Goal: Task Accomplishment & Management: Use online tool/utility

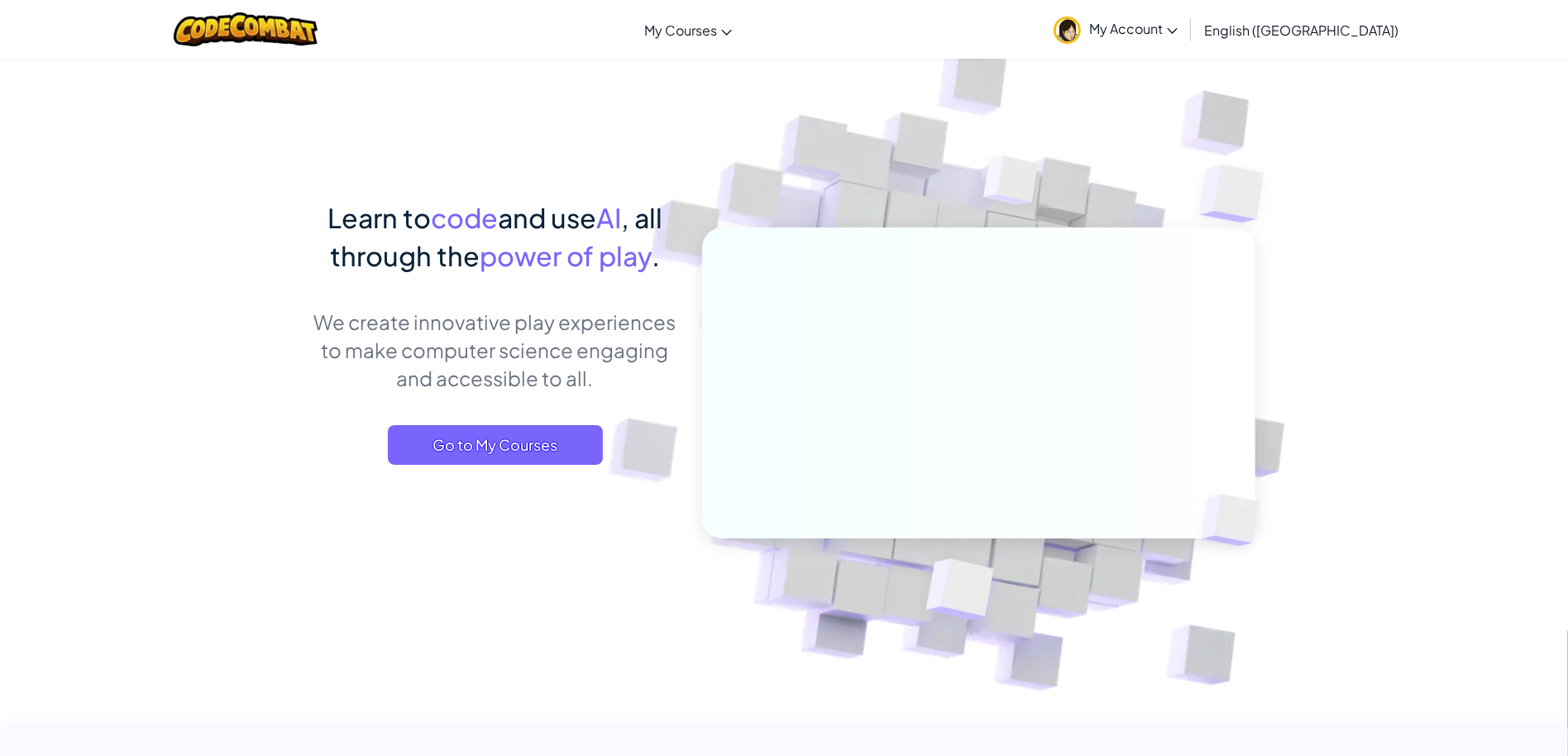
click at [991, 137] on img at bounding box center [1012, 184] width 119 height 123
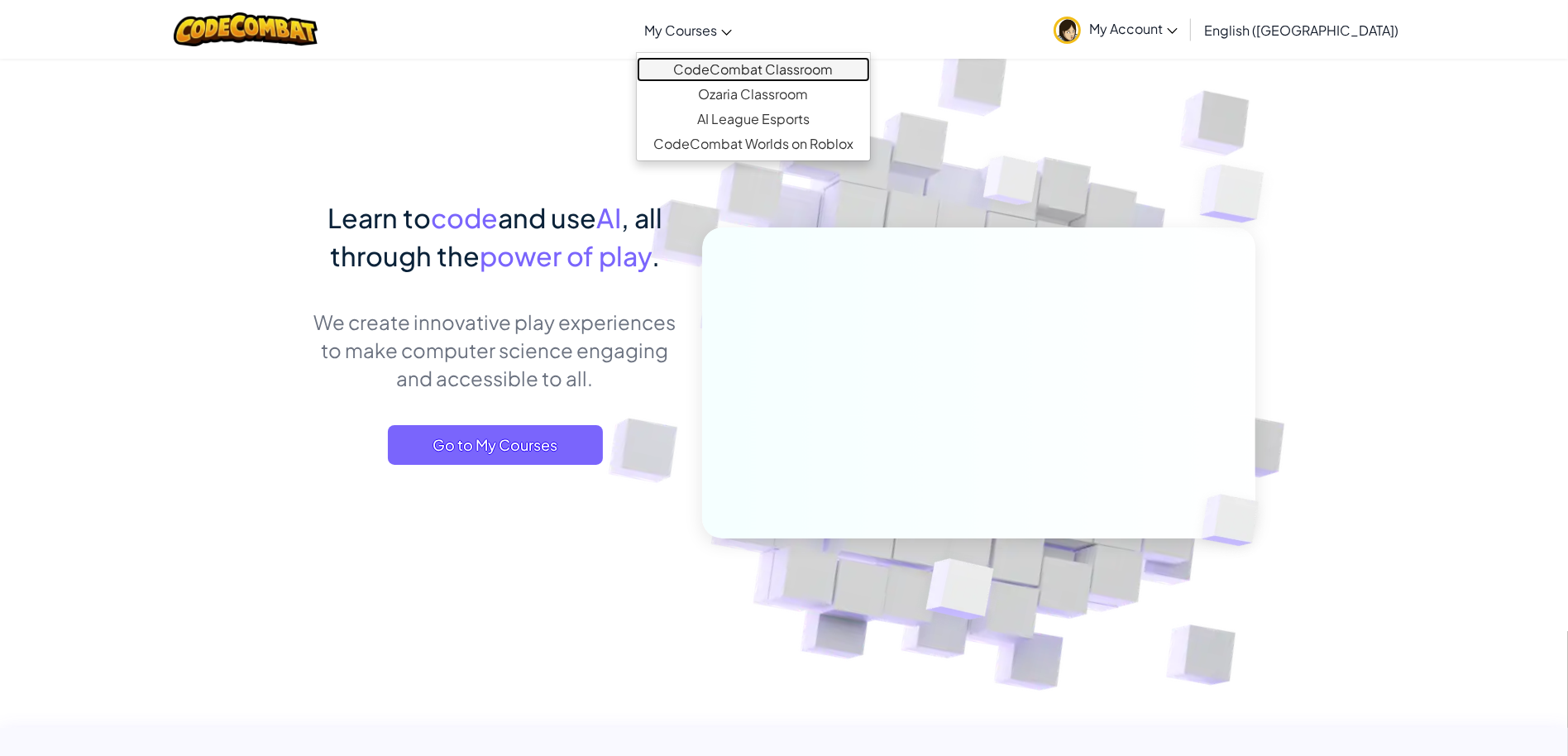
click at [778, 65] on link "CodeCombat Classroom" at bounding box center [753, 69] width 233 height 25
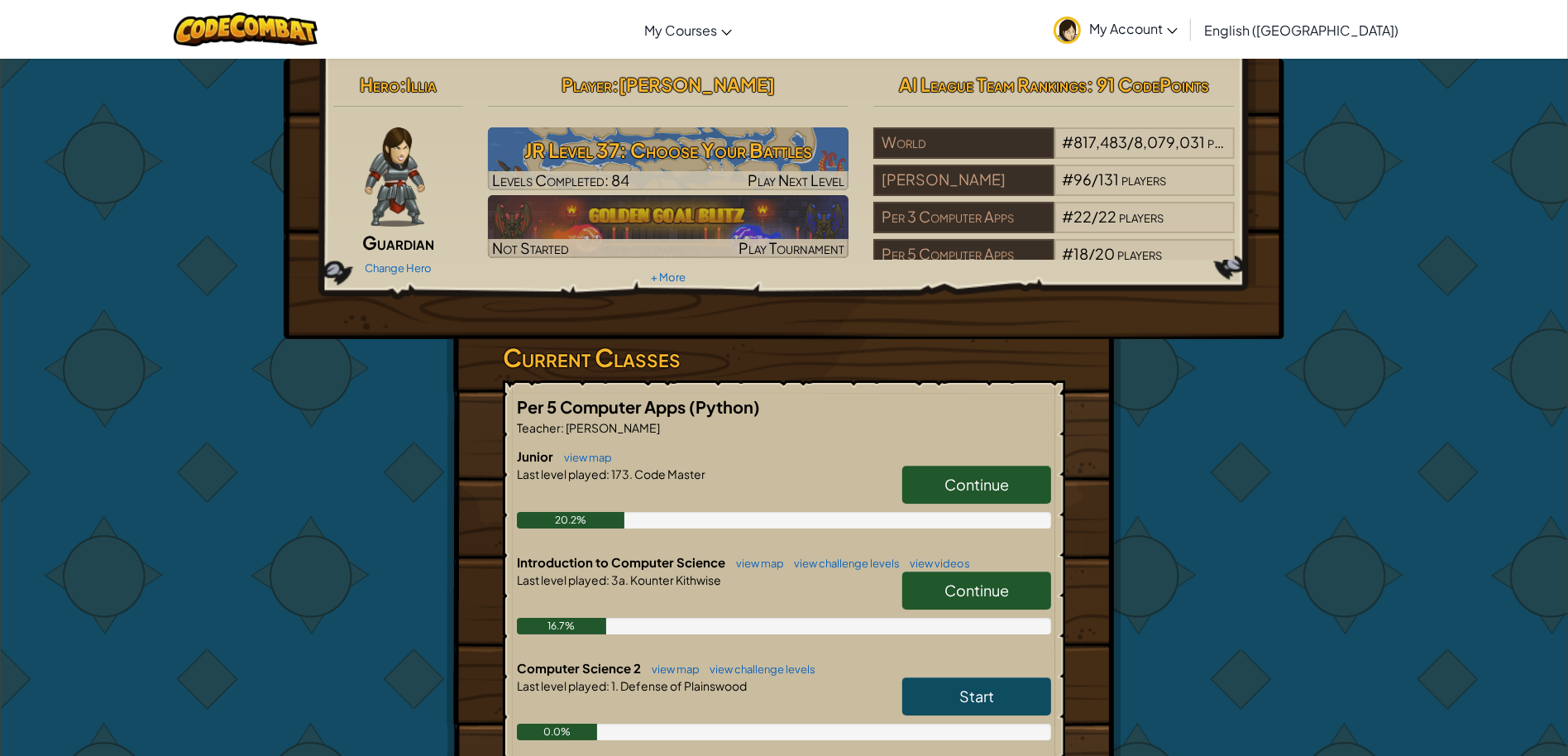
click at [966, 486] on span "Continue" at bounding box center [976, 484] width 64 height 19
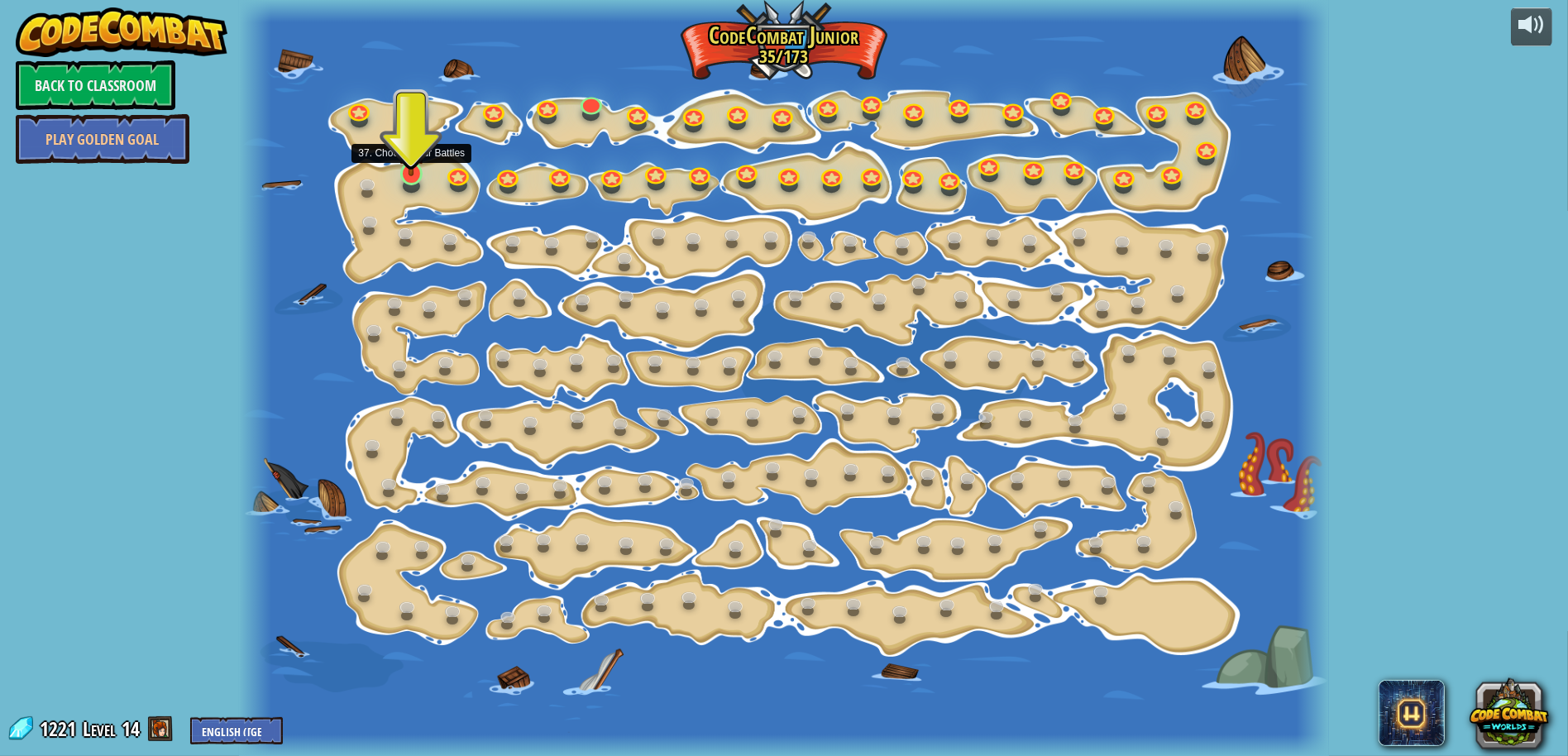
click at [420, 172] on img at bounding box center [411, 143] width 29 height 65
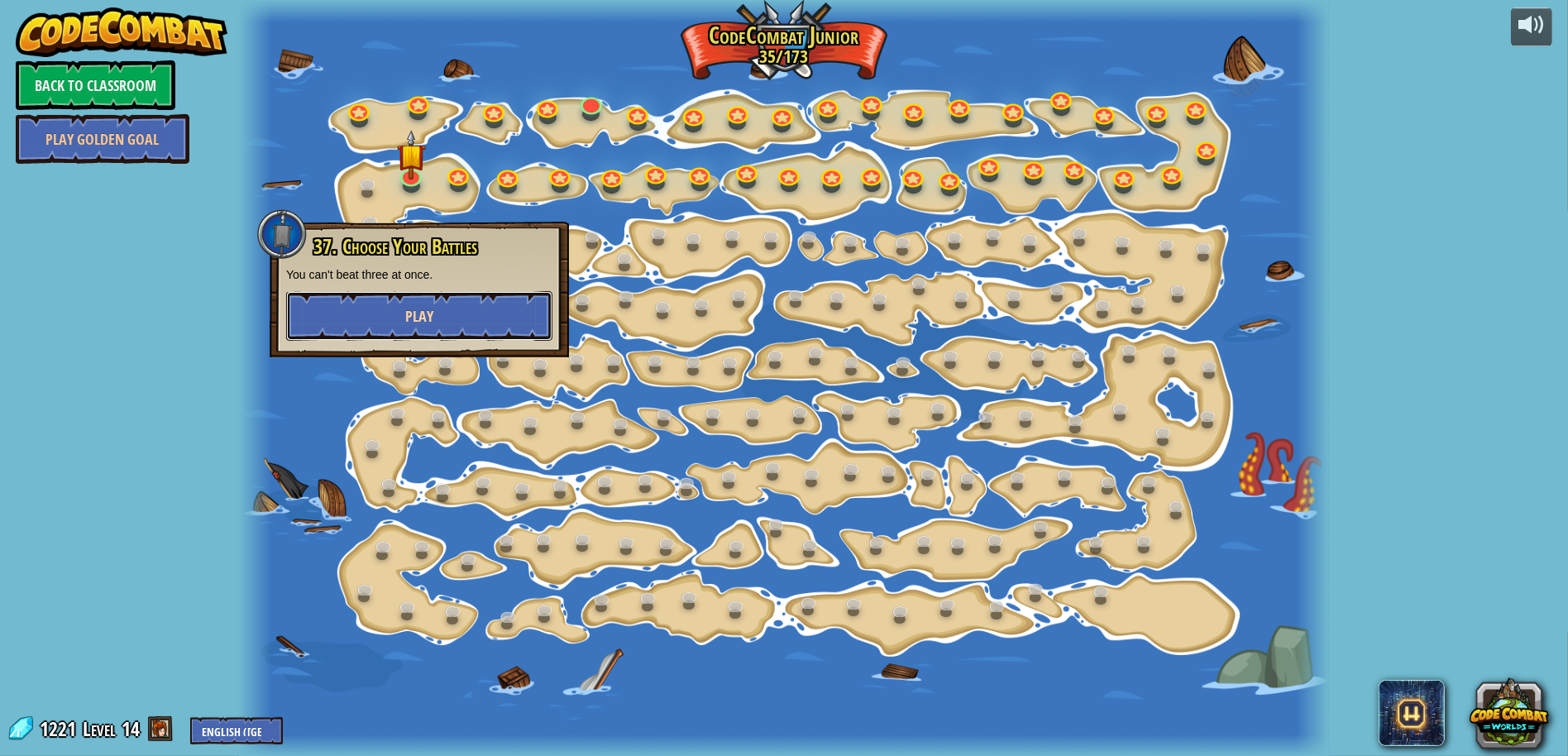
click at [474, 314] on button "Play" at bounding box center [420, 316] width 267 height 49
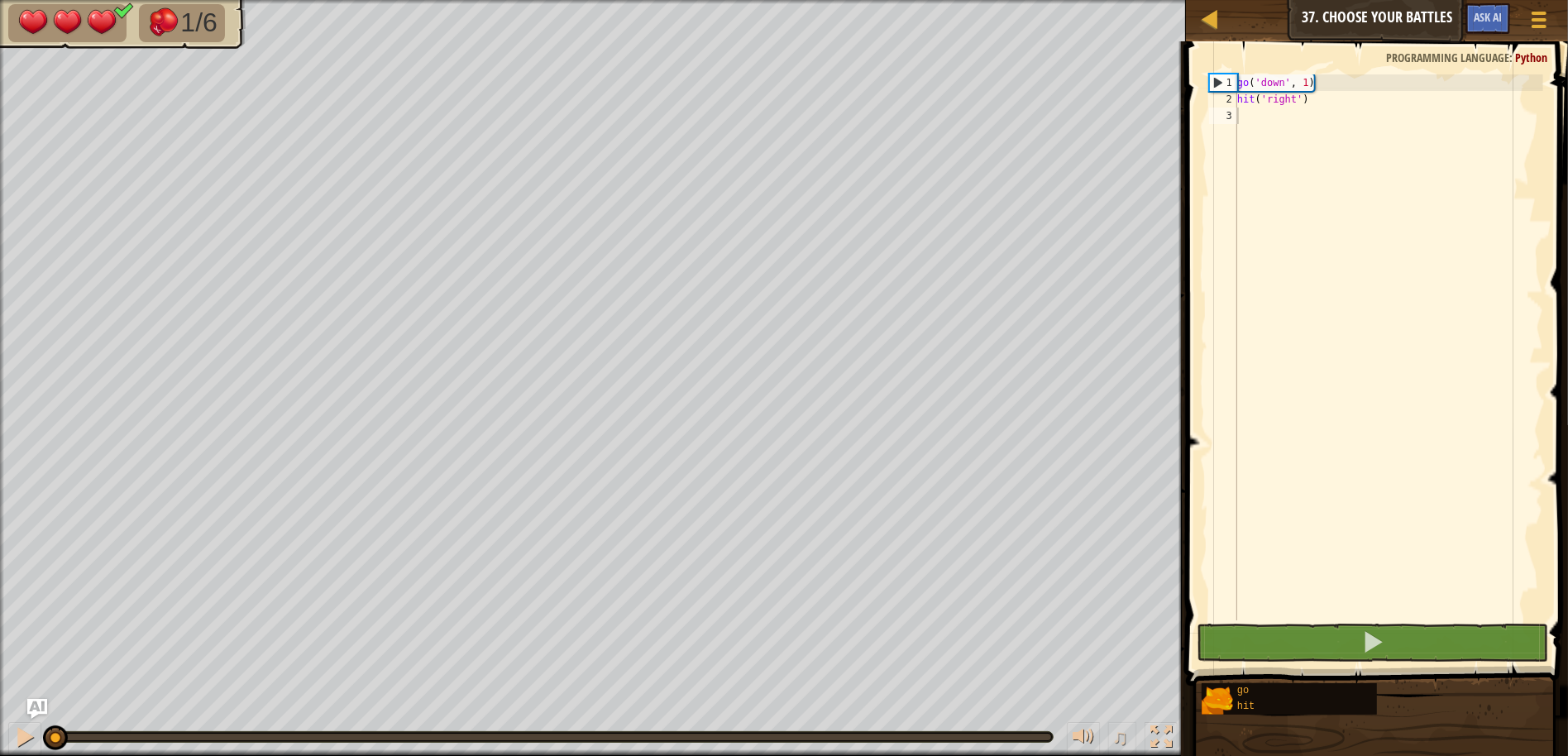
click at [1449, 159] on div "go ( 'down' , 1 ) hit ( 'right' )" at bounding box center [1387, 364] width 309 height 578
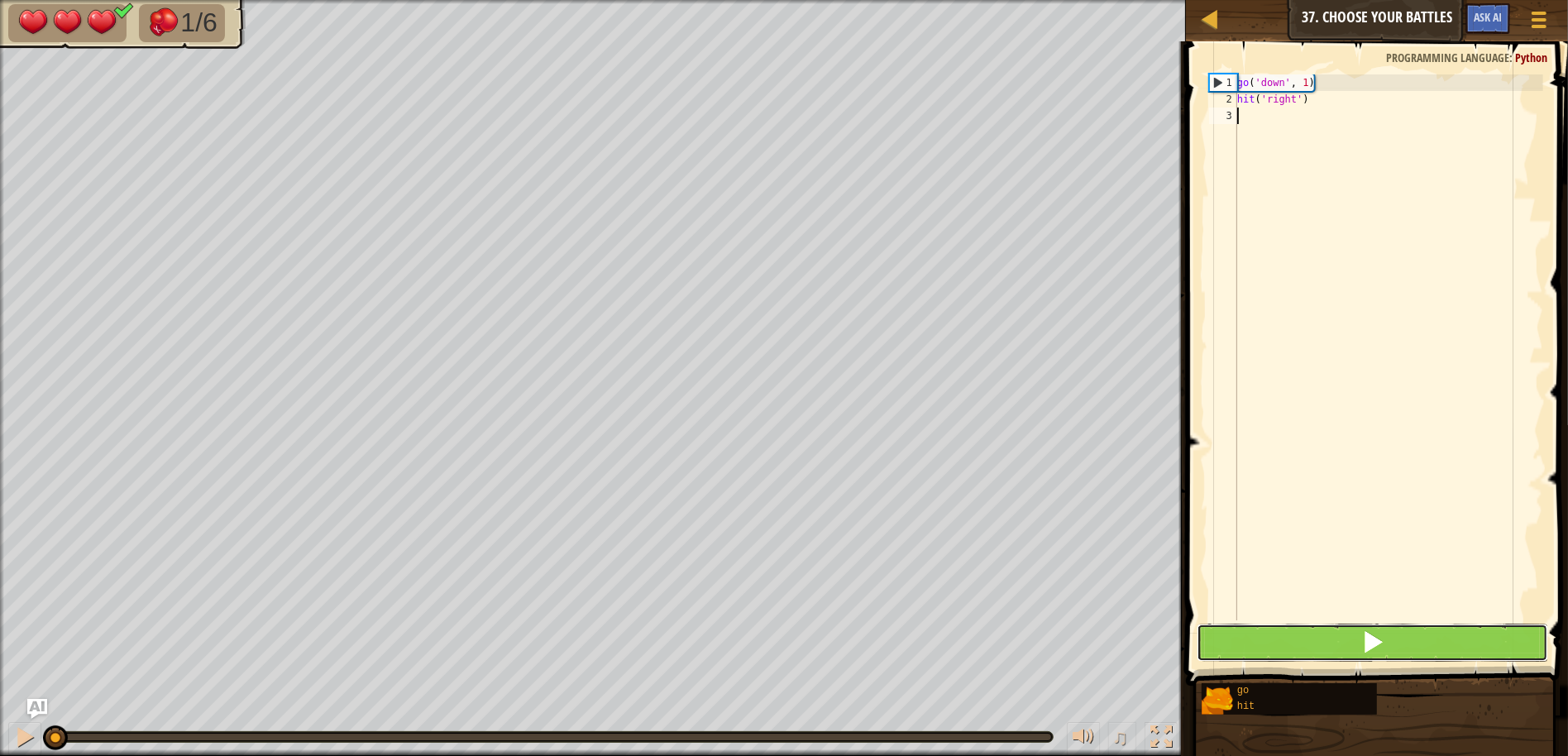
click at [1277, 651] on button at bounding box center [1372, 643] width 352 height 38
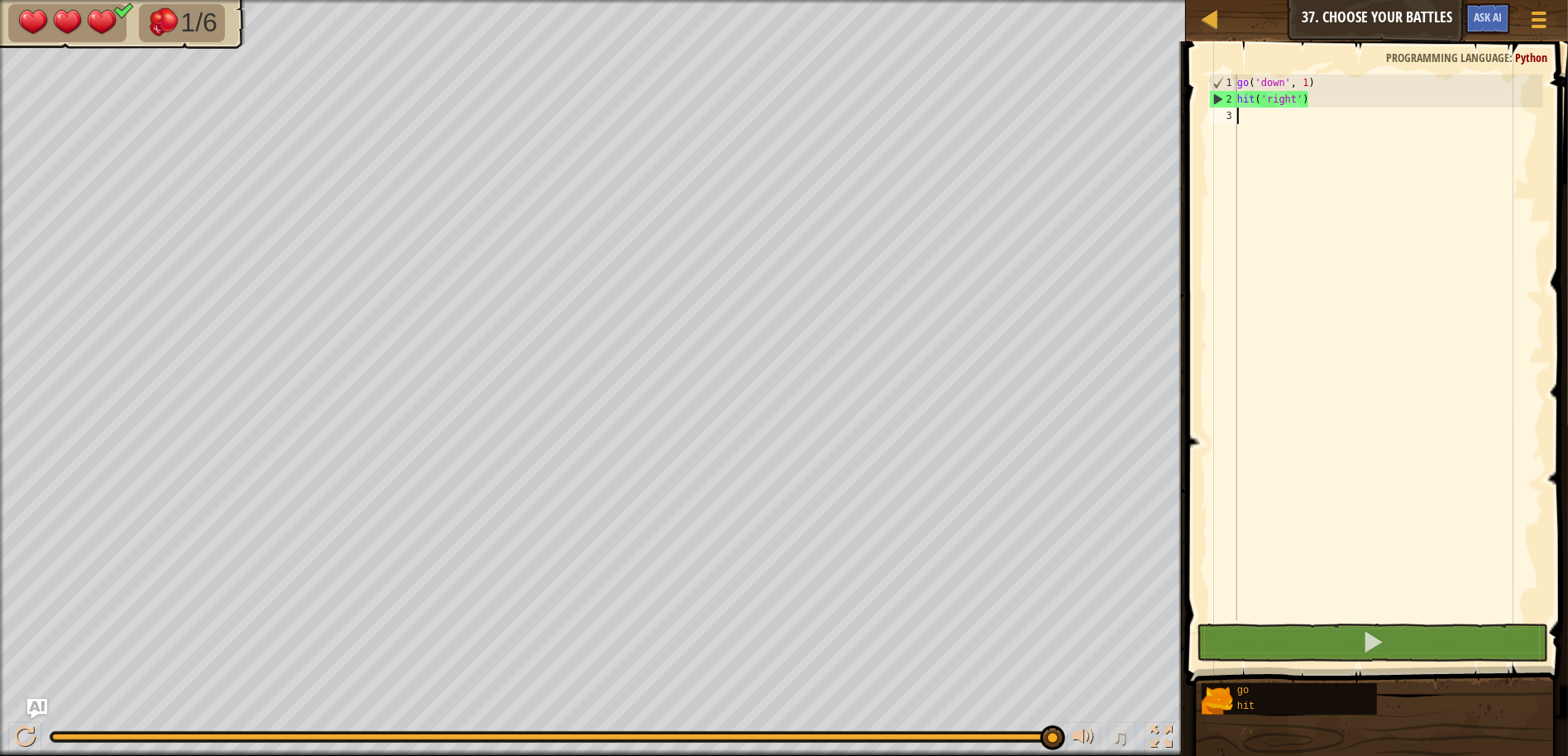
type textarea "g"
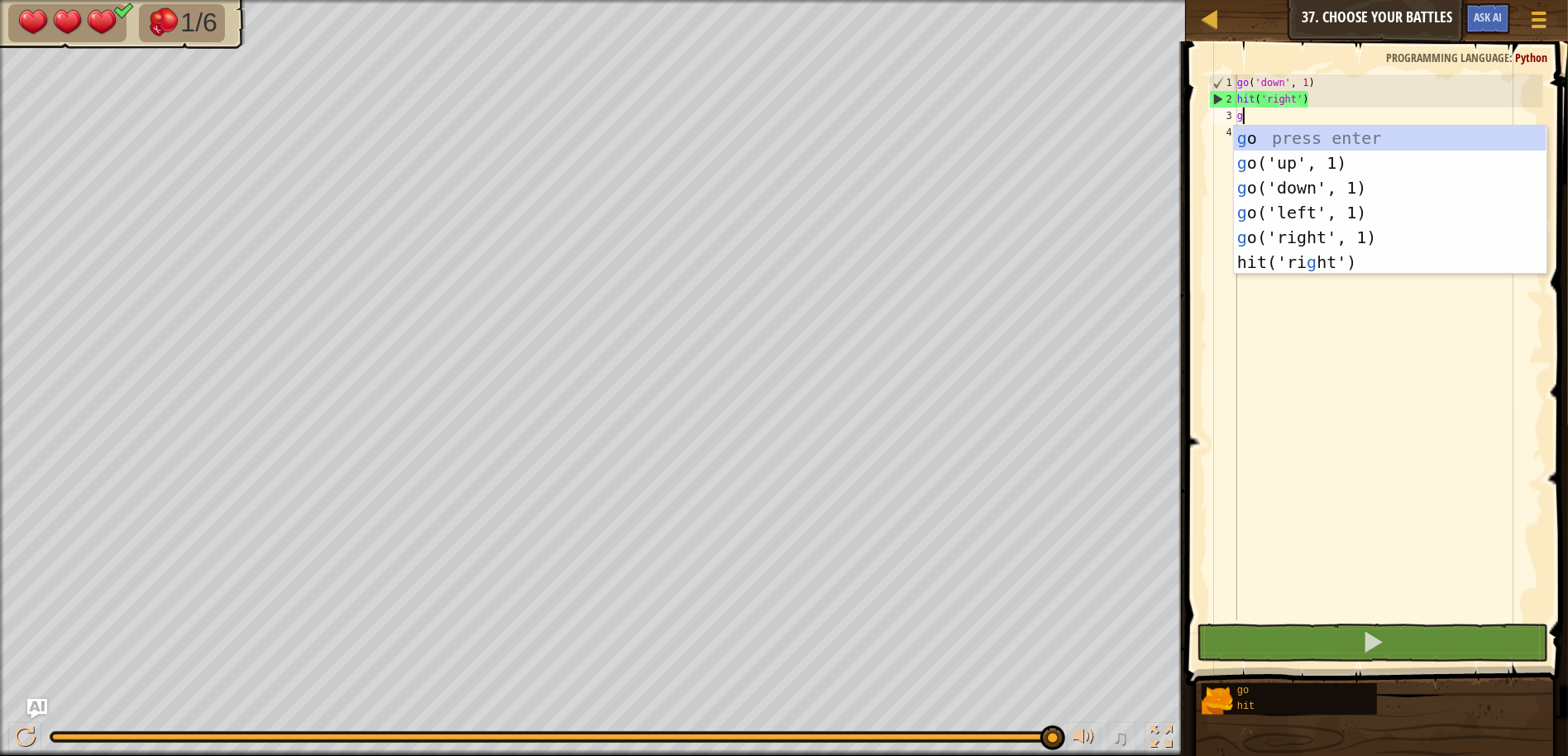
scroll to position [7, 0]
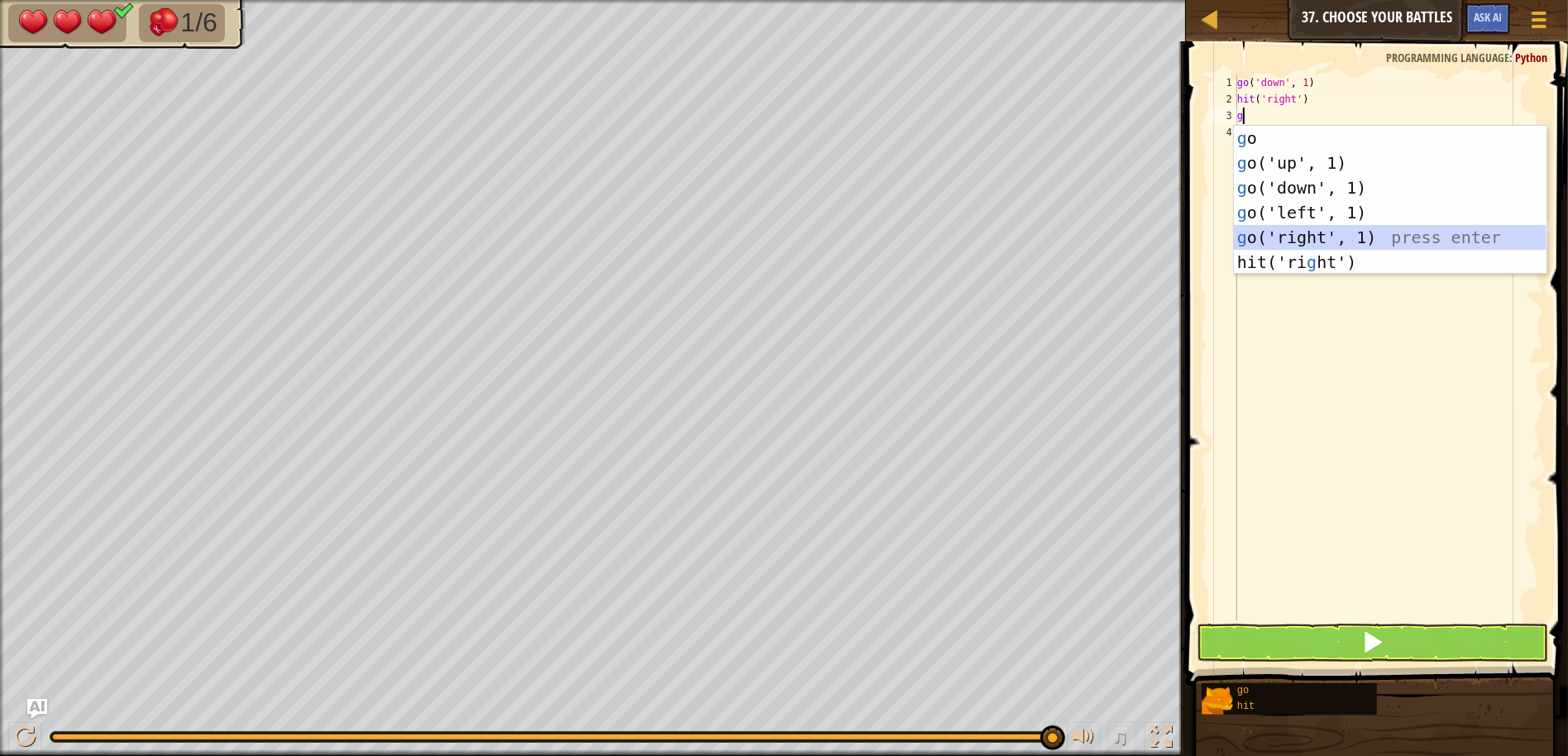
click at [1319, 241] on div "g o press enter g o('up', 1) press enter g o('down', 1) press enter g o('left',…" at bounding box center [1389, 225] width 313 height 198
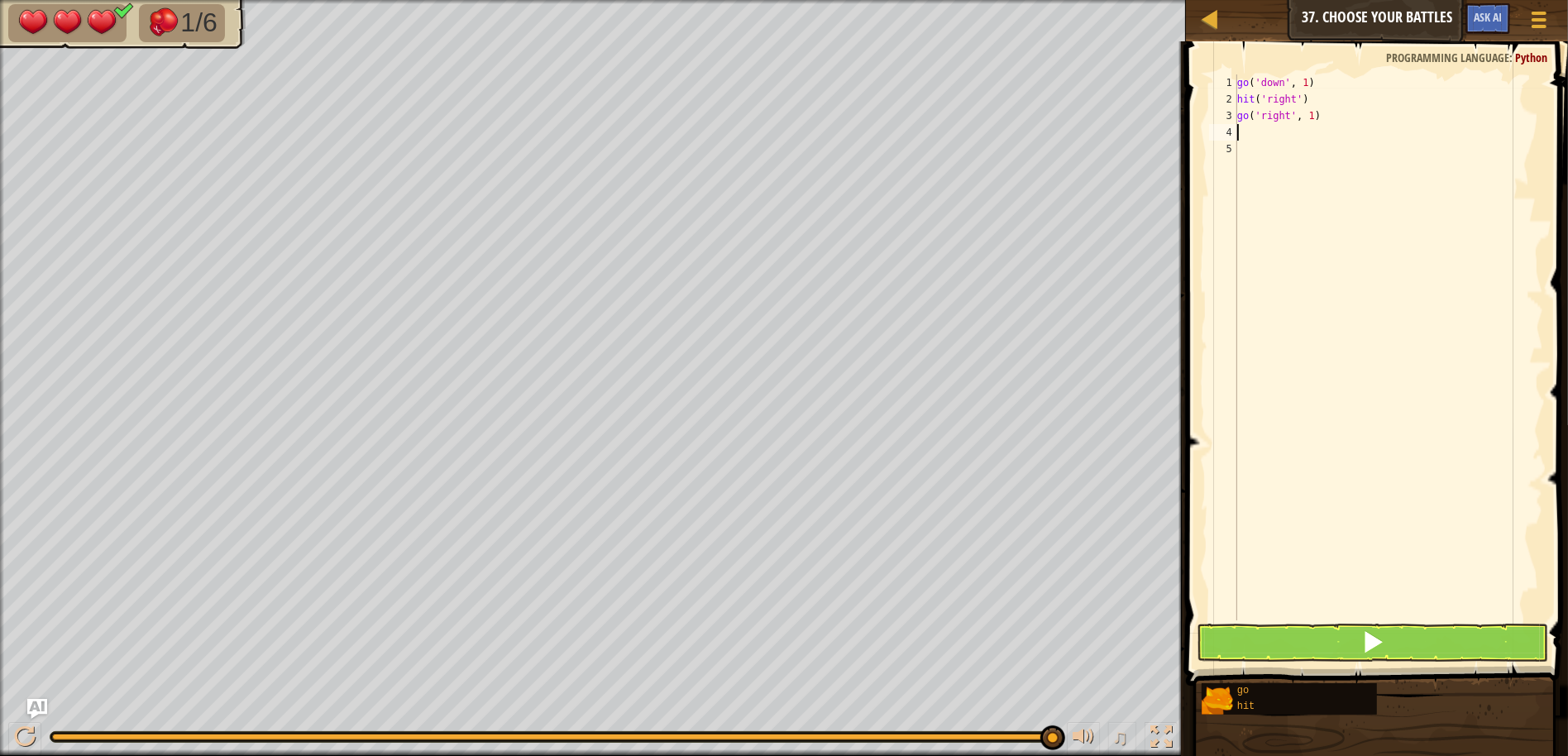
type textarea "h"
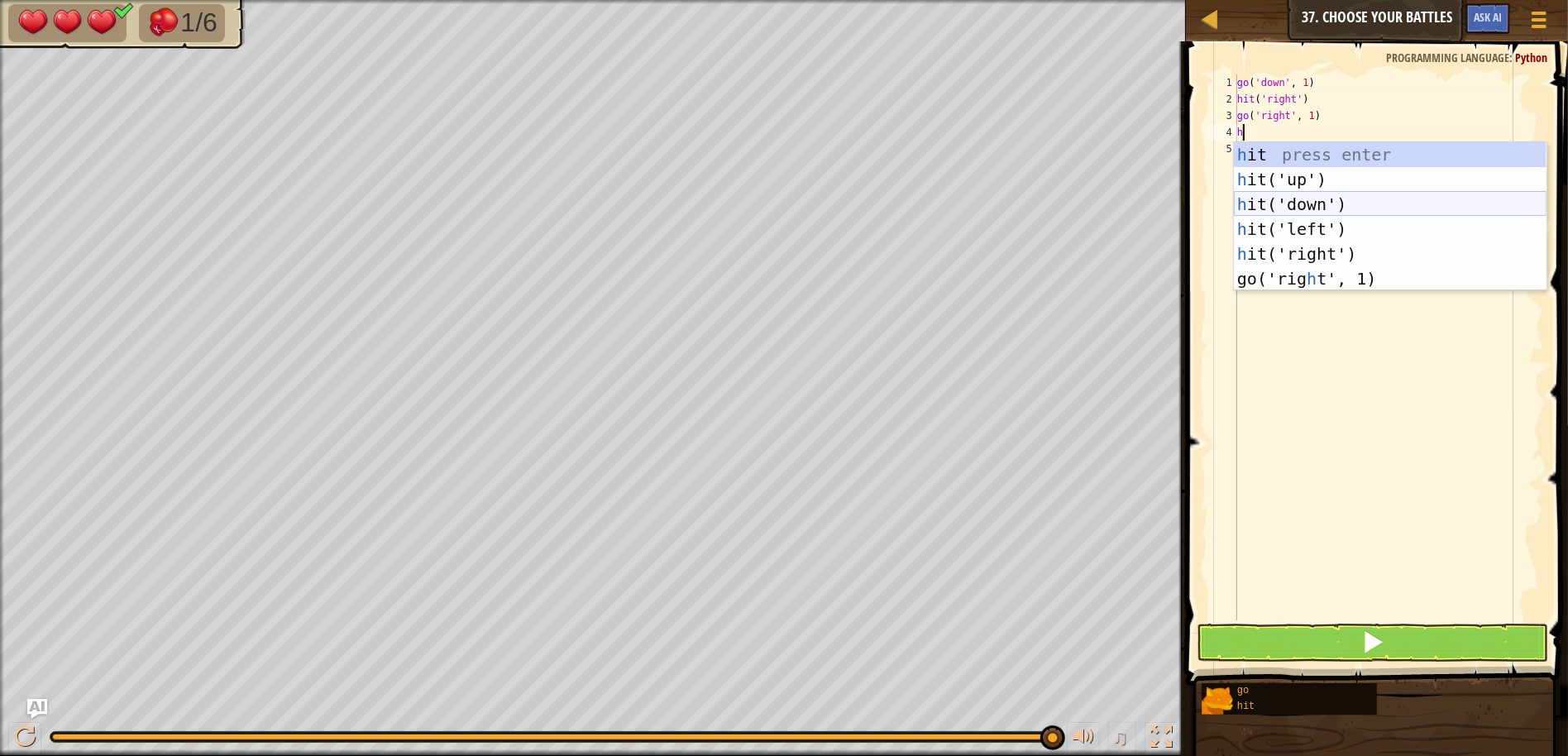
click at [1259, 203] on div "h it press enter h it('up') press enter h it('down') press enter h it('left') p…" at bounding box center [1389, 241] width 313 height 198
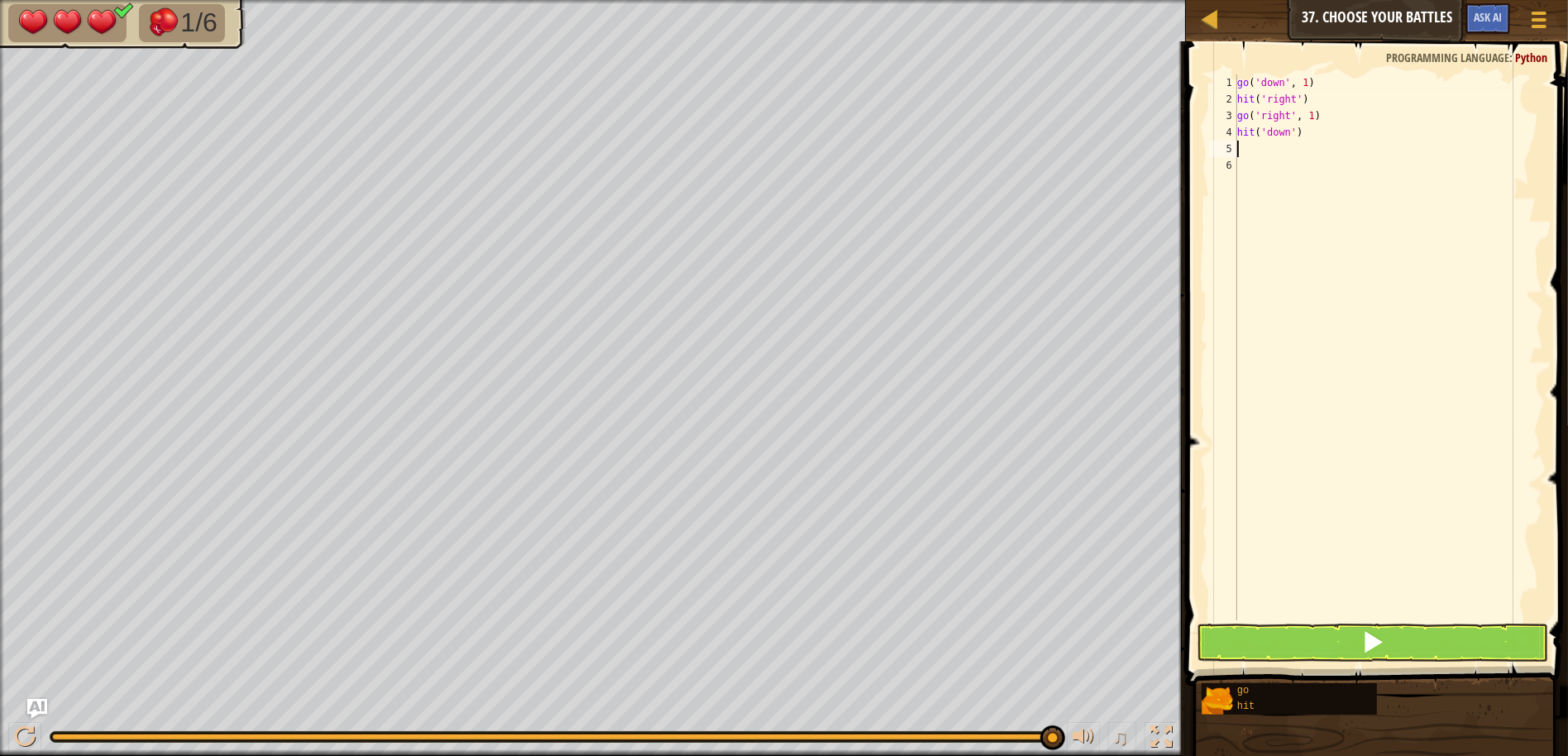
type textarea "g"
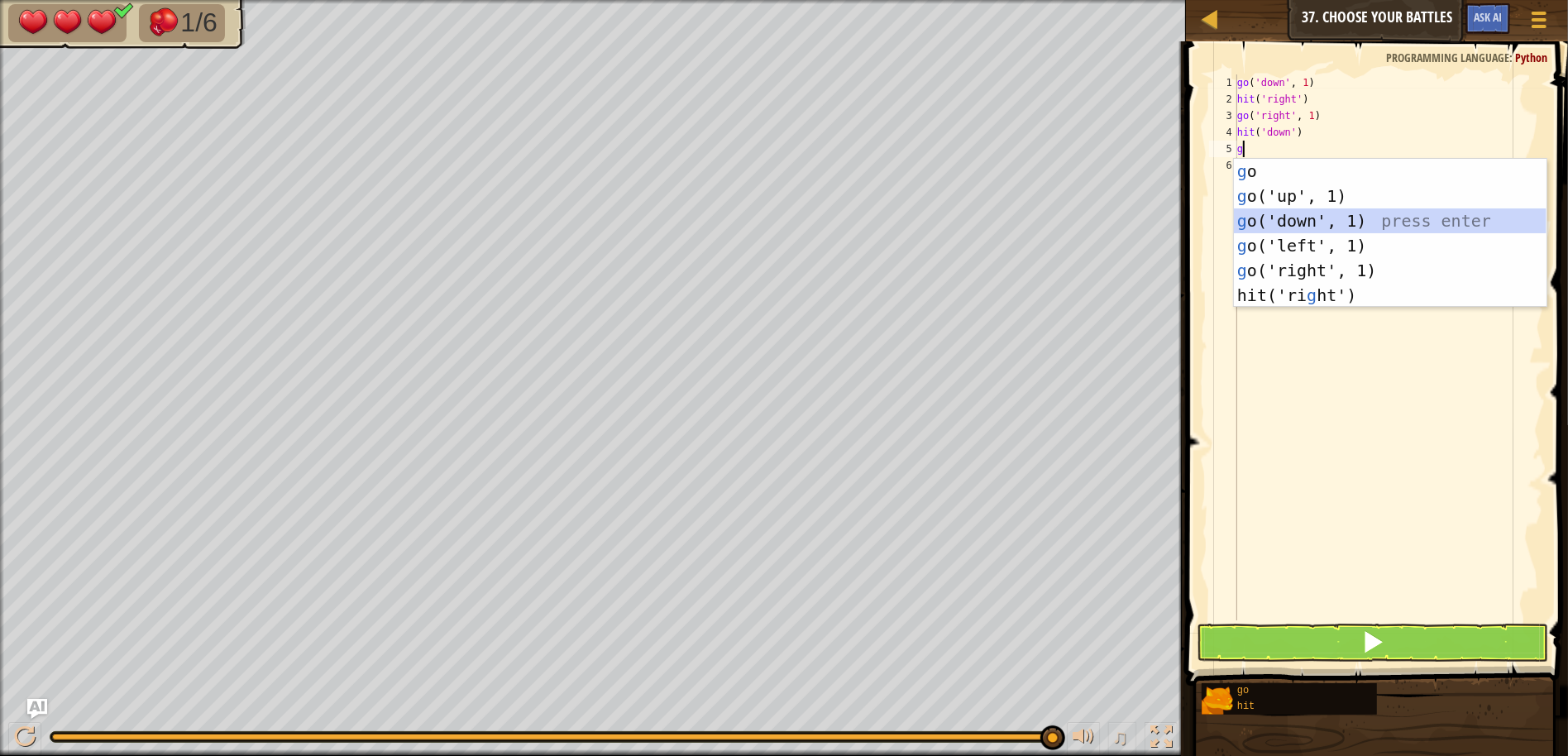
click at [1266, 225] on div "g o press enter g o('up', 1) press enter g o('down', 1) press enter g o('left',…" at bounding box center [1389, 258] width 313 height 198
type textarea "h"
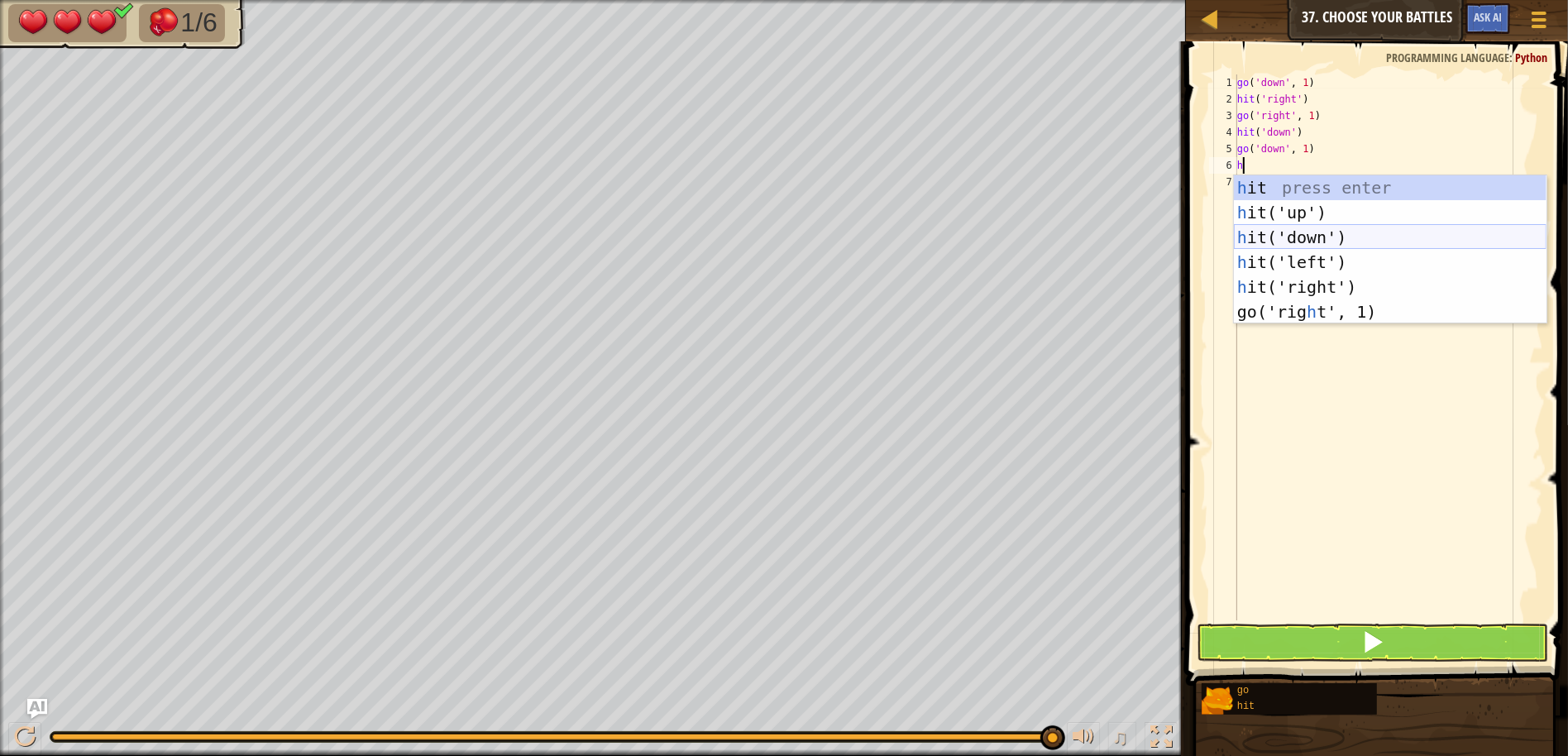
click at [1301, 238] on div "h it press enter h it('up') press enter h it('down') press enter h it('left') p…" at bounding box center [1389, 274] width 313 height 198
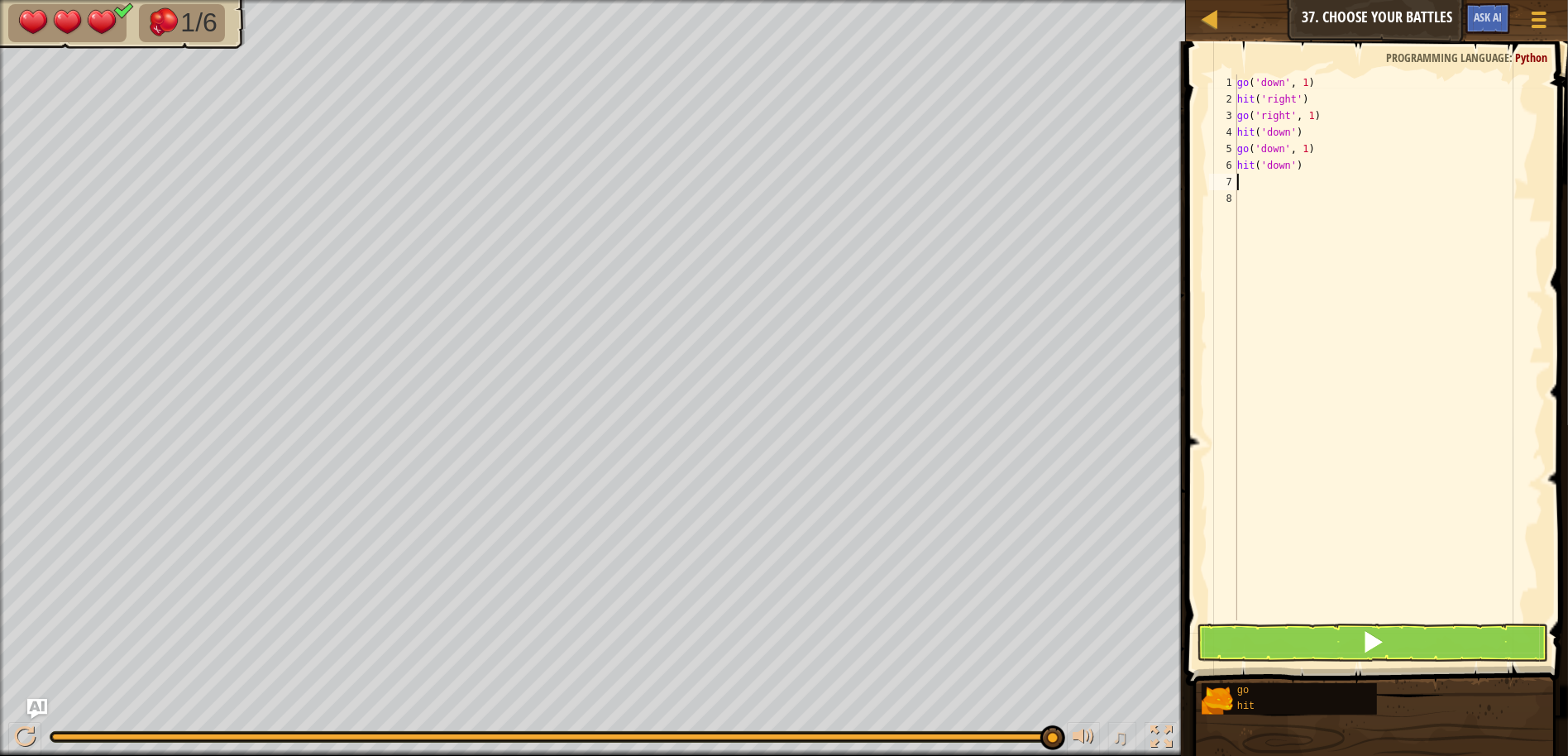
type textarea "g"
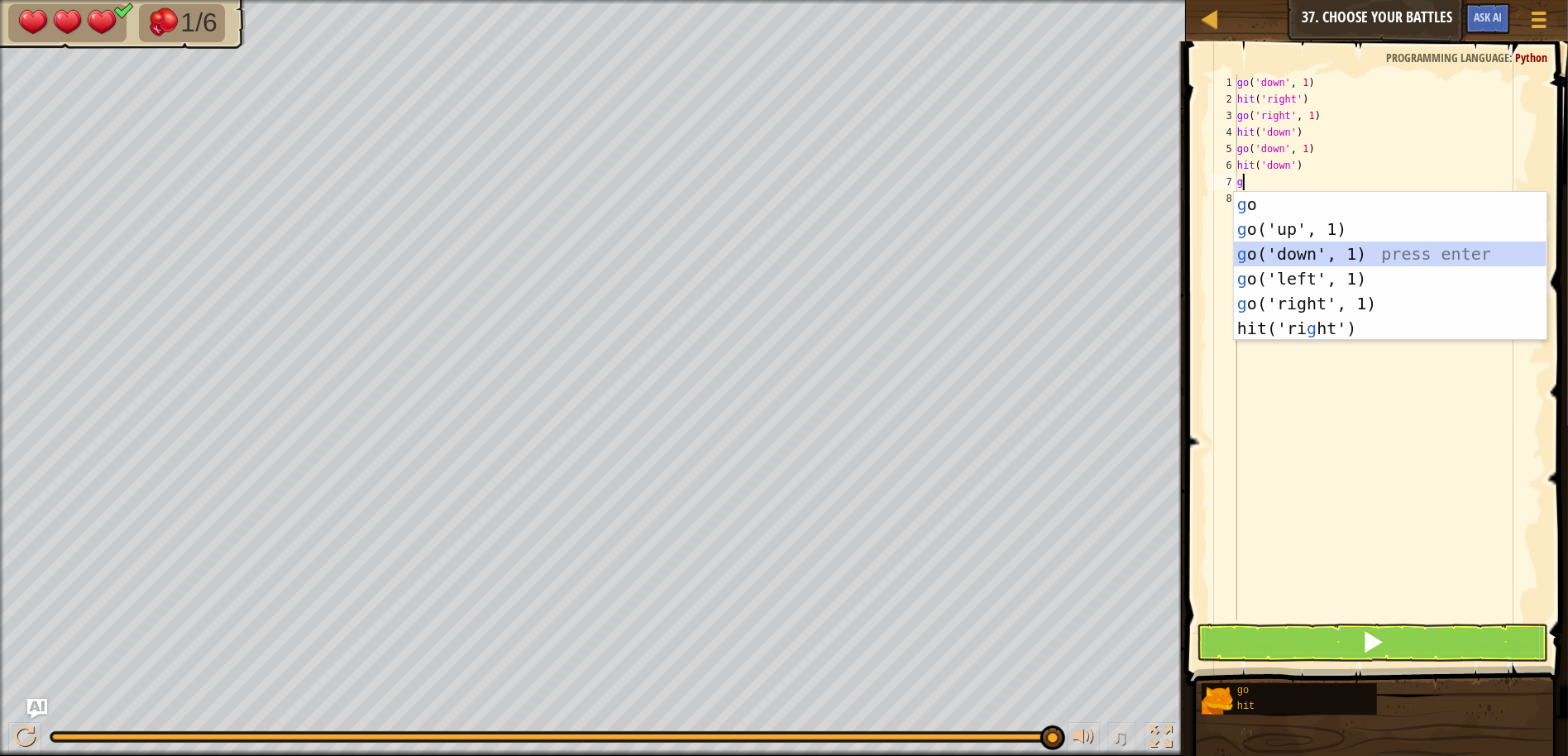
click at [1313, 251] on div "g o press enter g o('up', 1) press enter g o('down', 1) press enter g o('left',…" at bounding box center [1389, 291] width 313 height 198
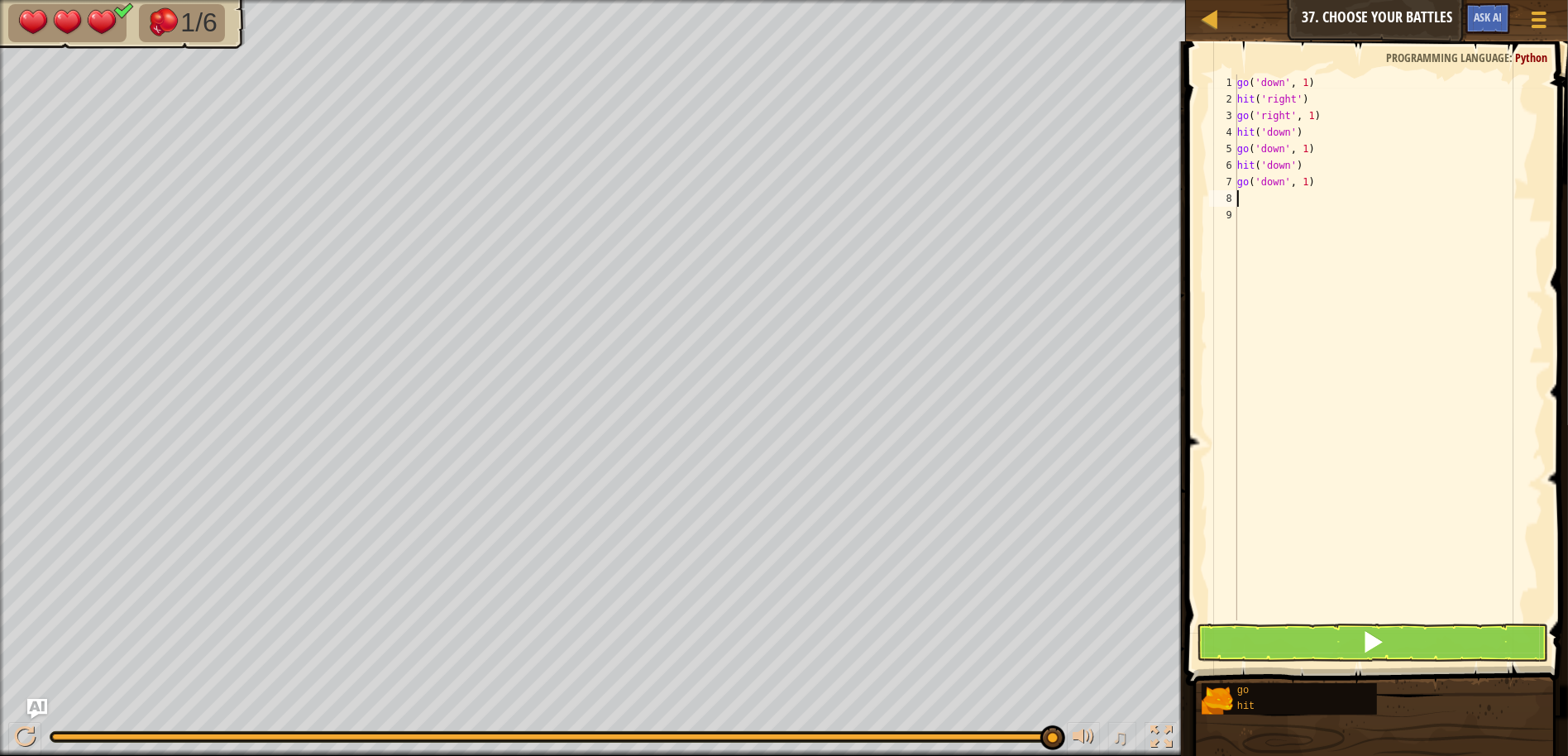
type textarea "g"
type textarea "h"
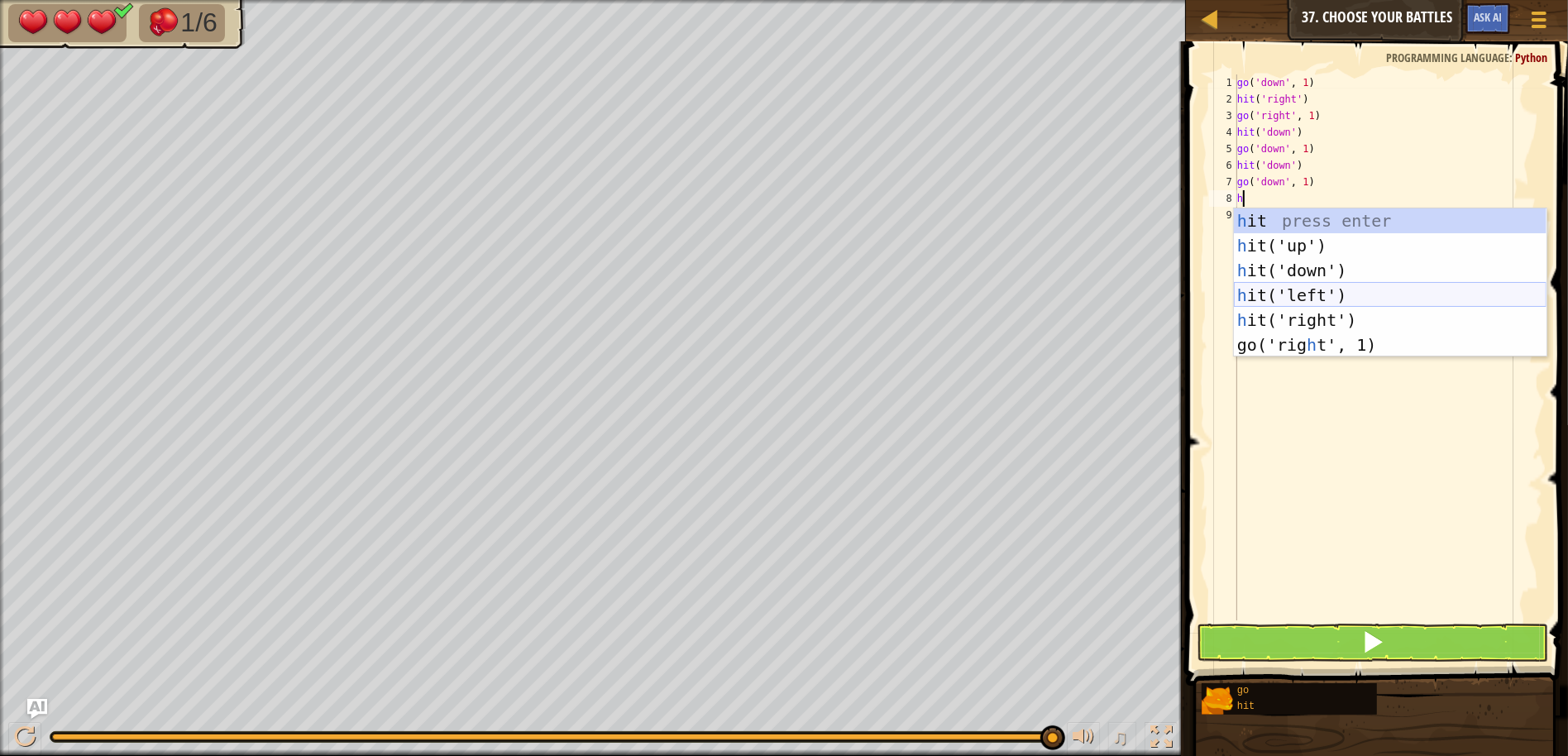
click at [1335, 300] on div "h it press enter h it('up') press enter h it('down') press enter h it('left') p…" at bounding box center [1389, 307] width 313 height 198
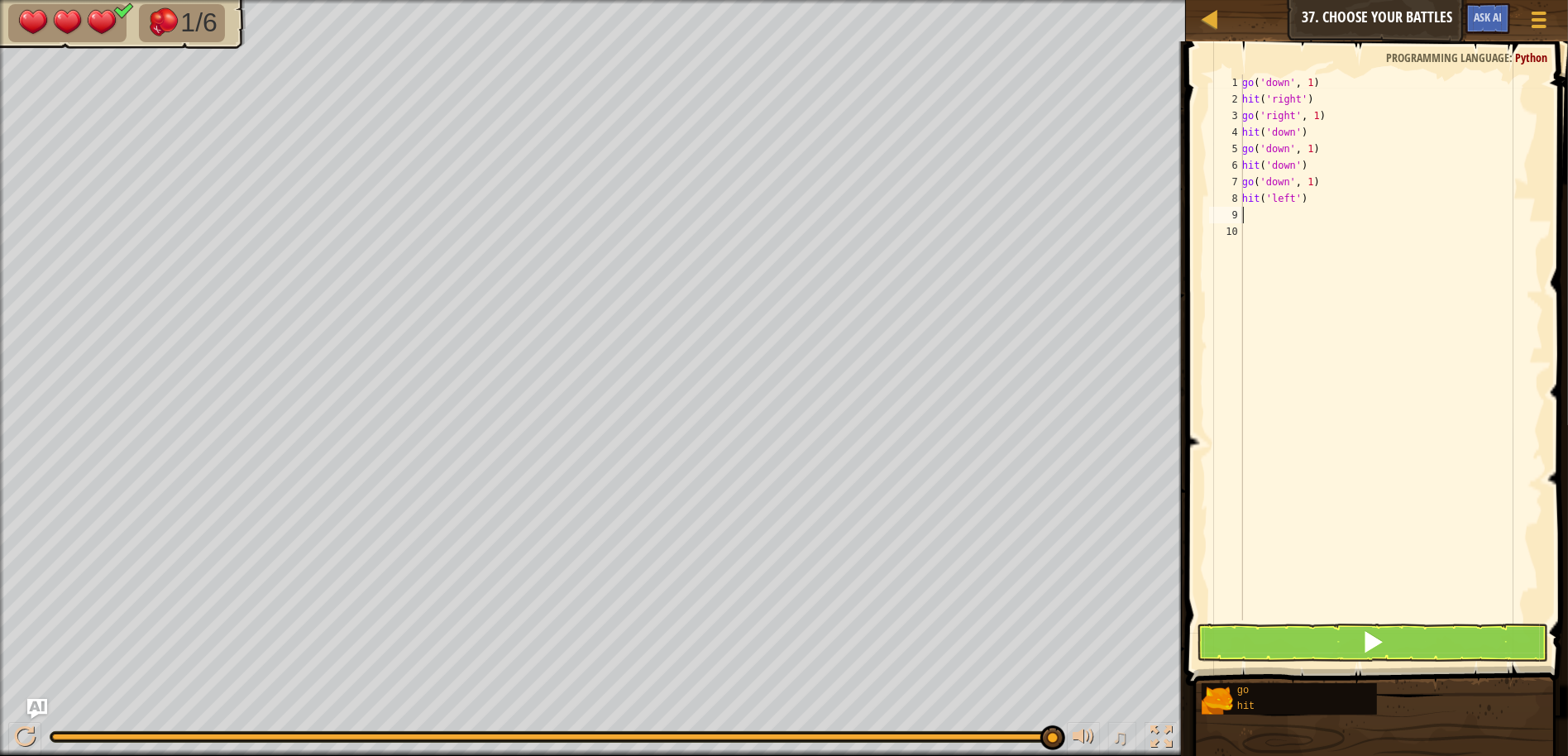
type textarea "g"
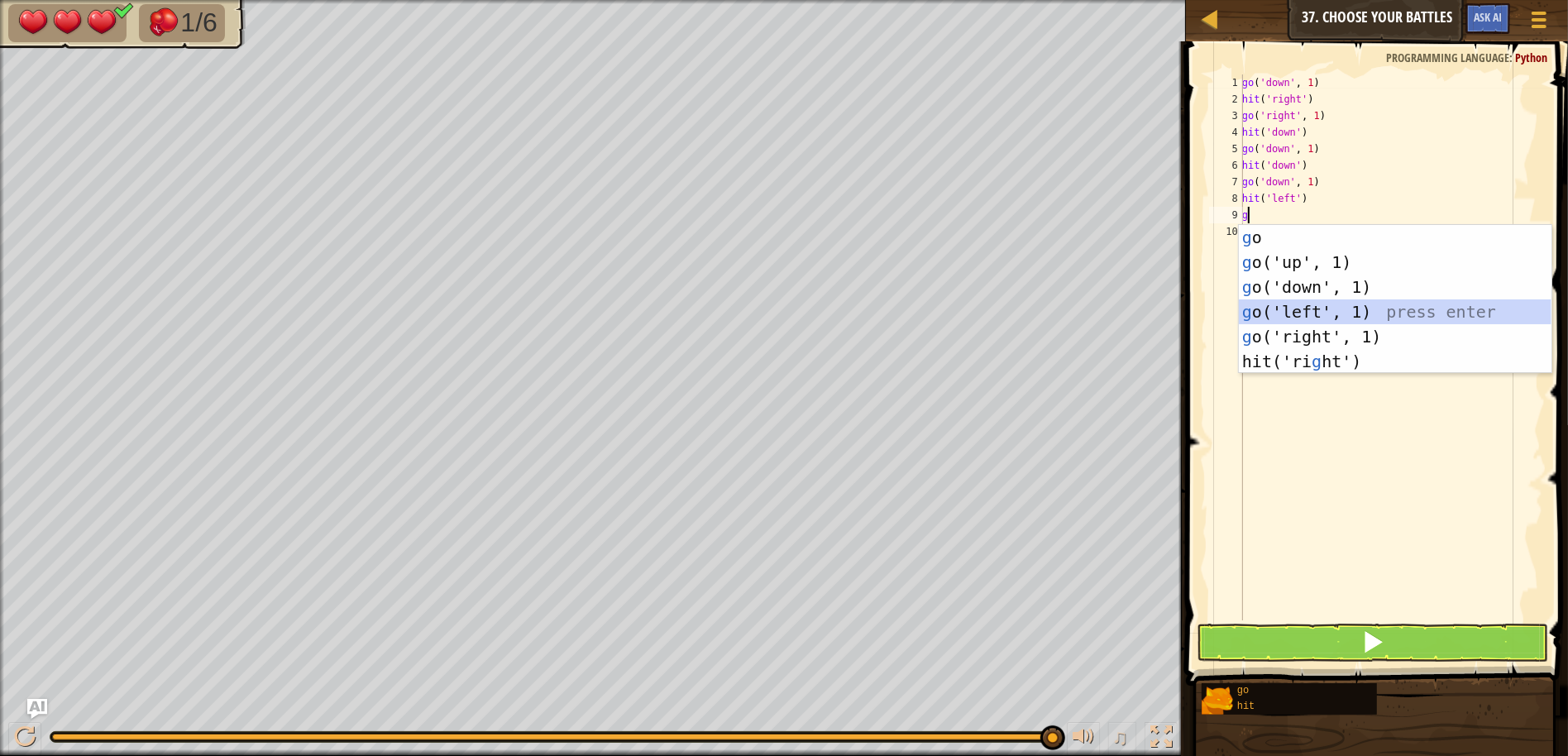
click at [1326, 310] on div "g o press enter g o('up', 1) press enter g o('down', 1) press enter g o('left',…" at bounding box center [1395, 324] width 313 height 198
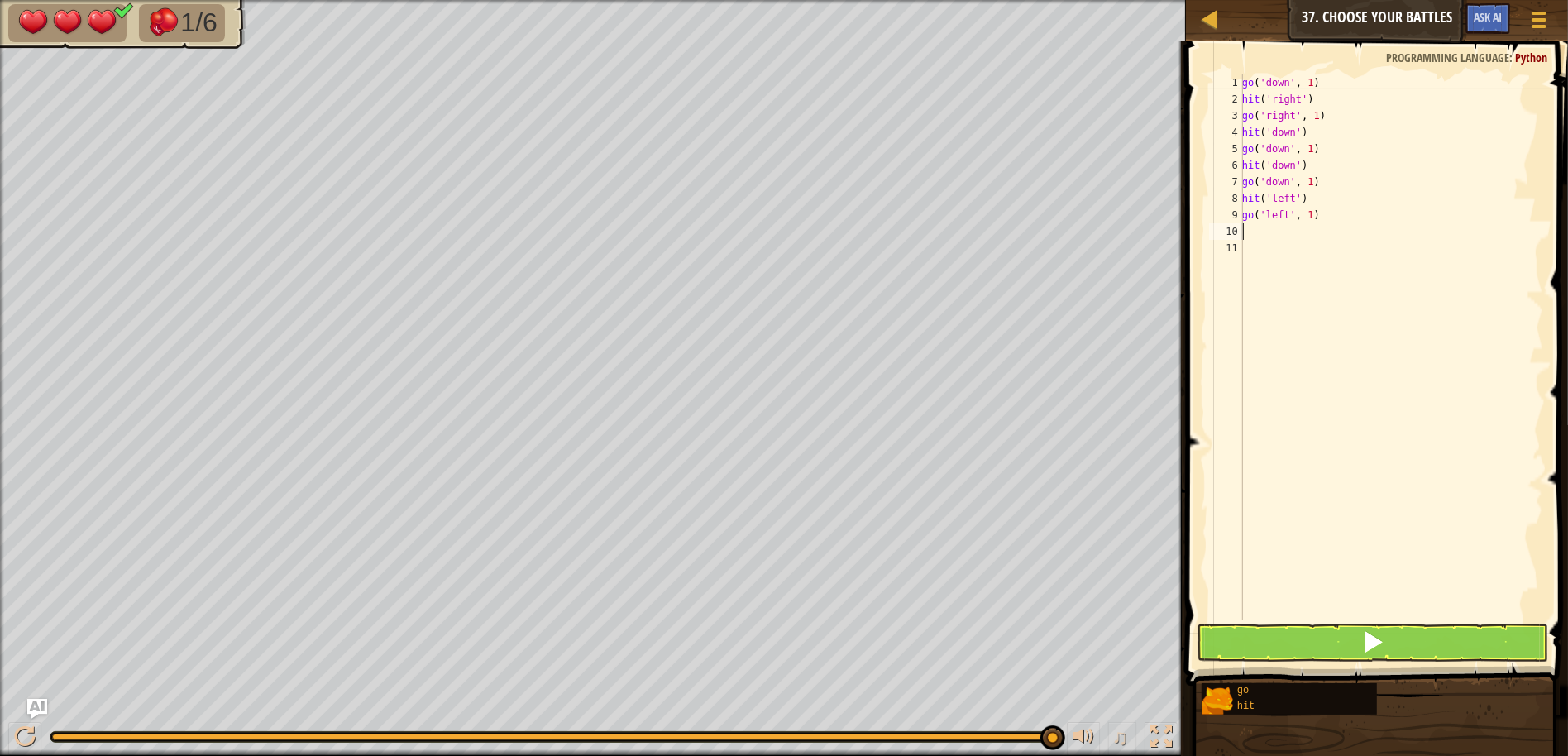
type textarea "h"
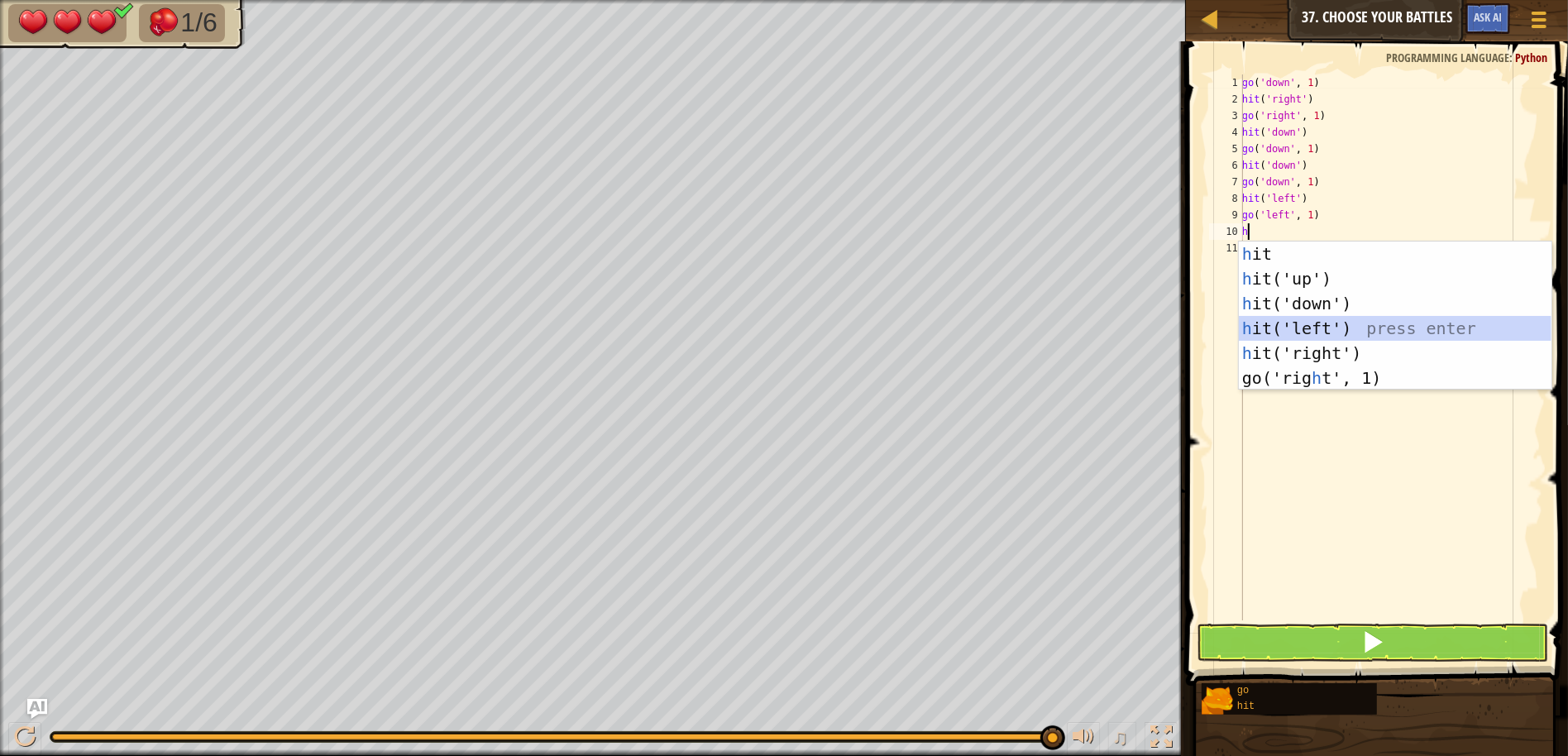
click at [1324, 324] on div "h it press enter h it('up') press enter h it('down') press enter h it('left') p…" at bounding box center [1395, 340] width 313 height 198
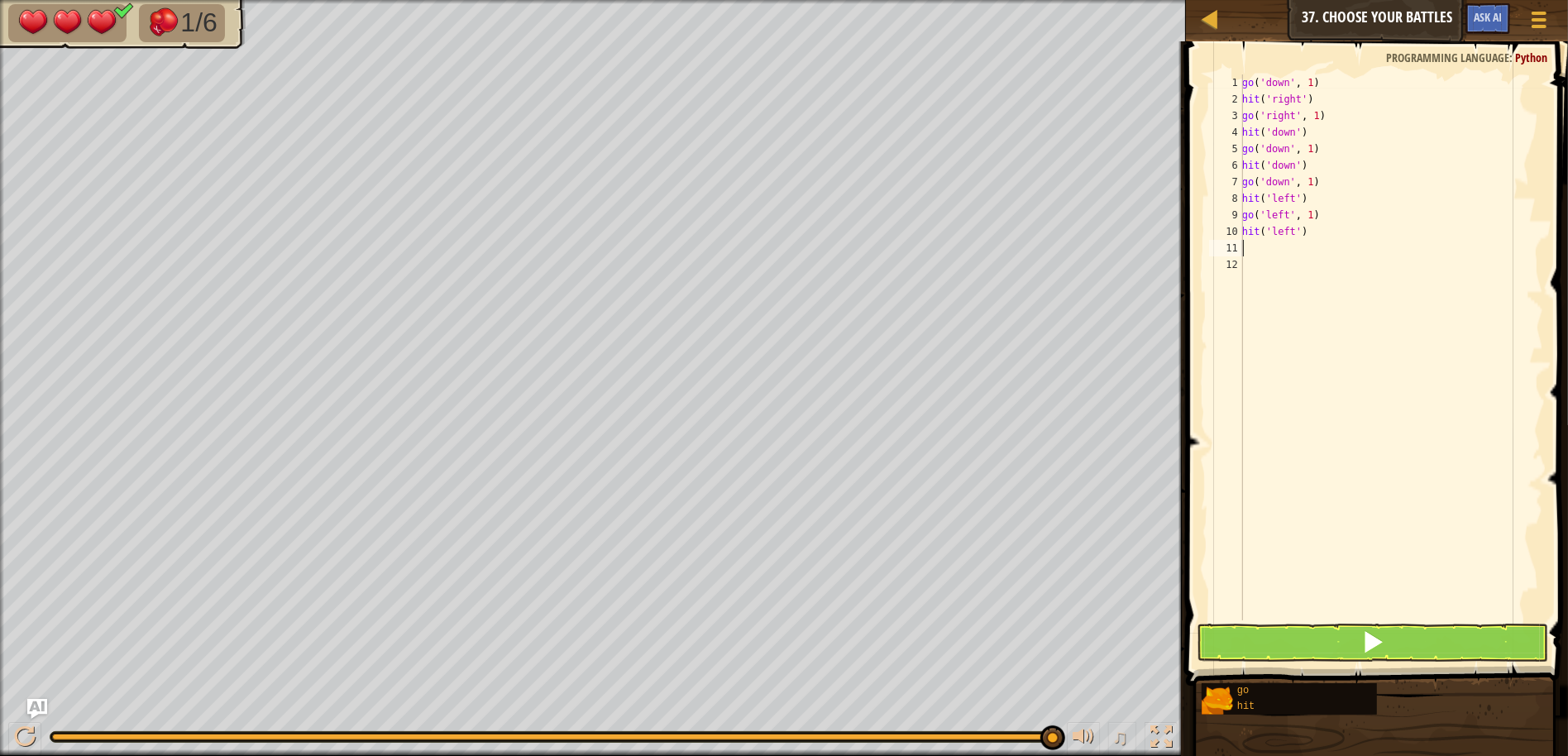
type textarea "g"
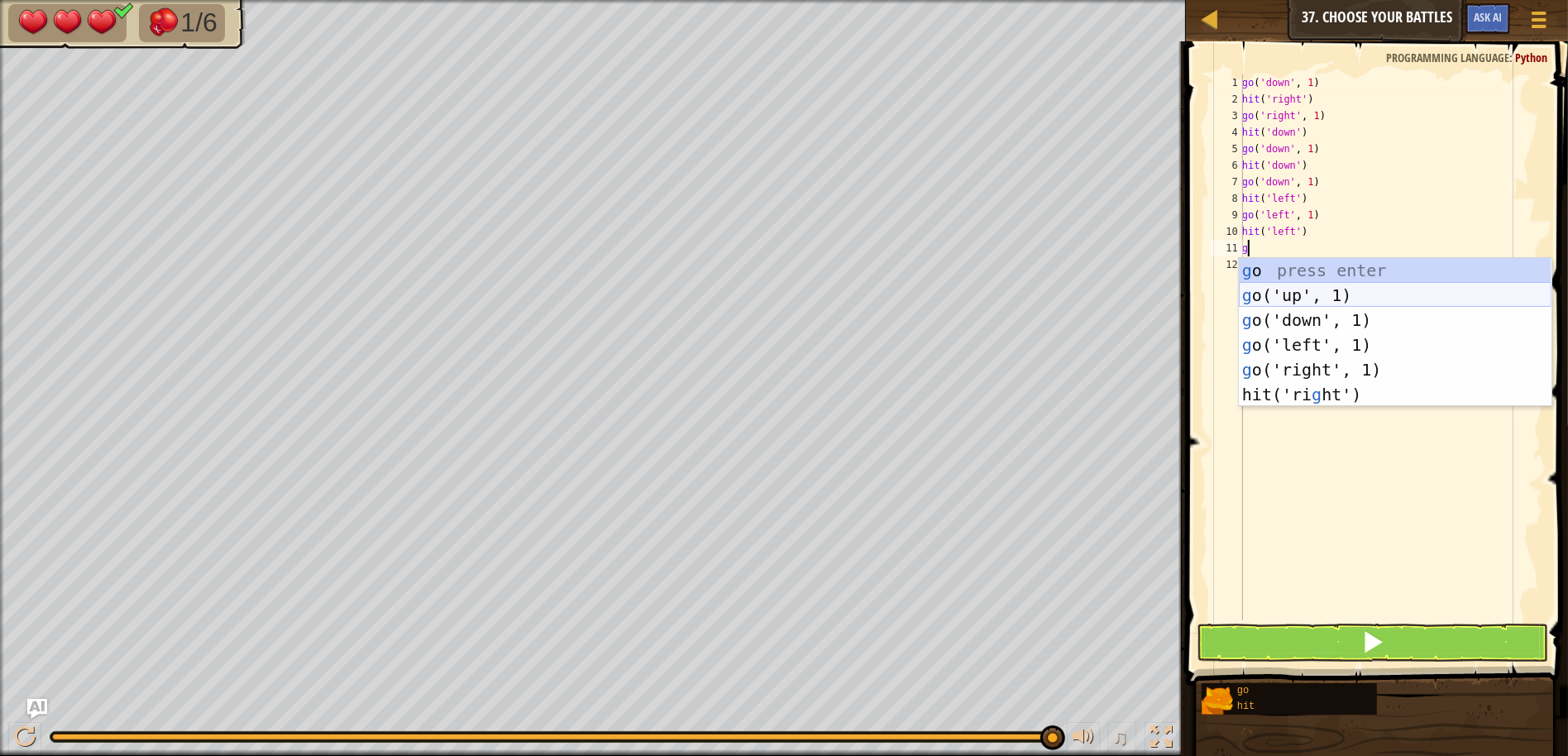
click at [1319, 292] on div "g o press enter g o('up', 1) press enter g o('down', 1) press enter g o('left',…" at bounding box center [1395, 357] width 313 height 198
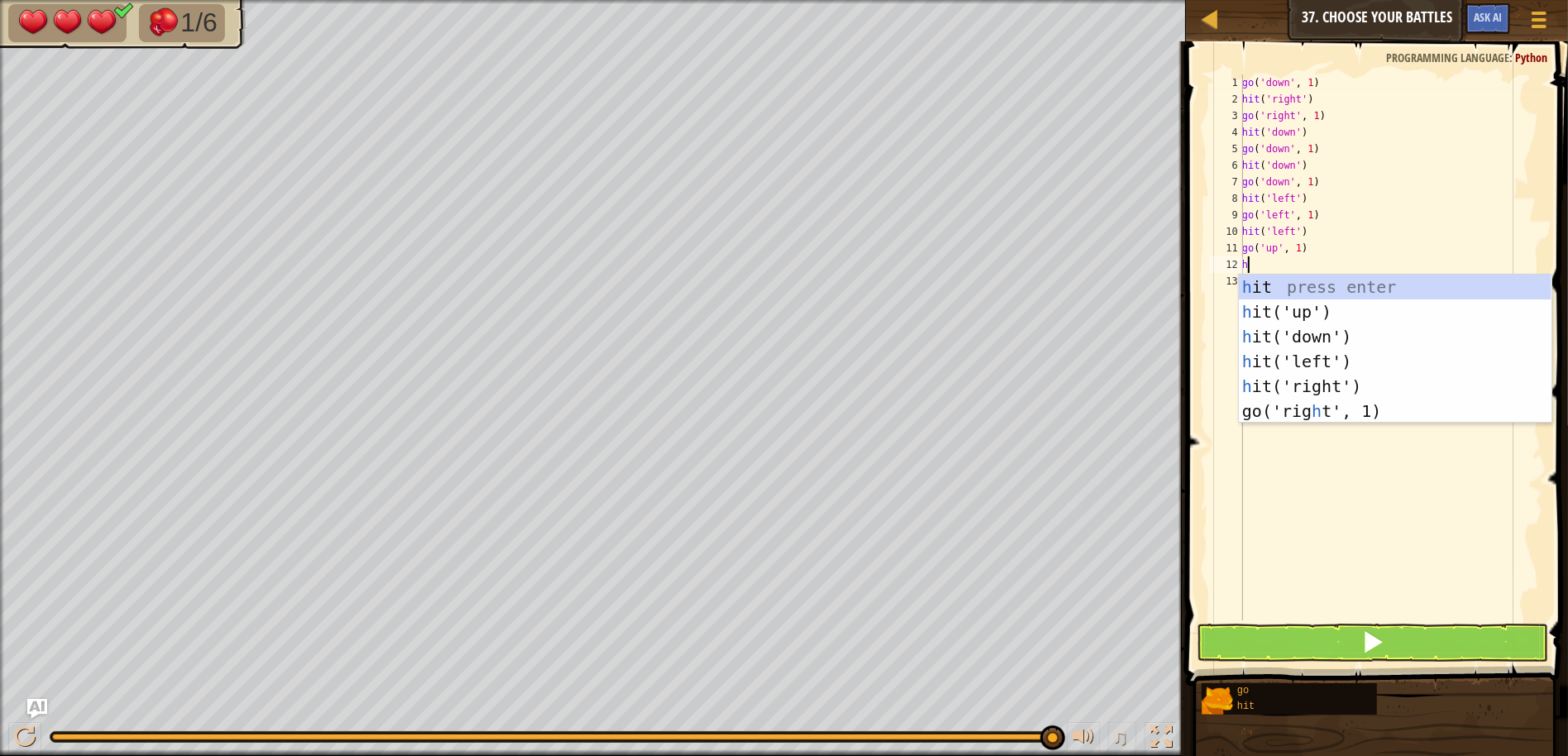
type textarea "h"
click at [1321, 308] on div "h it press enter h it('up') press enter h it('down') press enter h it('left') p…" at bounding box center [1395, 373] width 313 height 198
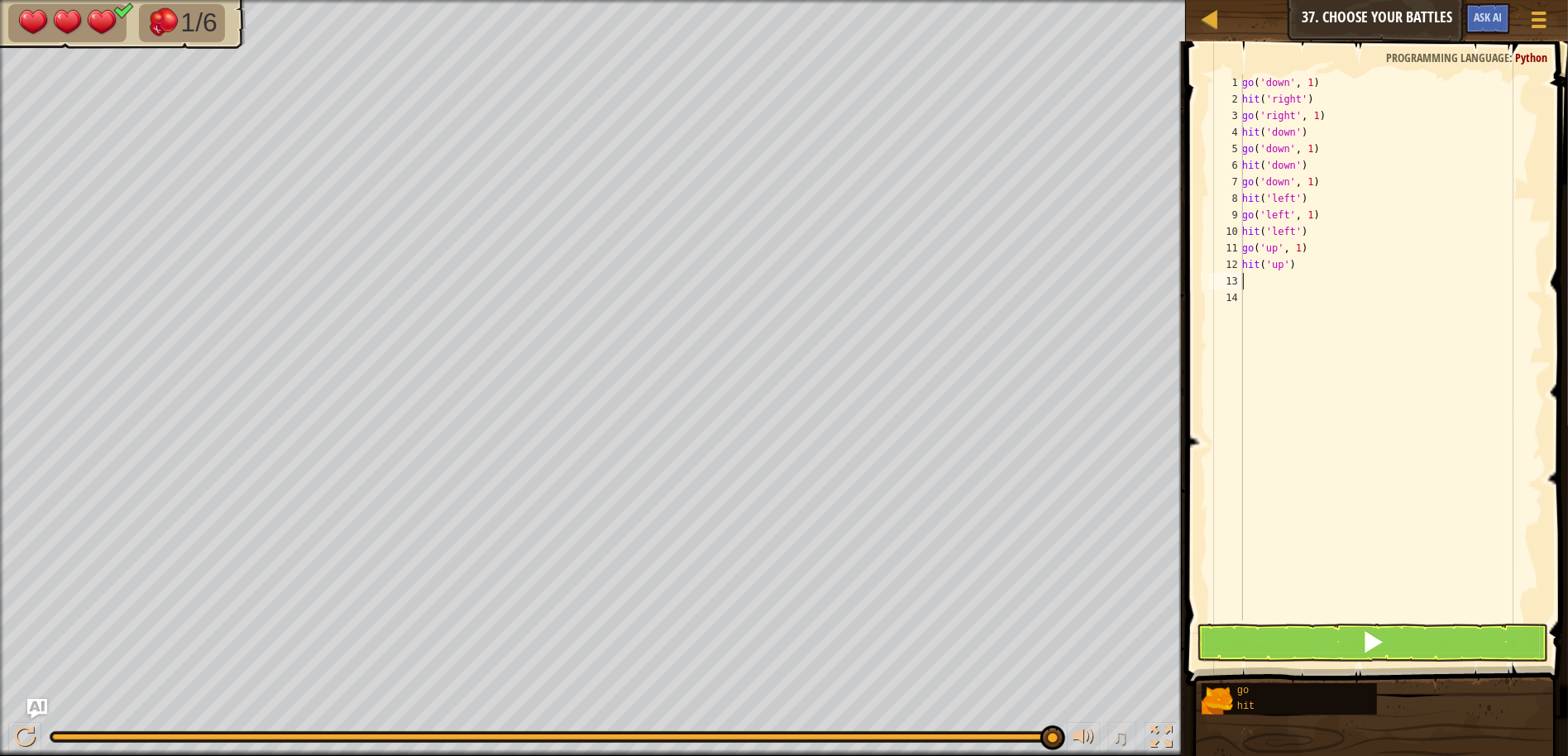
click at [1309, 250] on div "go ( 'down' , 1 ) hit ( 'right' ) go ( 'right' , 1 ) hit ( 'down' ) go ( 'down'…" at bounding box center [1391, 364] width 304 height 578
type textarea "g"
click at [1298, 638] on button at bounding box center [1372, 643] width 352 height 38
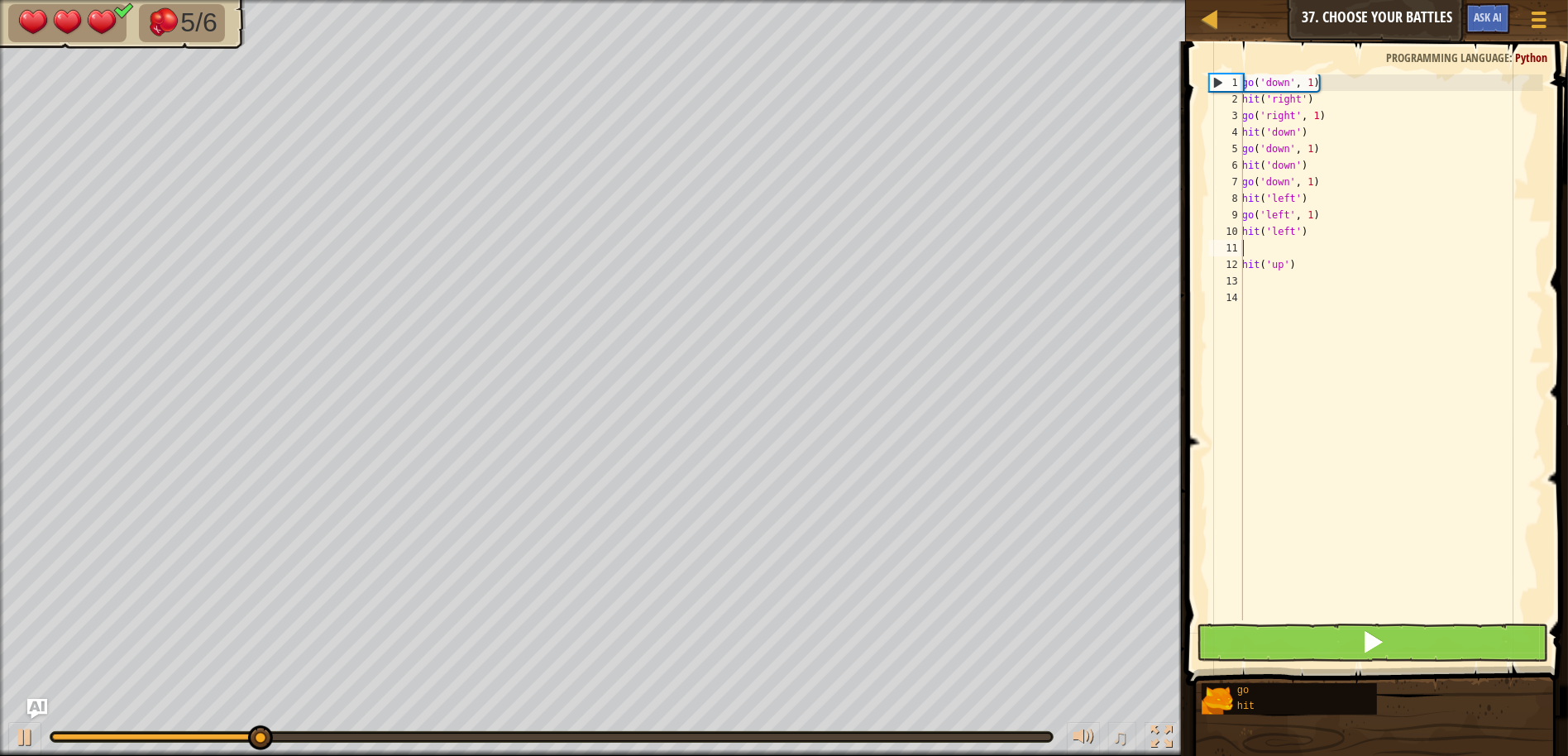
type textarea "="
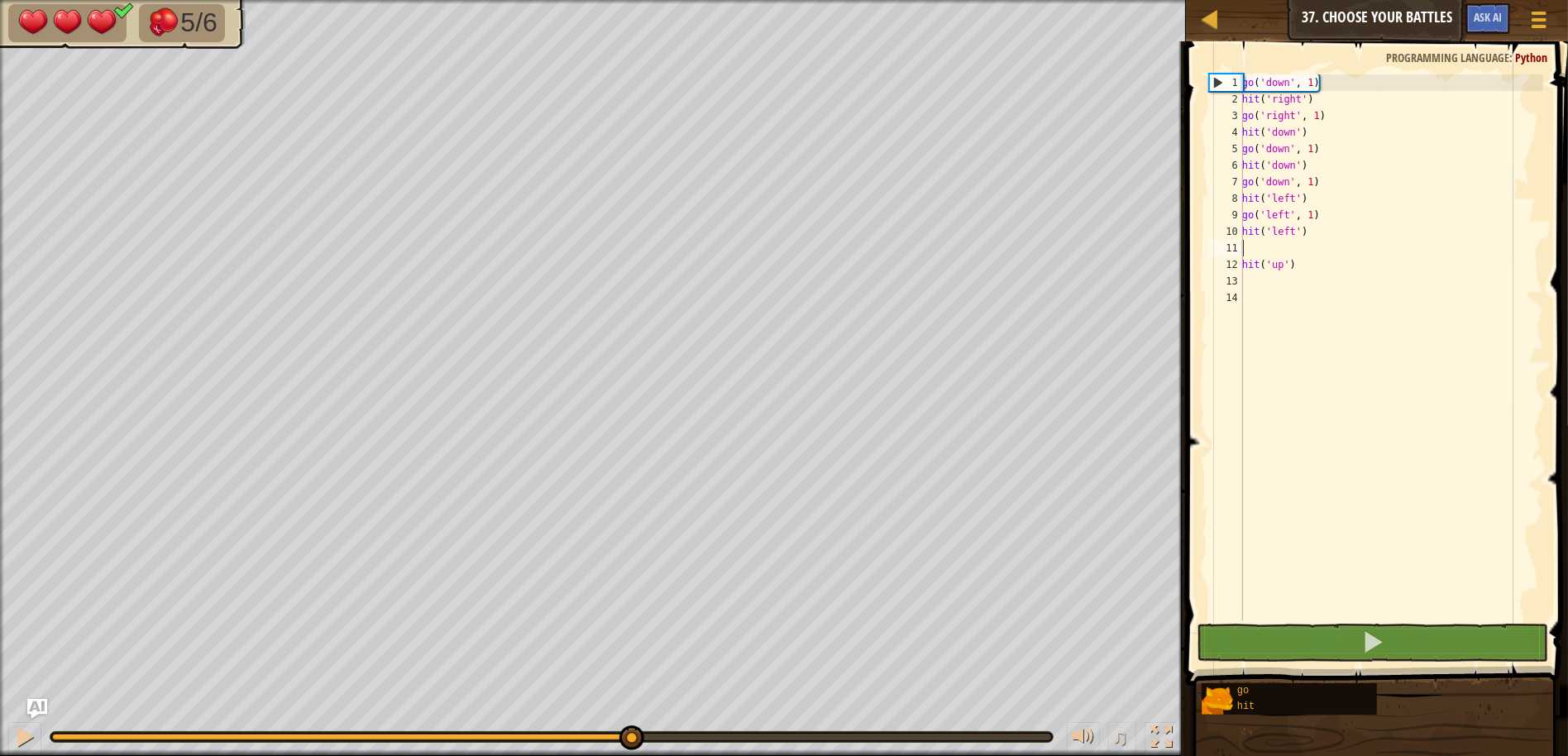
click at [1287, 246] on div "go ( 'down' , 1 ) hit ( 'right' ) go ( 'right' , 1 ) hit ( 'down' ) go ( 'down'…" at bounding box center [1391, 364] width 304 height 578
type textarea "hit('left')"
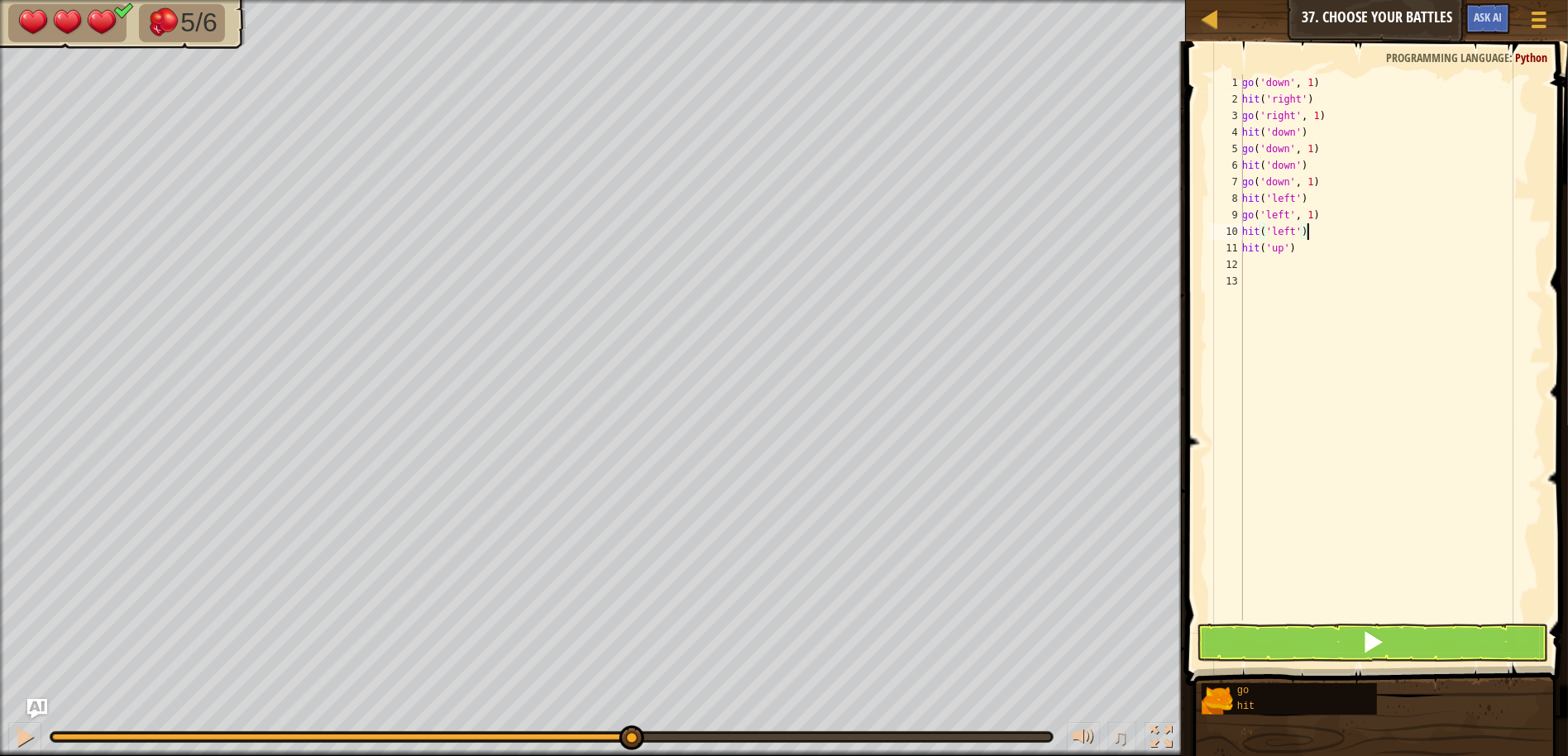
click at [1249, 263] on div "go ( 'down' , 1 ) hit ( 'right' ) go ( 'right' , 1 ) hit ( 'down' ) go ( 'down'…" at bounding box center [1391, 364] width 304 height 578
type textarea "g"
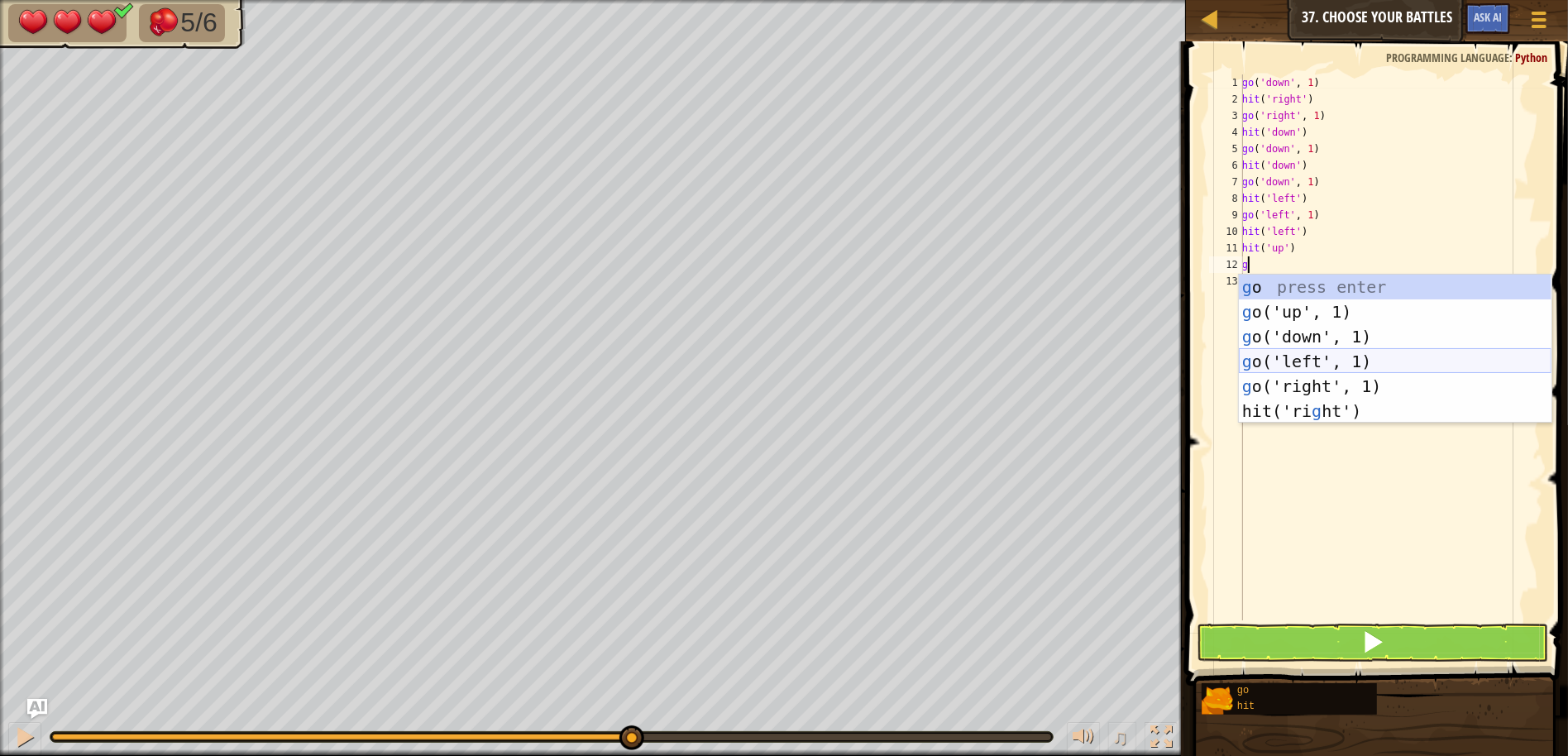
click at [1303, 367] on div "g o press enter g o('up', 1) press enter g o('down', 1) press enter g o('left',…" at bounding box center [1395, 373] width 313 height 198
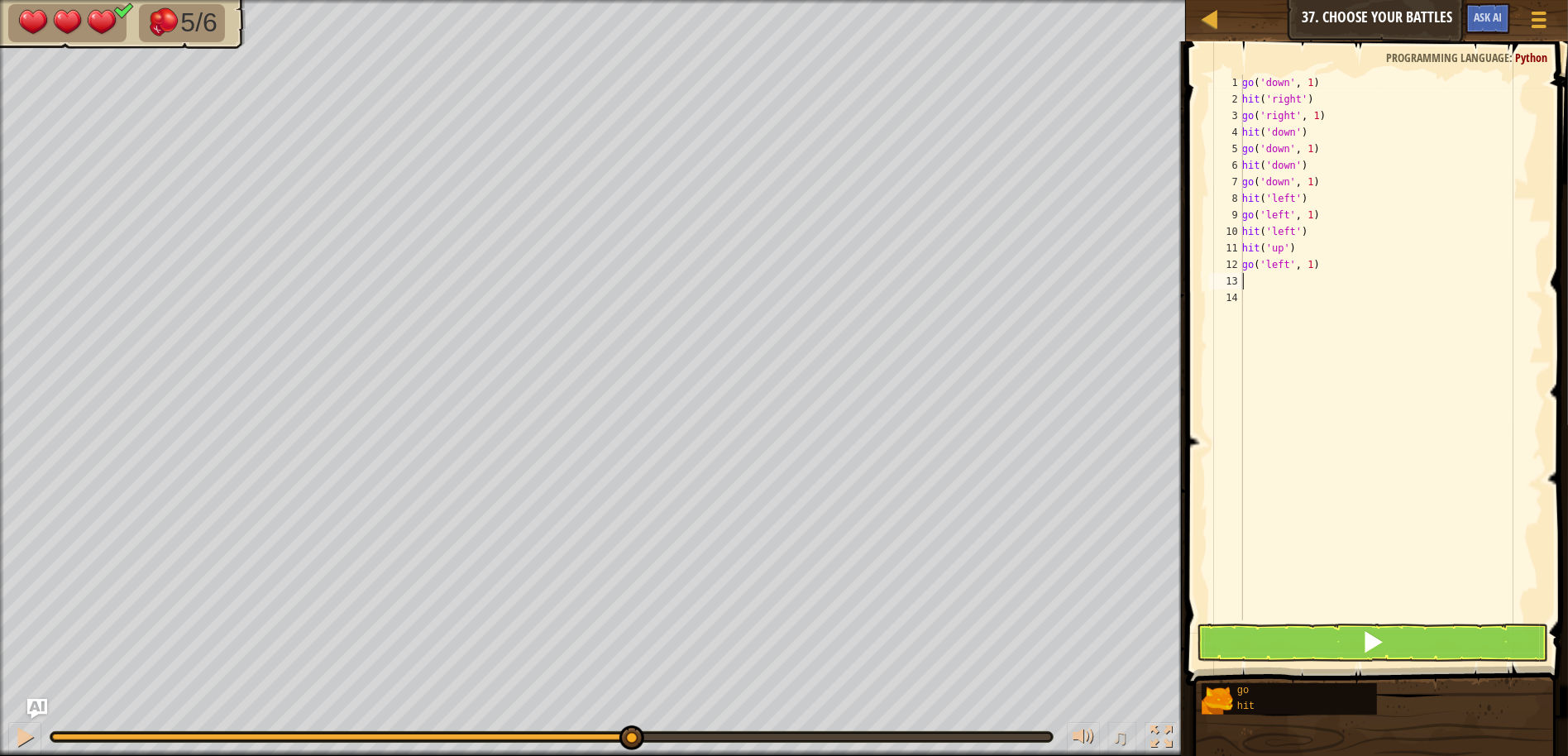
type textarea "h"
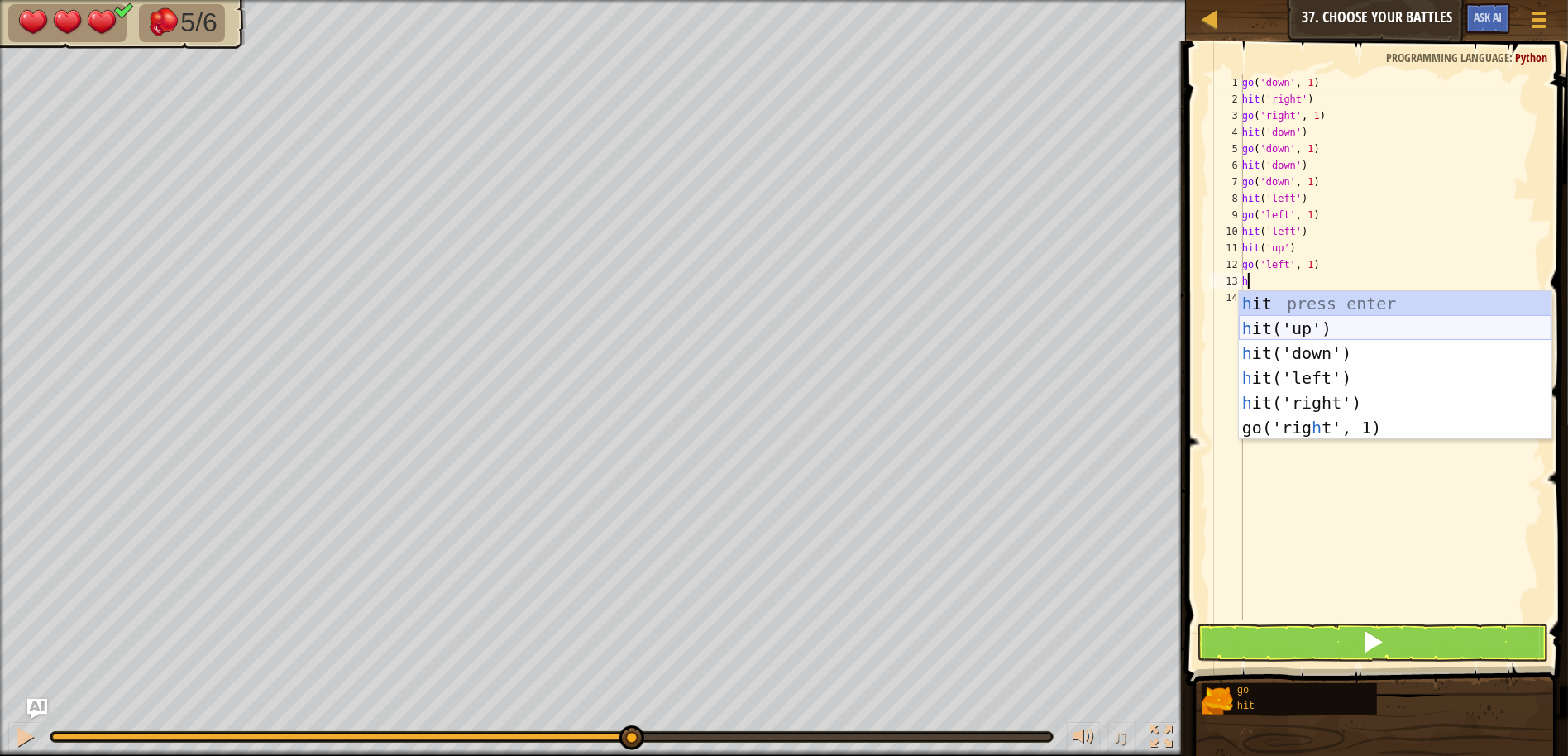
click at [1258, 319] on div "h it press enter h it('up') press enter h it('down') press enter h it('left') p…" at bounding box center [1395, 390] width 313 height 198
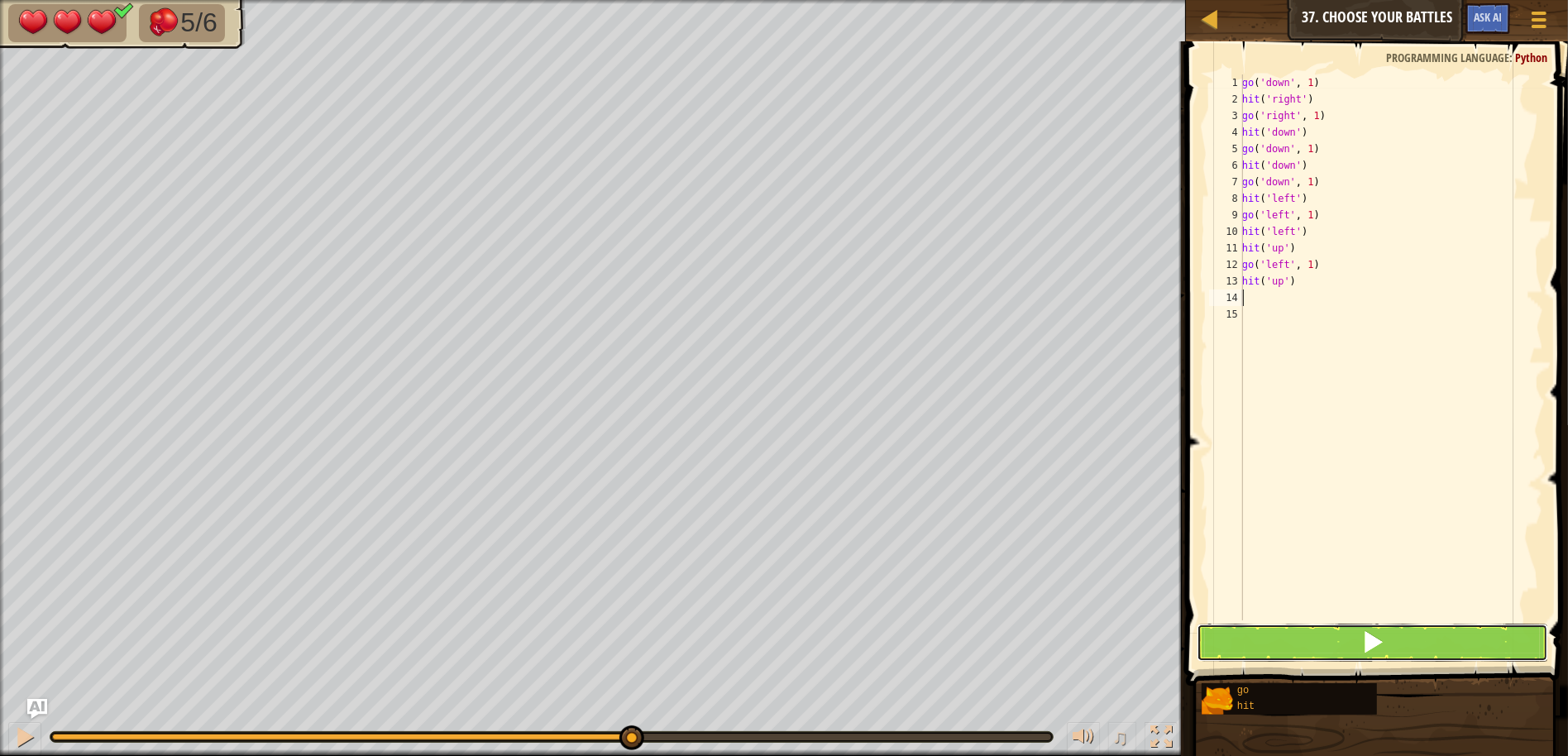
click at [1414, 638] on button at bounding box center [1372, 643] width 352 height 38
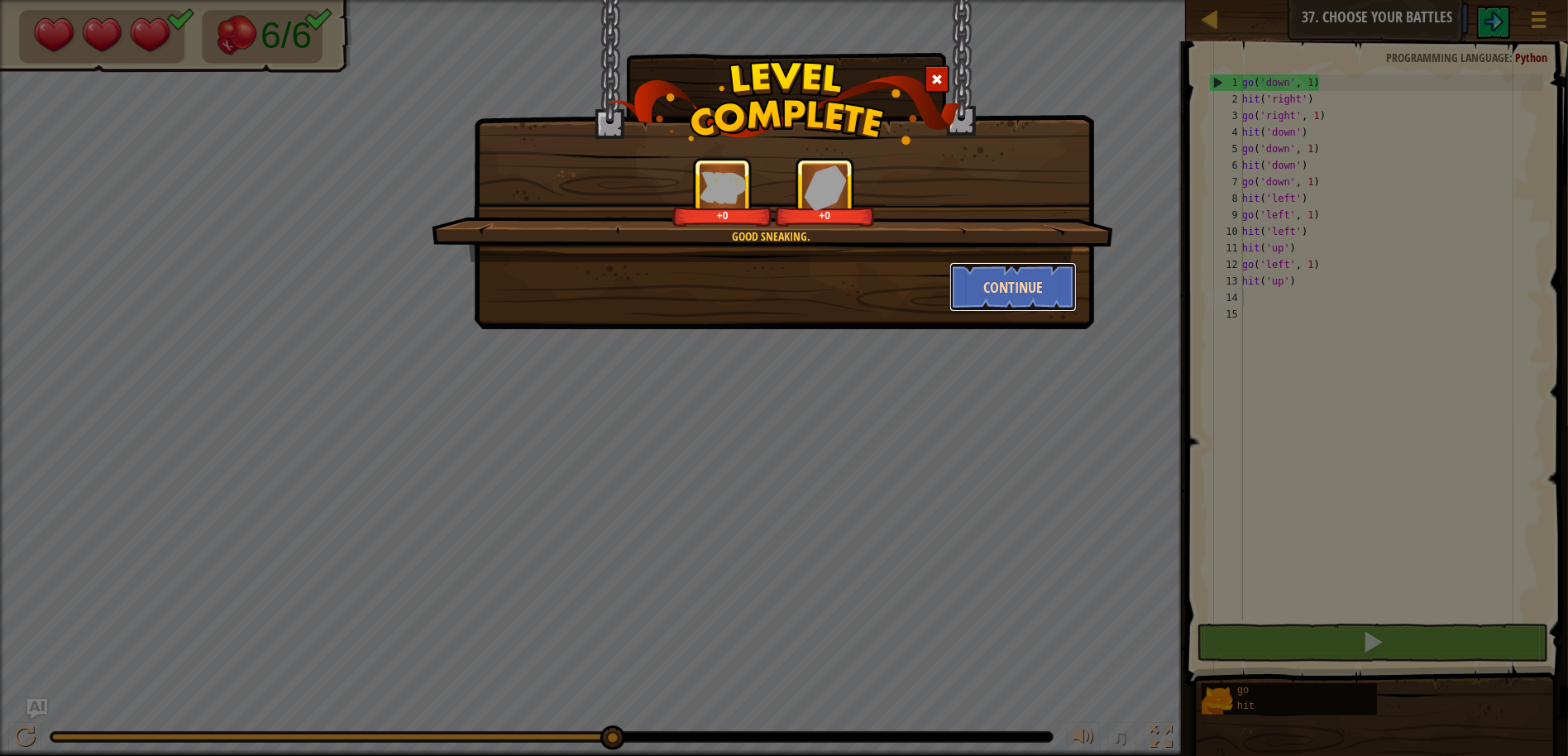
click at [966, 292] on button "Continue" at bounding box center [1013, 286] width 129 height 49
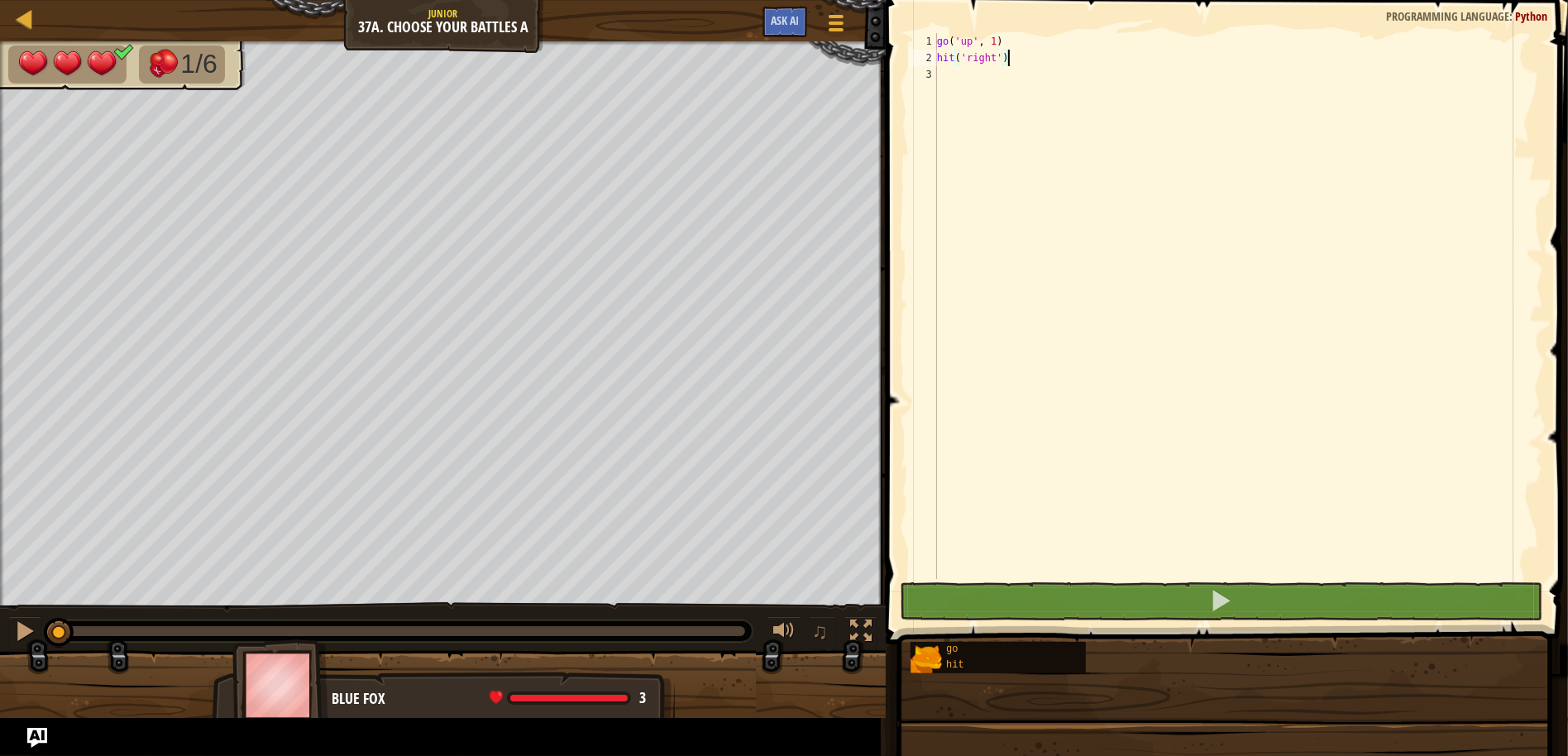
click at [1154, 156] on div "go ( 'up' , 1 ) hit ( 'right' )" at bounding box center [1238, 322] width 610 height 578
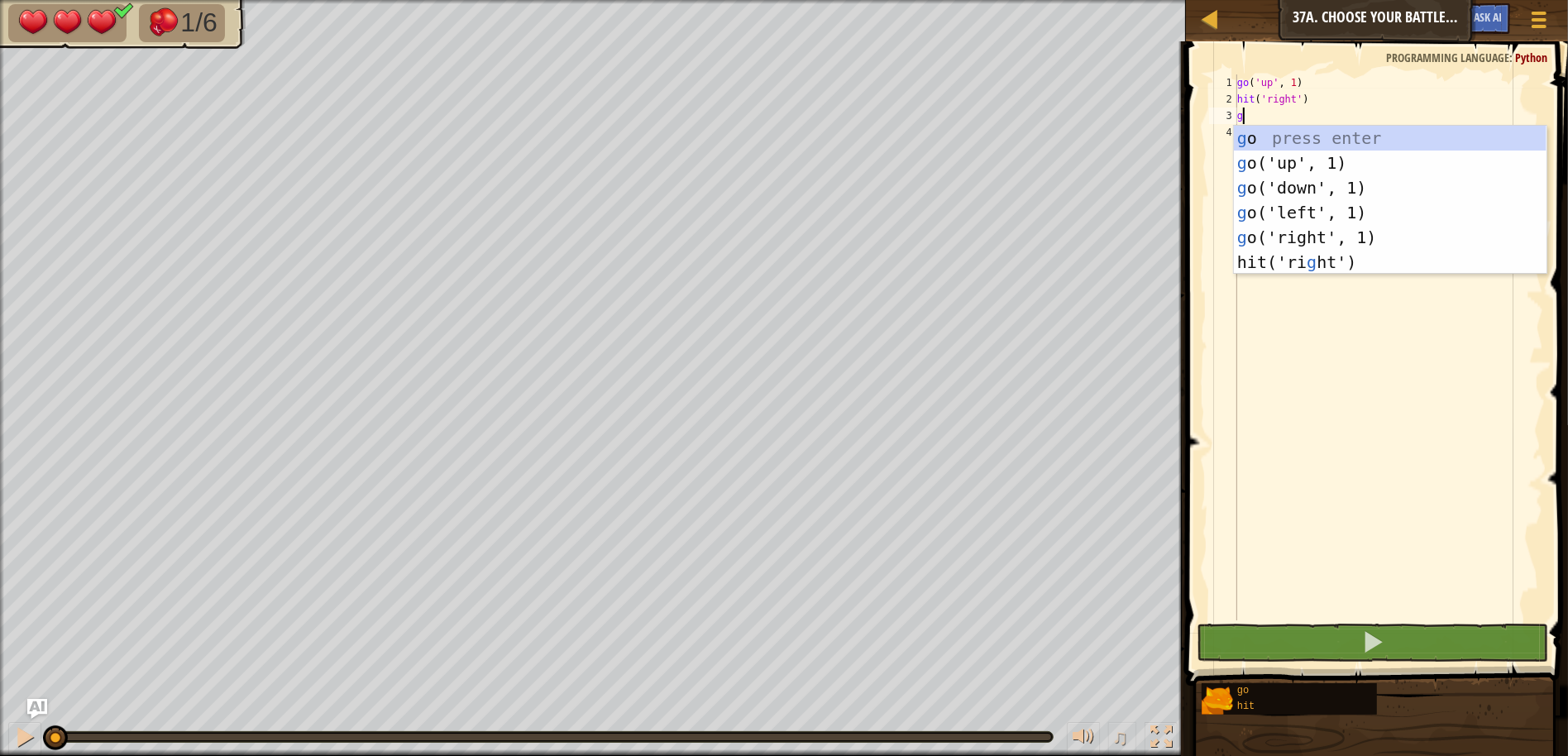
scroll to position [7, 0]
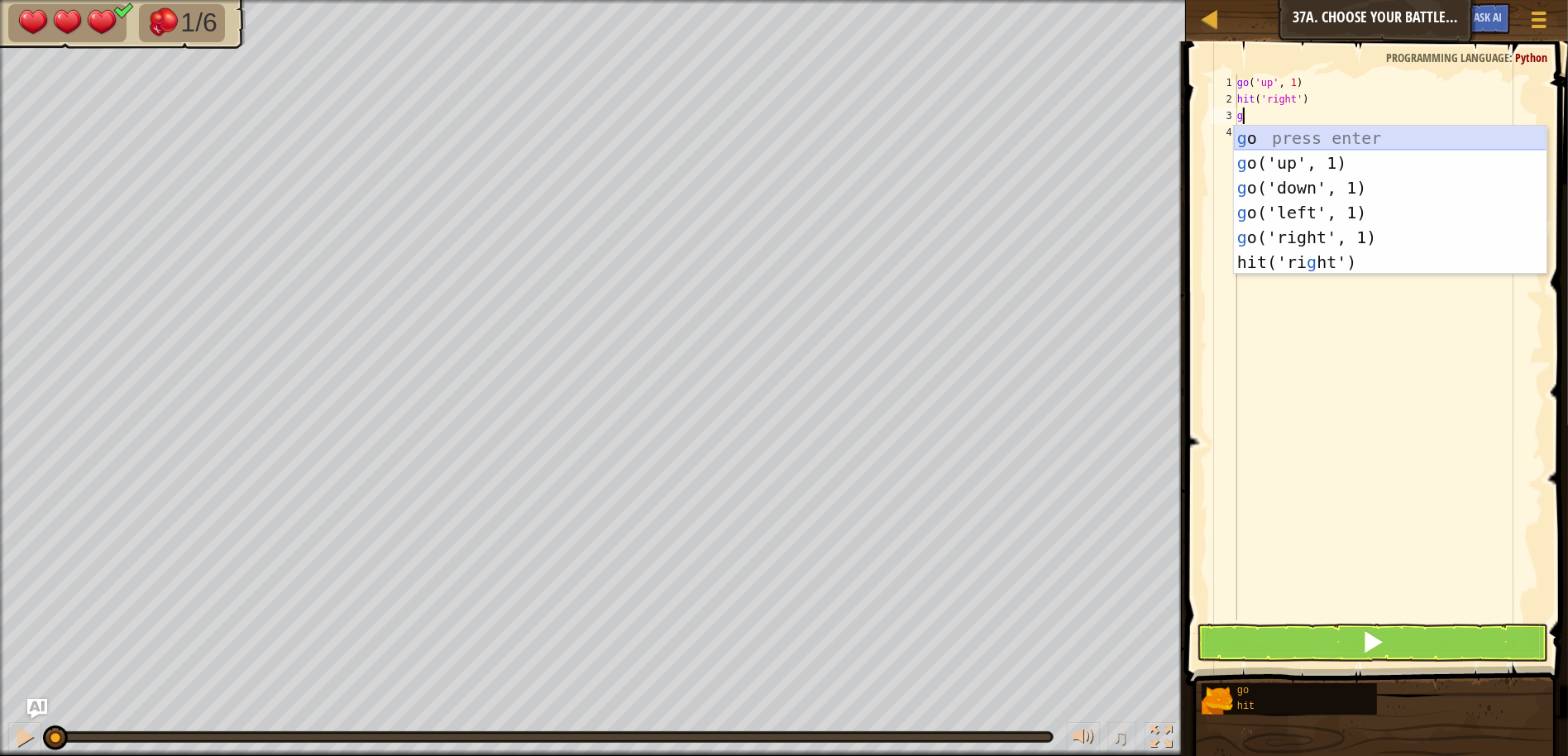
click at [1286, 150] on div "g o press enter g o('up', 1) press enter g o('down', 1) press enter g o('left',…" at bounding box center [1389, 225] width 313 height 198
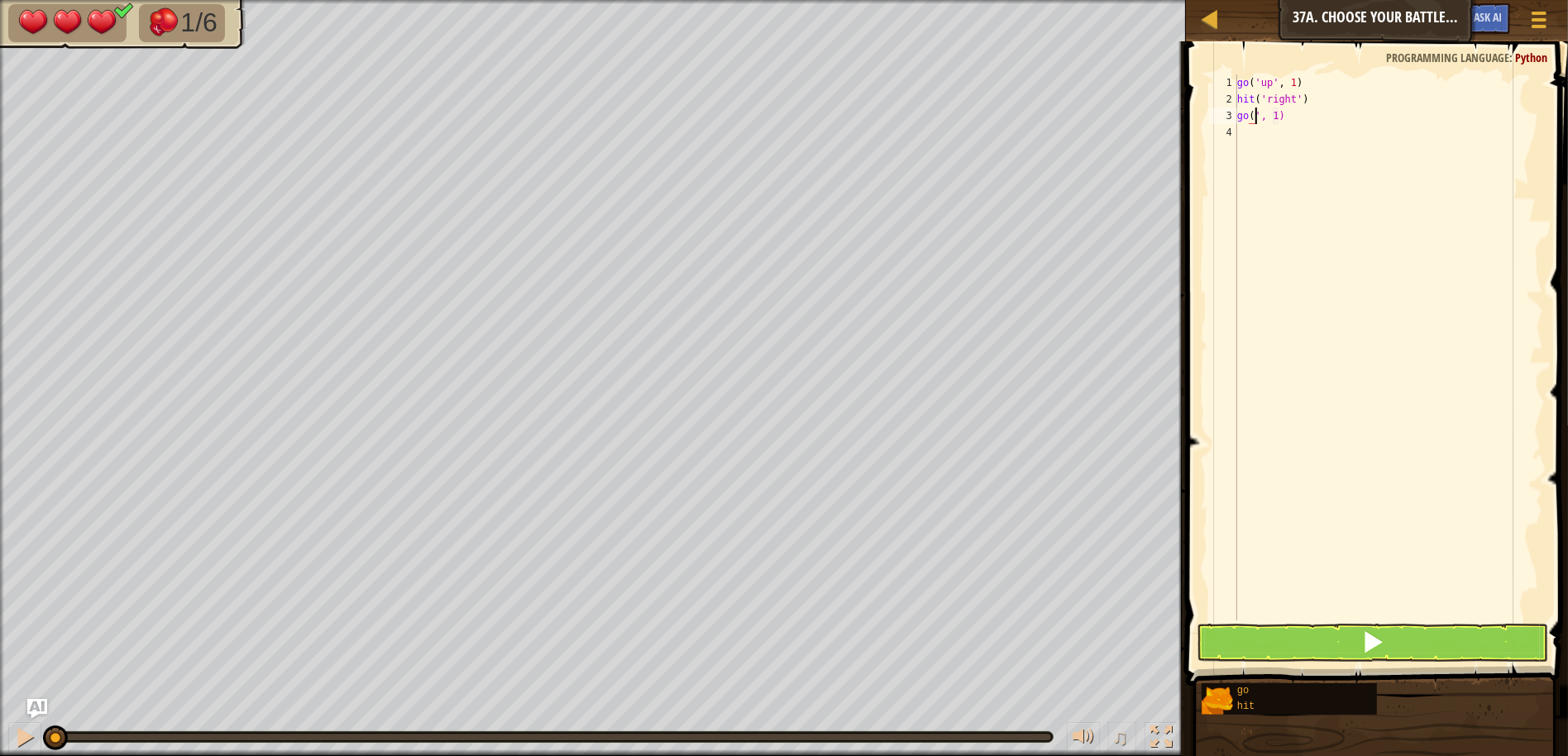
type textarea "g', 1)"
click at [1286, 135] on div "go ( 'up' , 1 ) hit ( 'right' ) g ', 1)" at bounding box center [1387, 364] width 309 height 578
type textarea "g"
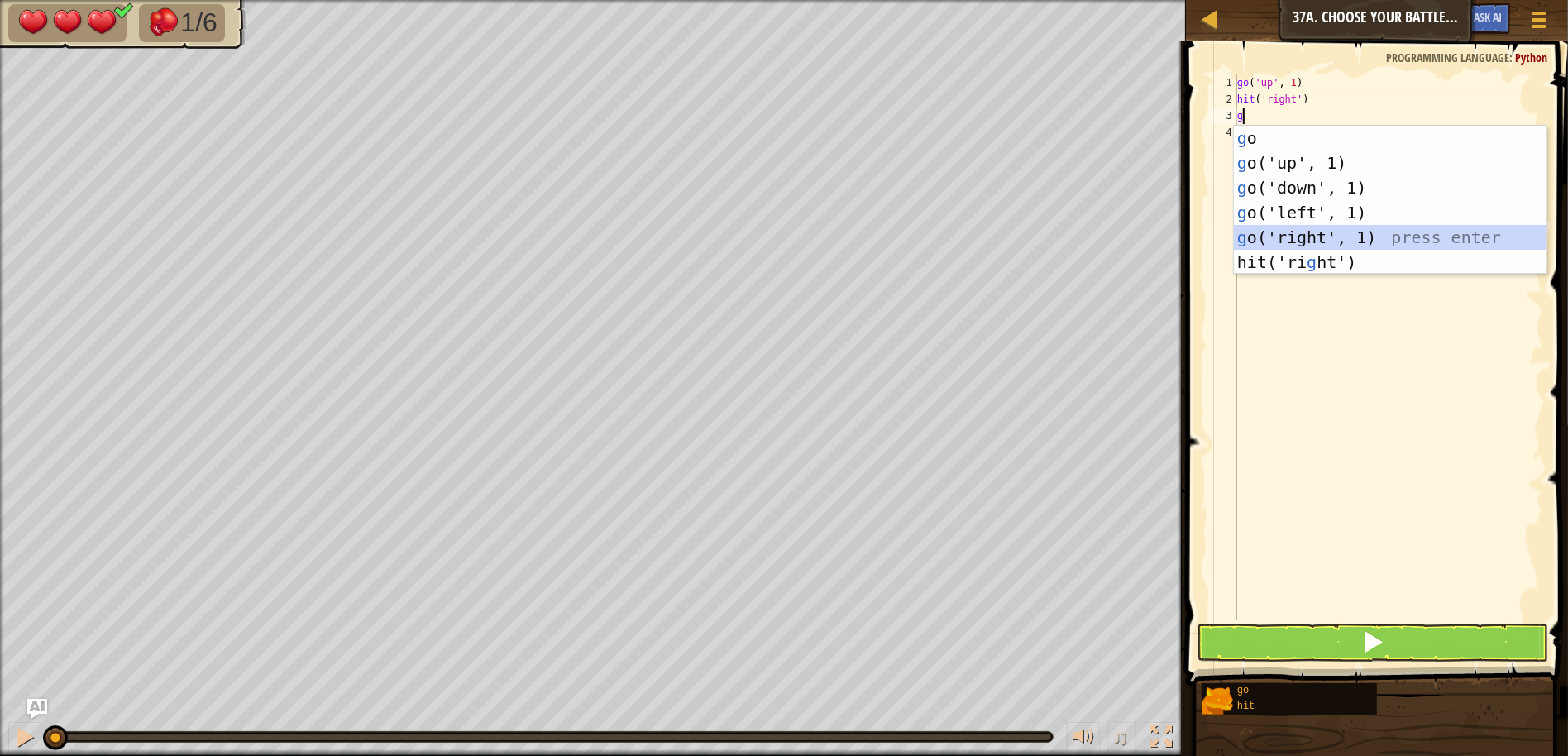
click at [1324, 239] on div "g o press enter g o('up', 1) press enter g o('down', 1) press enter g o('left',…" at bounding box center [1389, 225] width 313 height 198
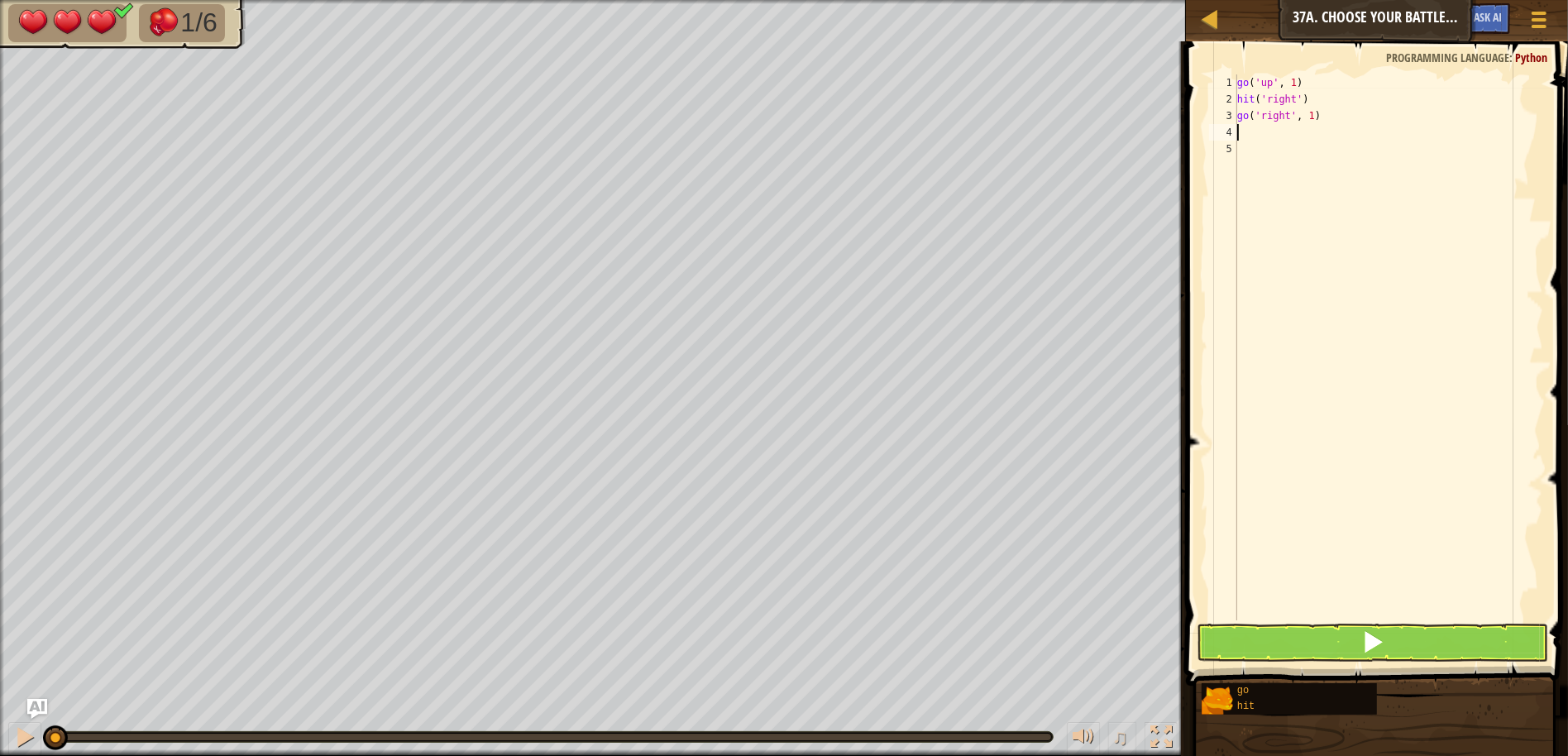
type textarea "h"
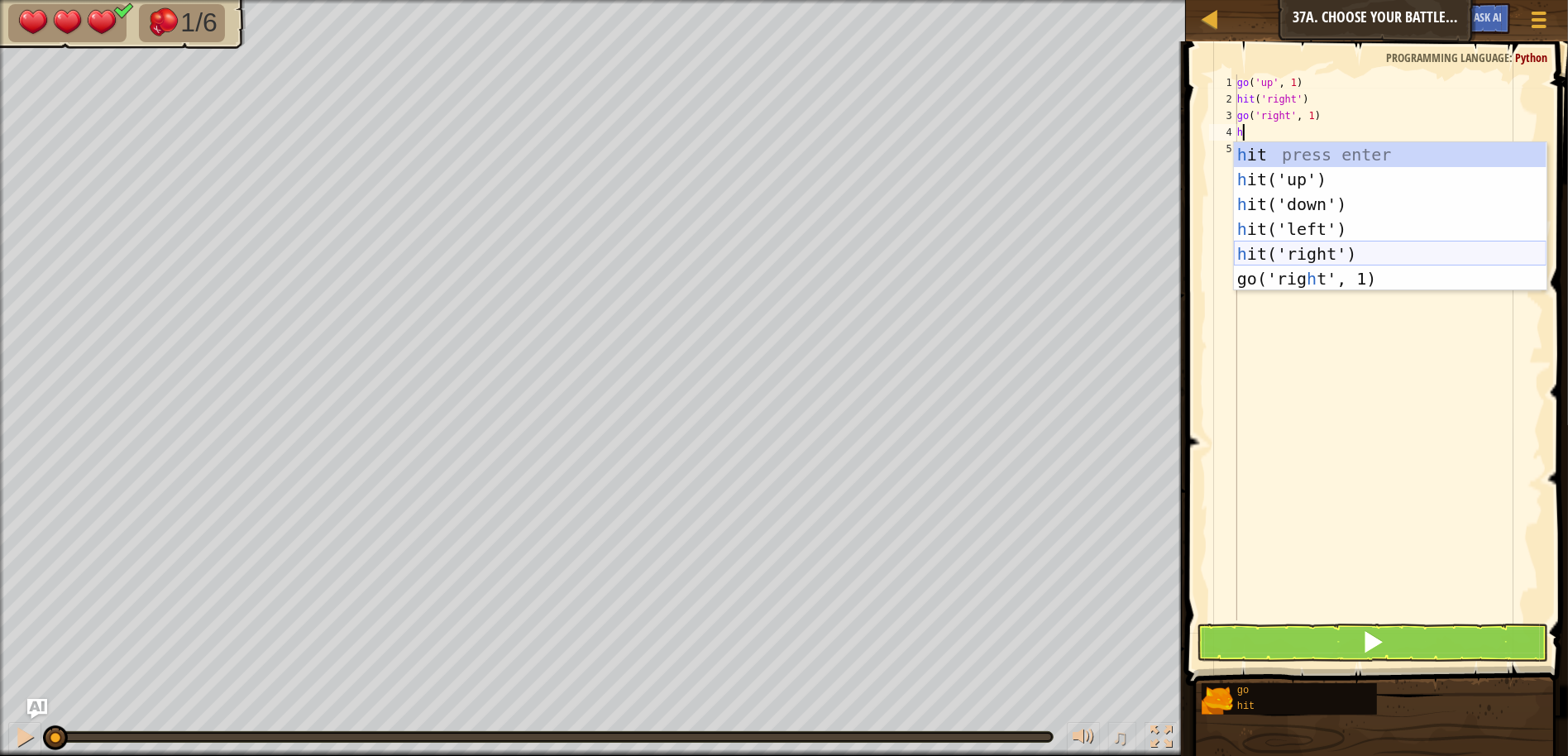
click at [1313, 256] on div "h it press enter h it('up') press enter h it('down') press enter h it('left') p…" at bounding box center [1389, 241] width 313 height 198
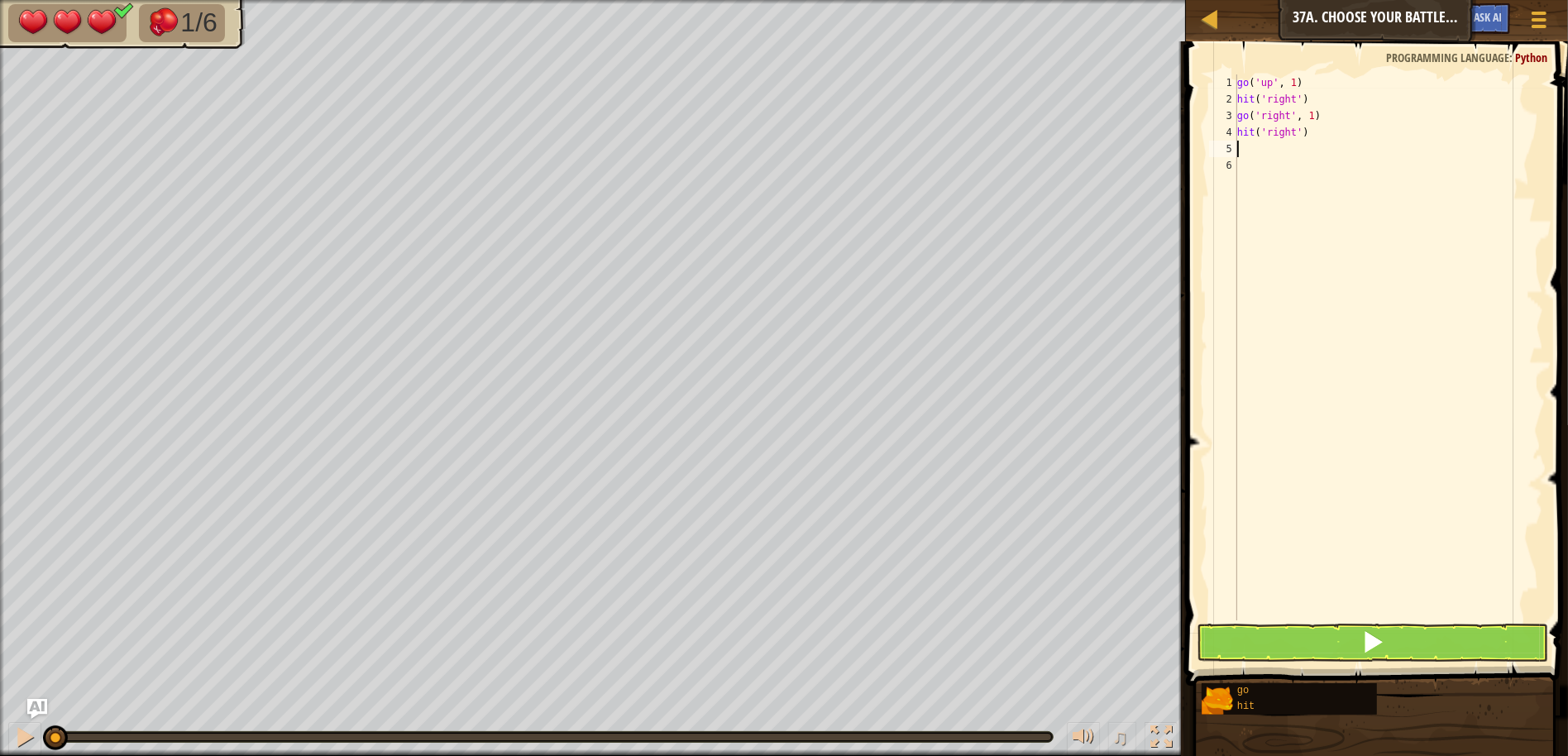
type textarea "g"
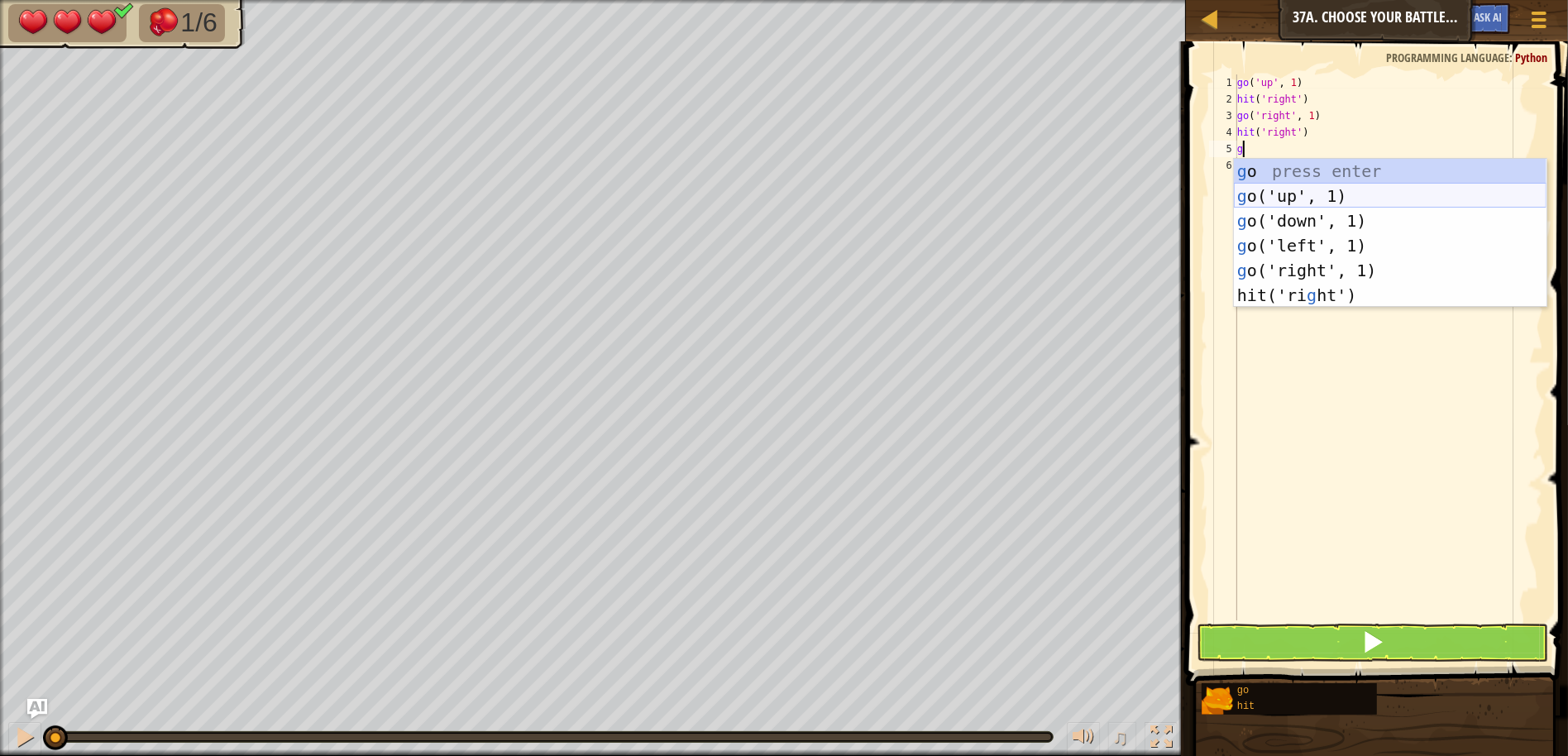
click at [1249, 195] on div "g o press enter g o('up', 1) press enter g o('down', 1) press enter g o('left',…" at bounding box center [1389, 258] width 313 height 198
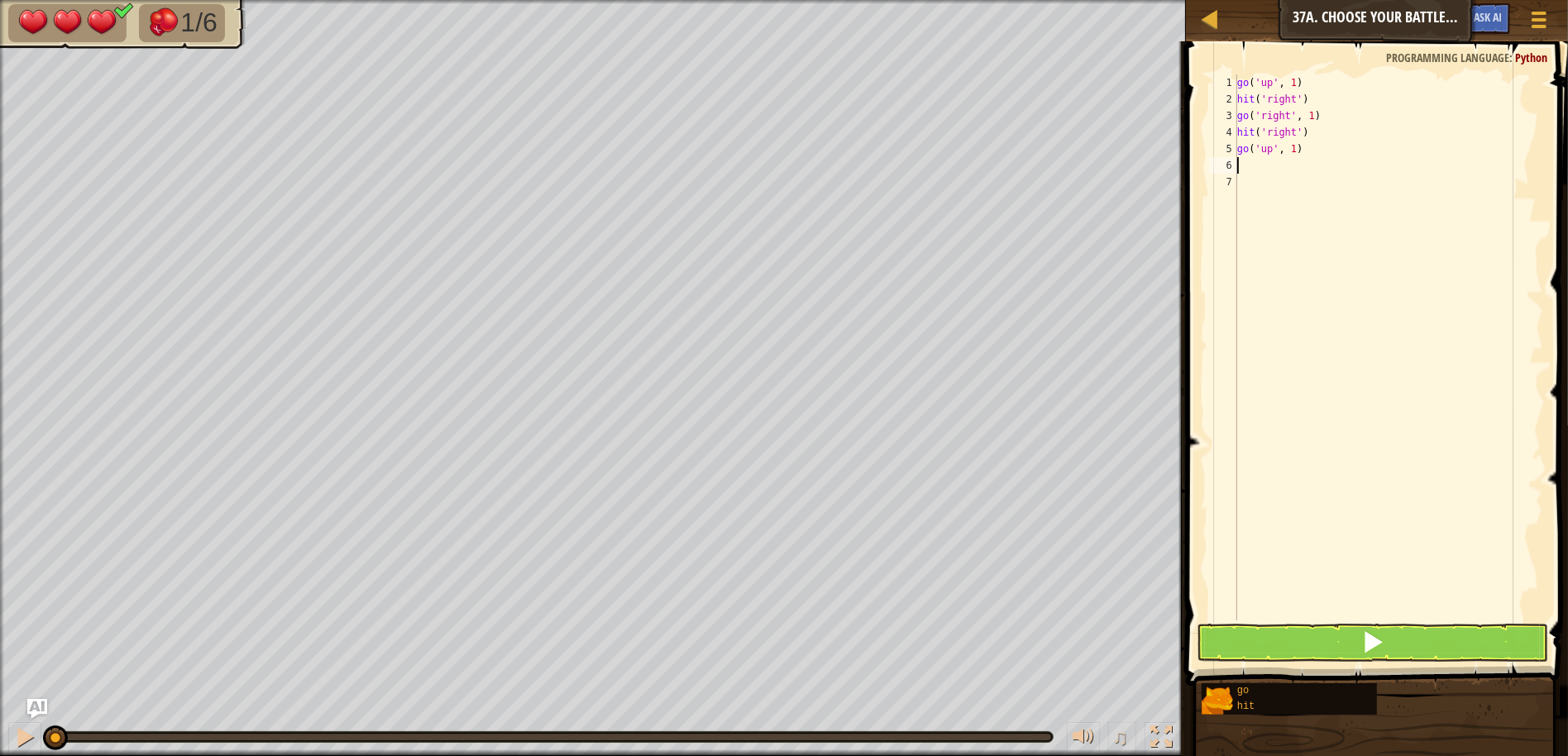
type textarea "h"
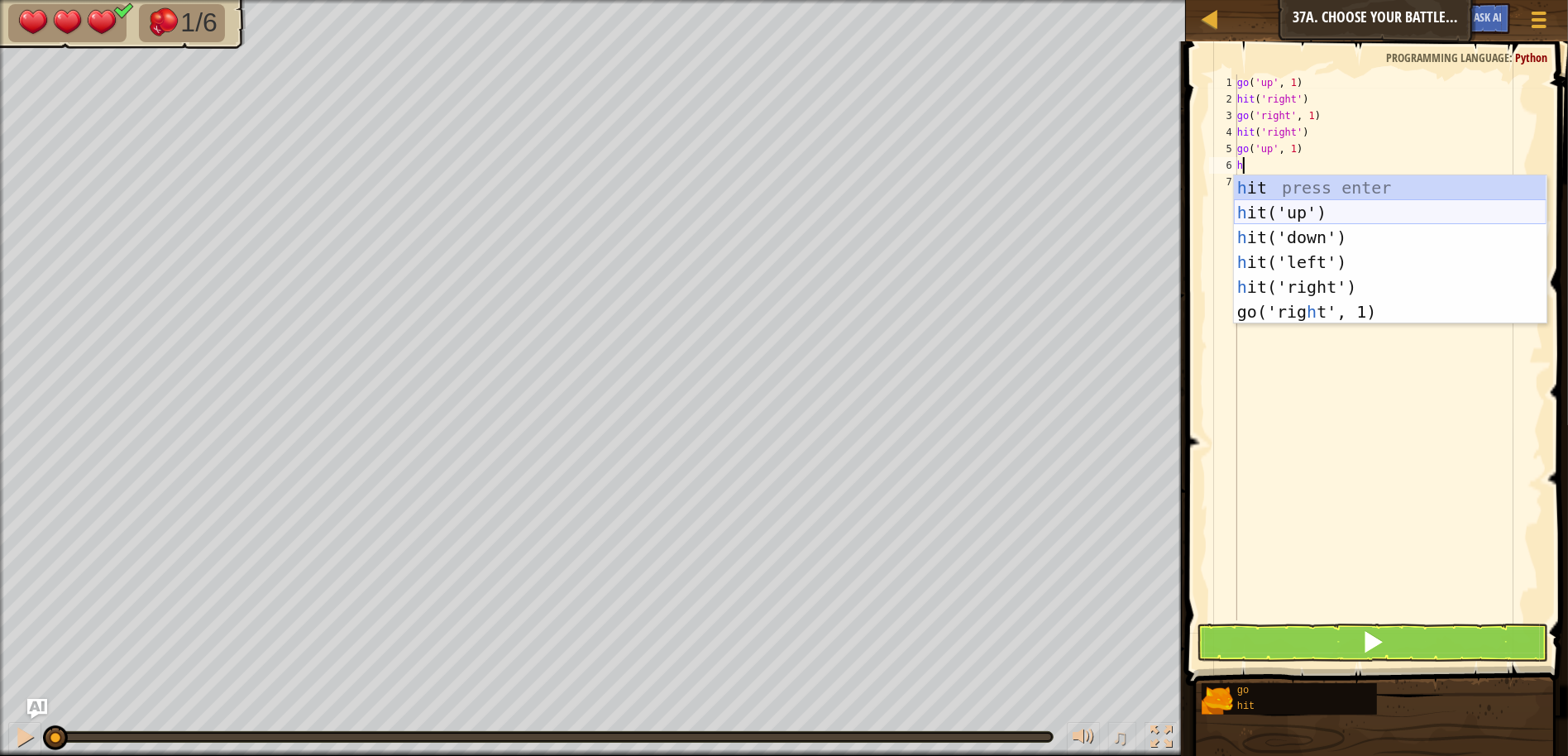
click at [1290, 211] on div "h it press enter h it('up') press enter h it('down') press enter h it('left') p…" at bounding box center [1389, 274] width 313 height 198
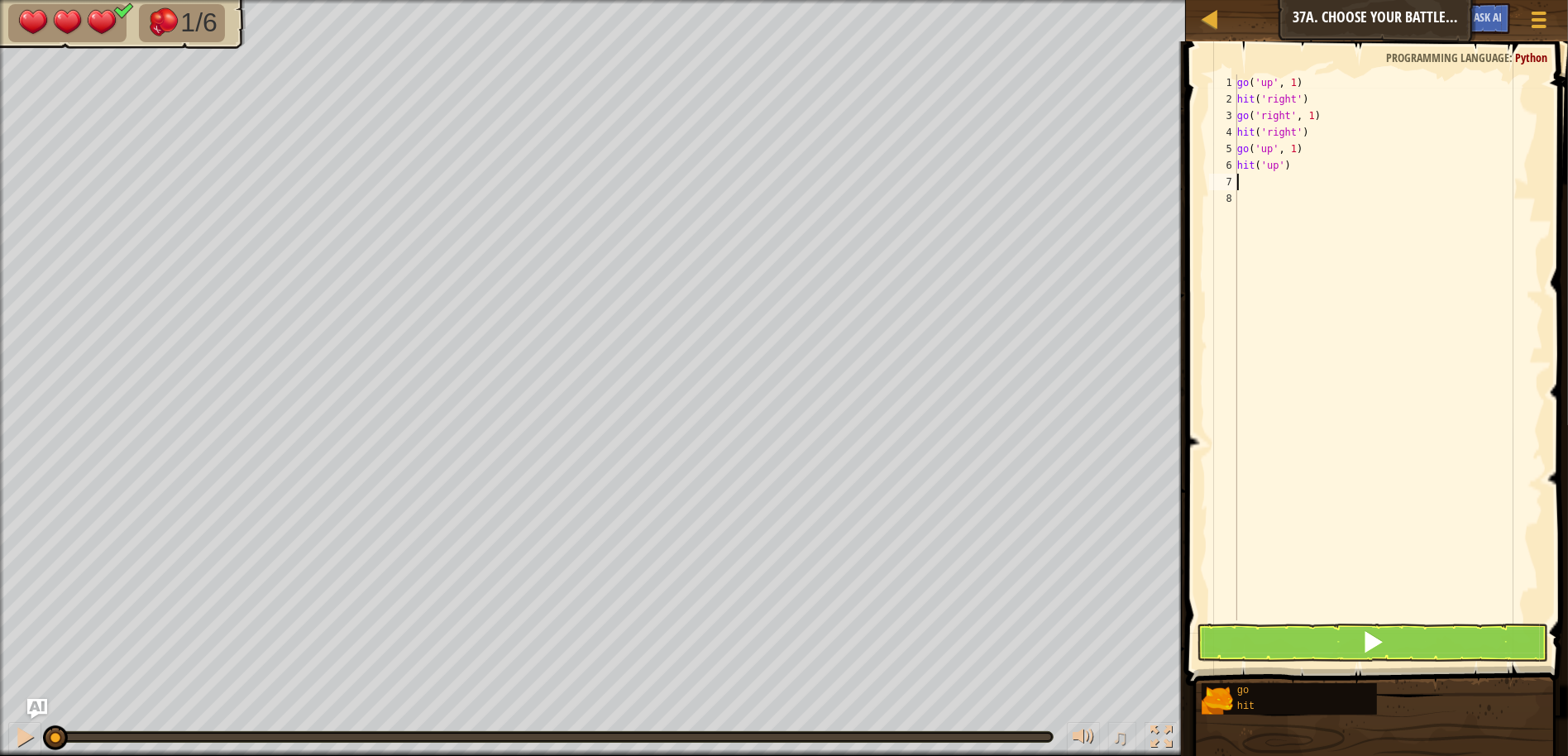
type textarea "g"
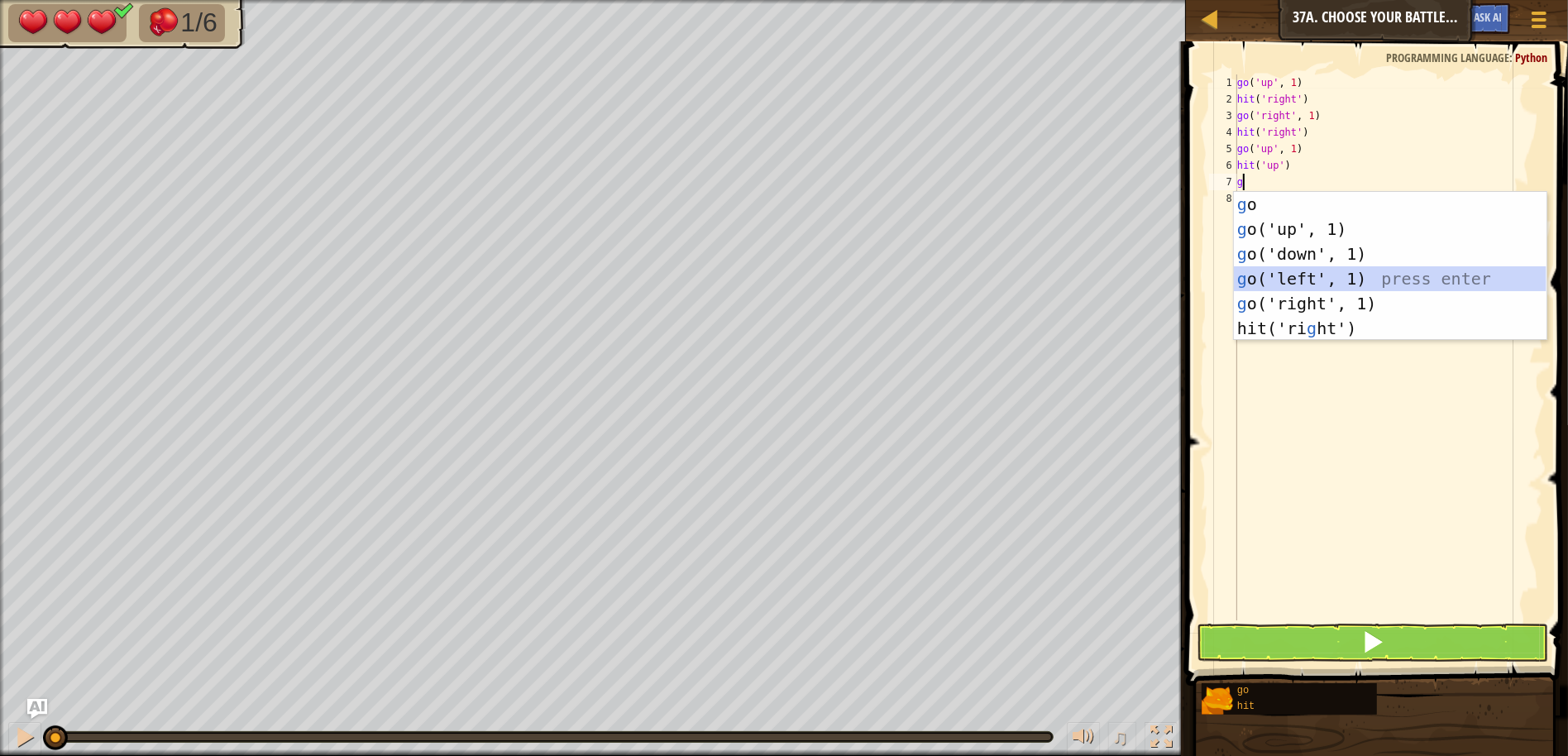
click at [1319, 271] on div "g o press enter g o('up', 1) press enter g o('down', 1) press enter g o('left',…" at bounding box center [1389, 291] width 313 height 198
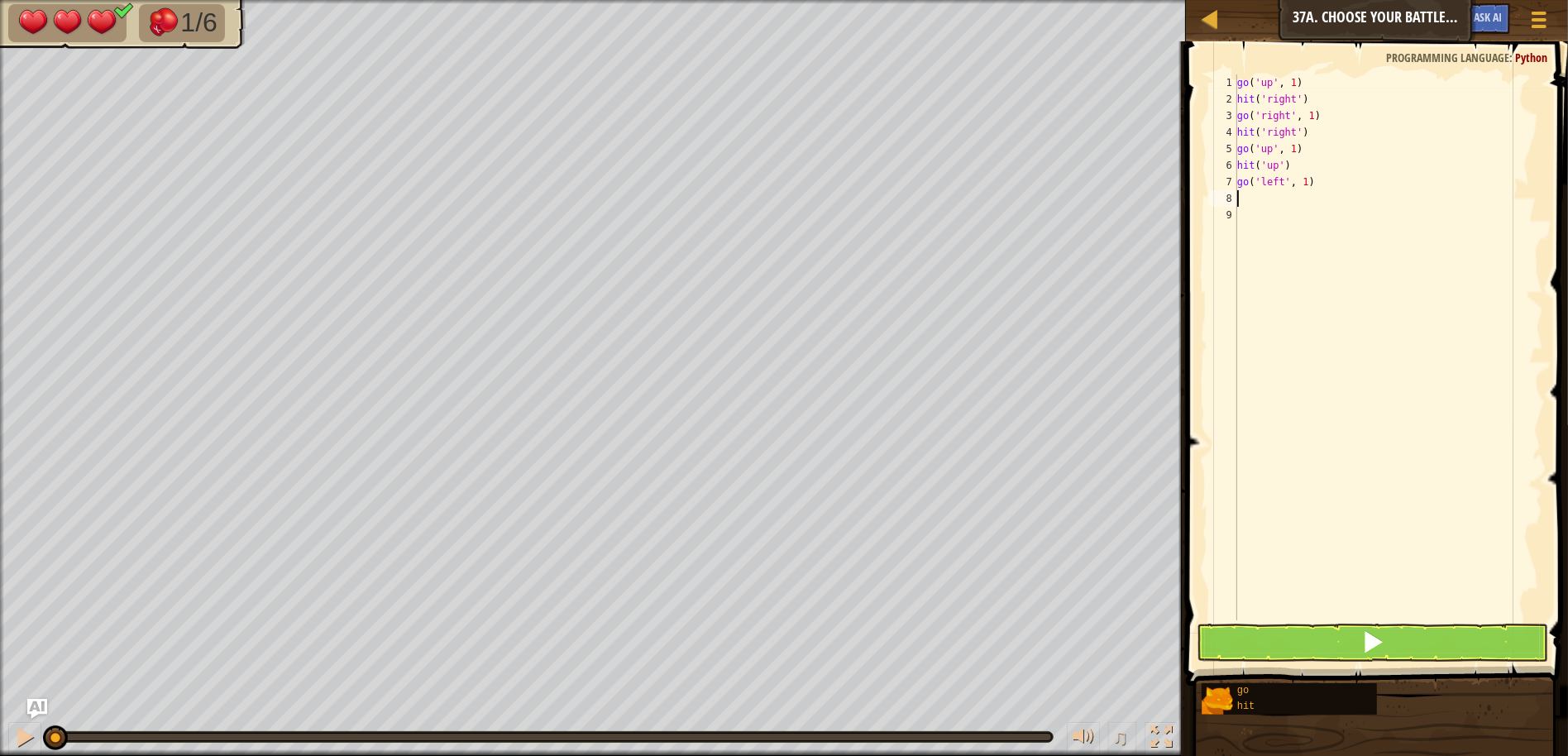
click at [1326, 188] on div "go ( 'up' , 1 ) hit ( 'right' ) go ( 'right' , 1 ) hit ( 'right' ) go ( 'up' , …" at bounding box center [1387, 364] width 309 height 578
type textarea "g"
type textarea "h"
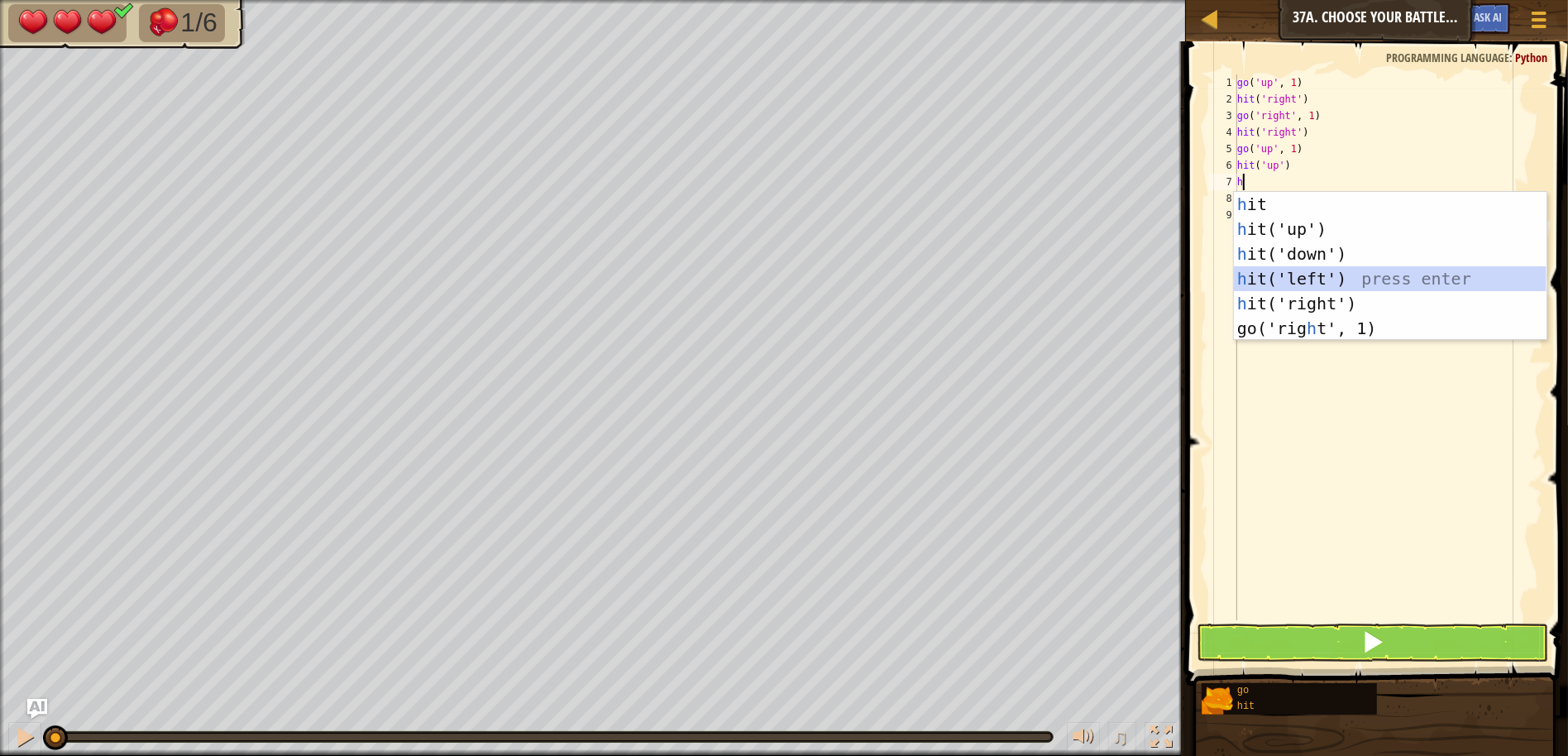
click at [1319, 274] on div "h it press enter h it('up') press enter h it('down') press enter h it('left') p…" at bounding box center [1389, 291] width 313 height 198
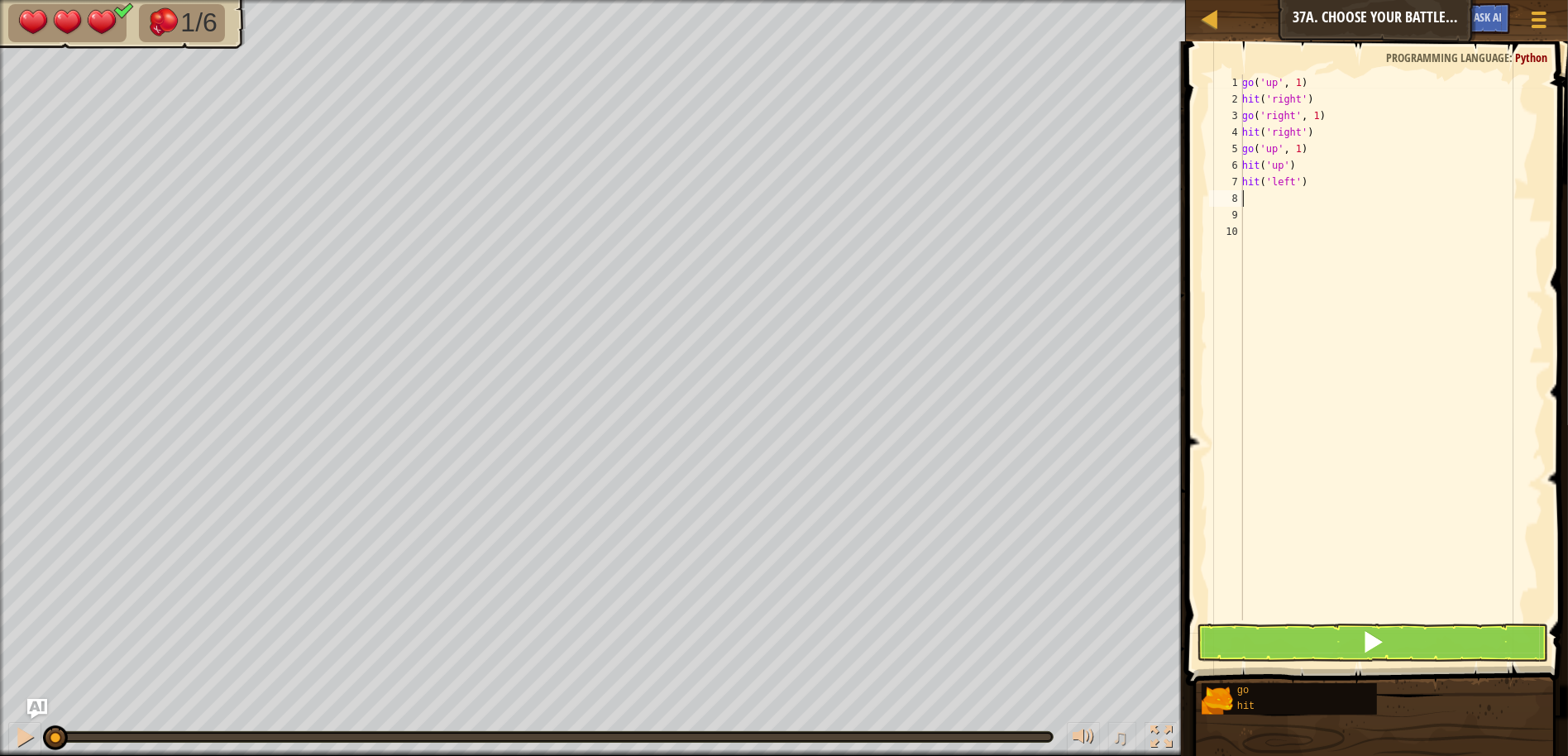
type textarea "g"
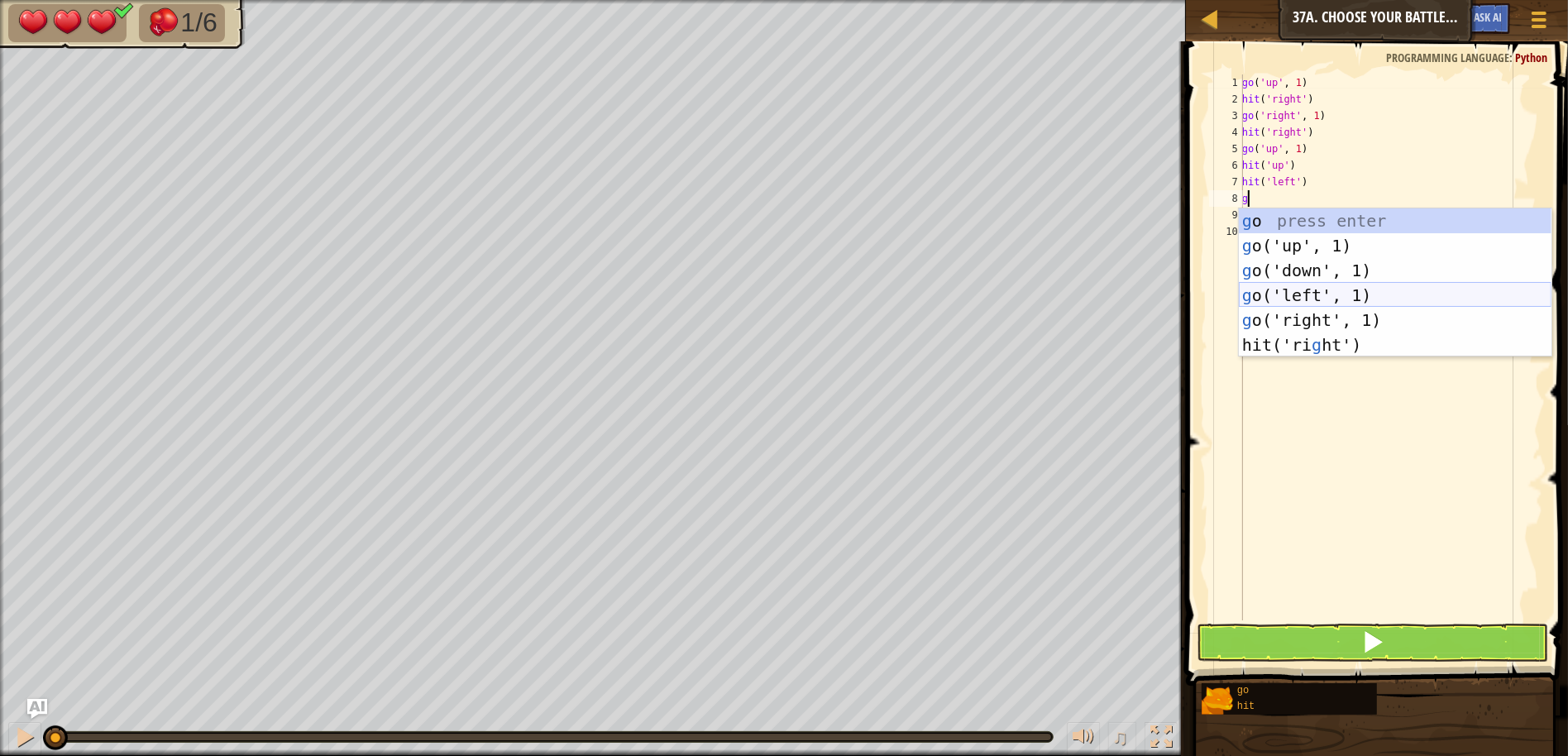
click at [1290, 293] on div "g o press enter g o('up', 1) press enter g o('down', 1) press enter g o('left',…" at bounding box center [1395, 307] width 313 height 198
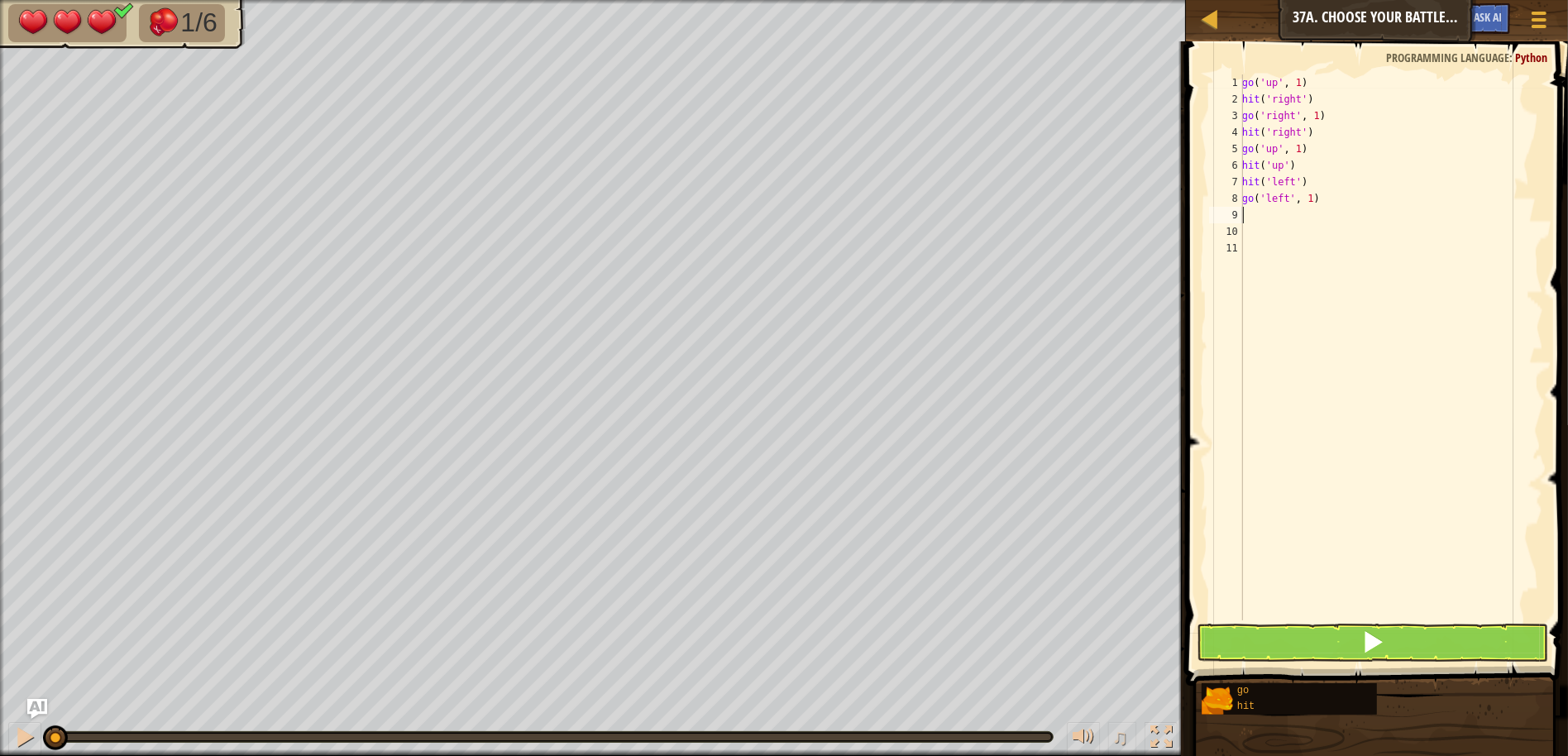
type textarea "g"
type textarea "h"
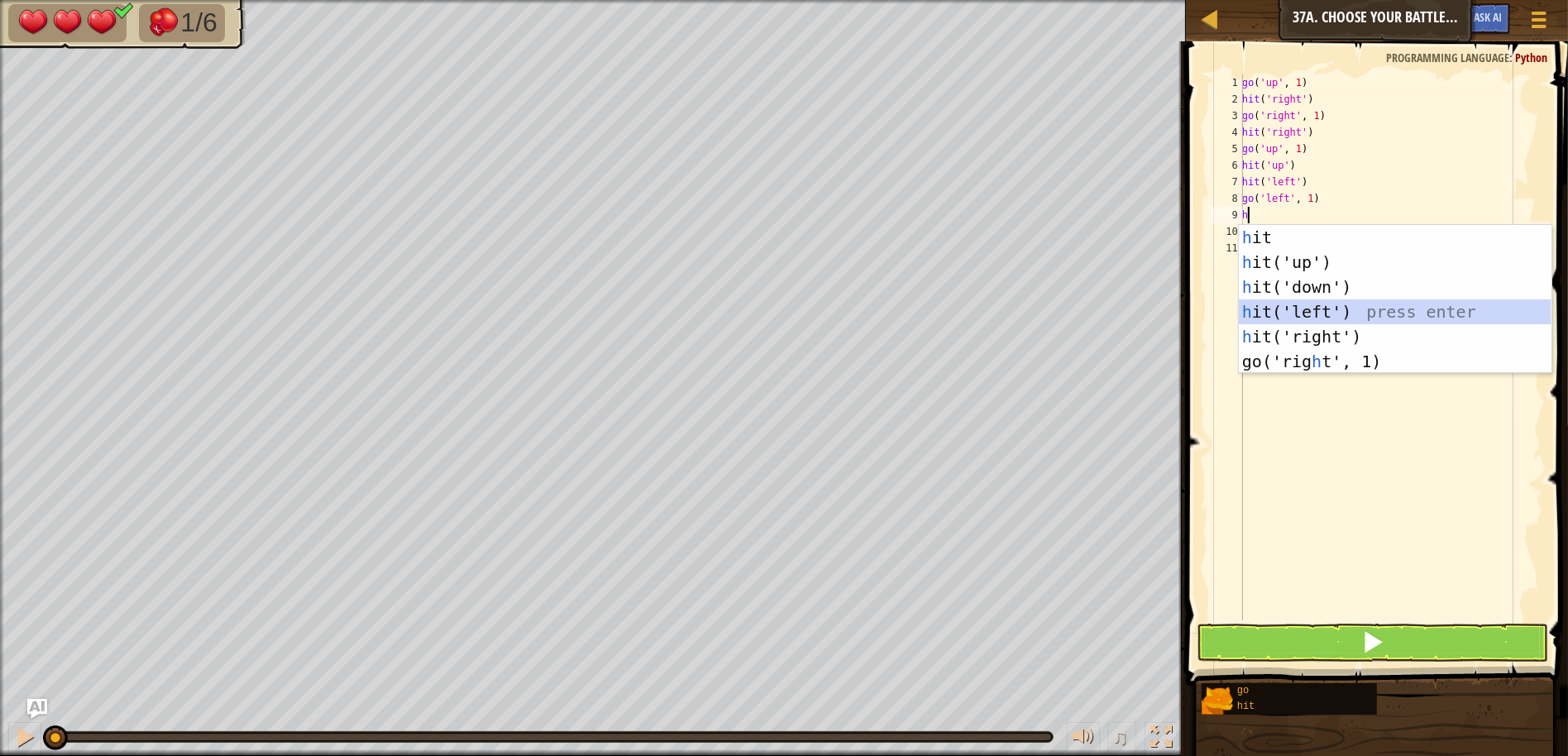
click at [1319, 307] on div "h it press enter h it('up') press enter h it('down') press enter h it('left') p…" at bounding box center [1395, 324] width 313 height 198
type textarea "g"
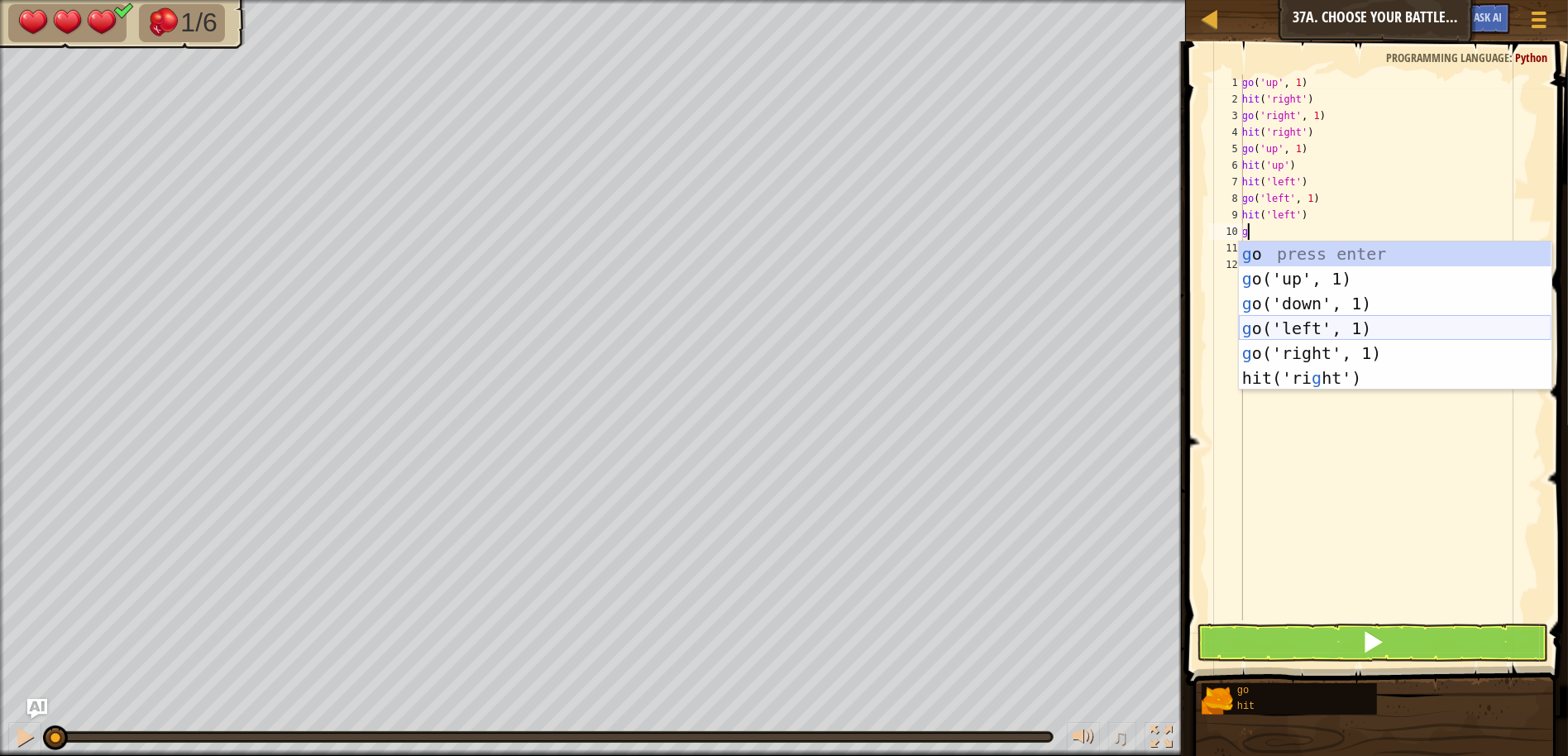
click at [1329, 334] on div "g o press enter g o('up', 1) press enter g o('down', 1) press enter g o('left',…" at bounding box center [1395, 340] width 313 height 198
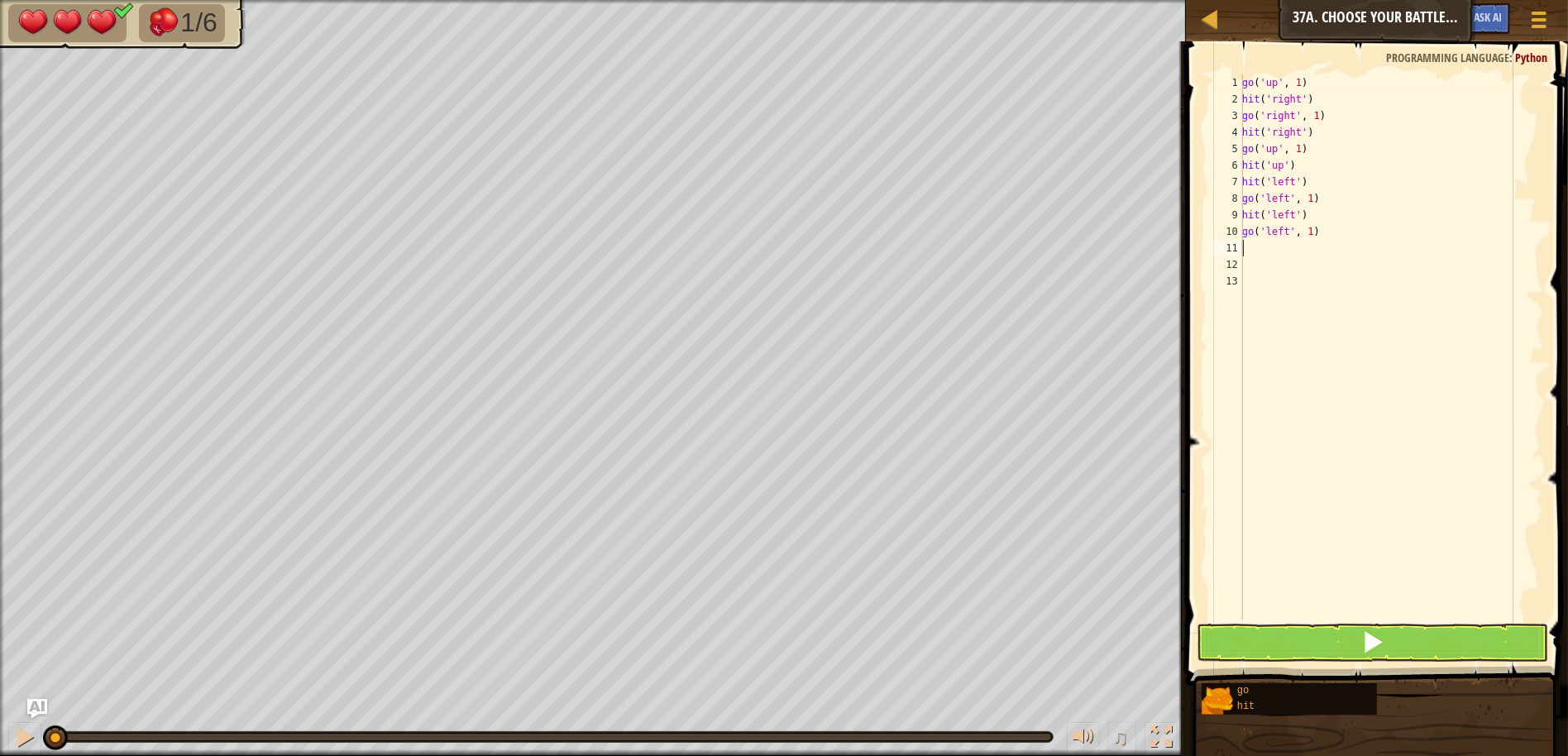
type textarea "h"
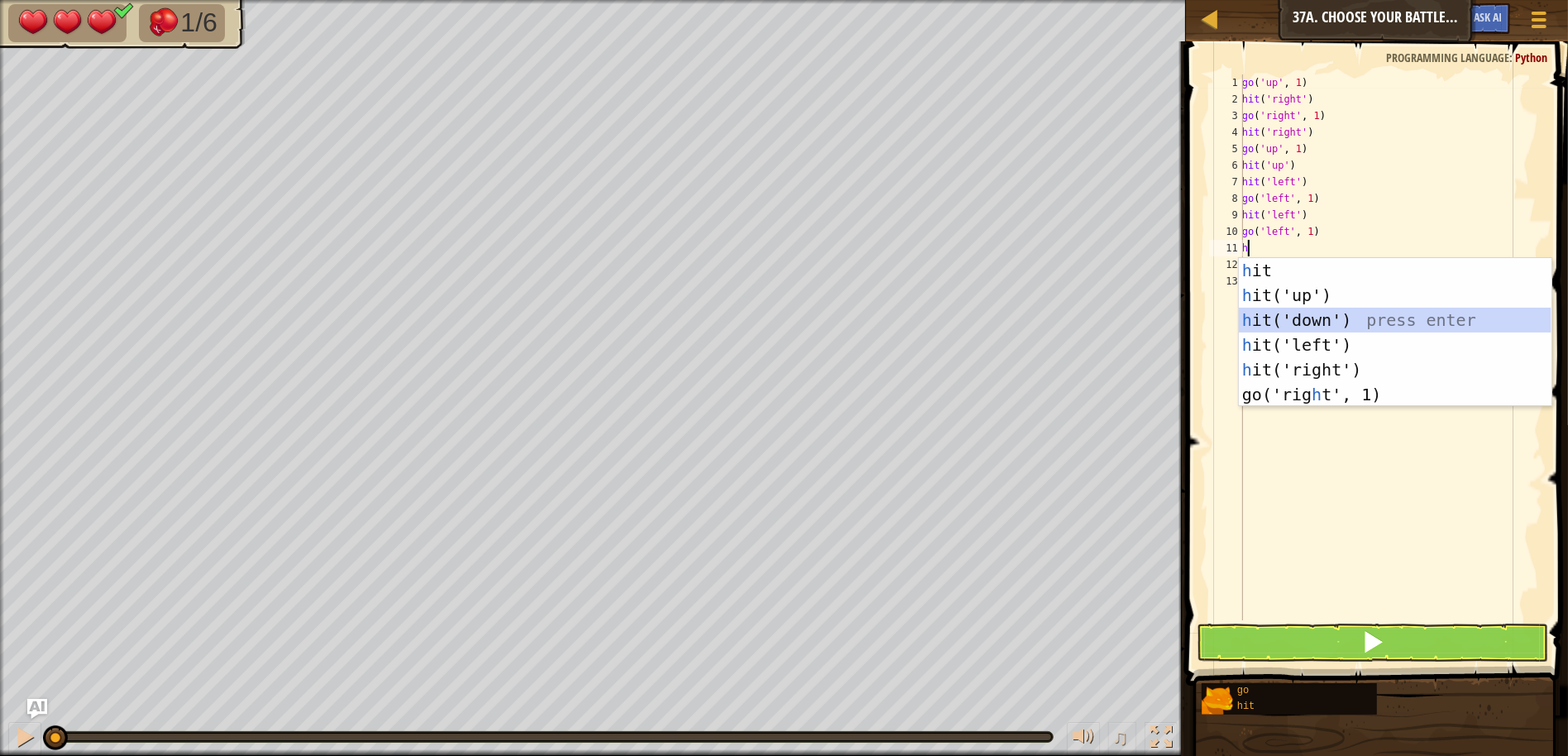
click at [1300, 320] on div "h it press enter h it('up') press enter h it('down') press enter h it('left') p…" at bounding box center [1395, 357] width 313 height 198
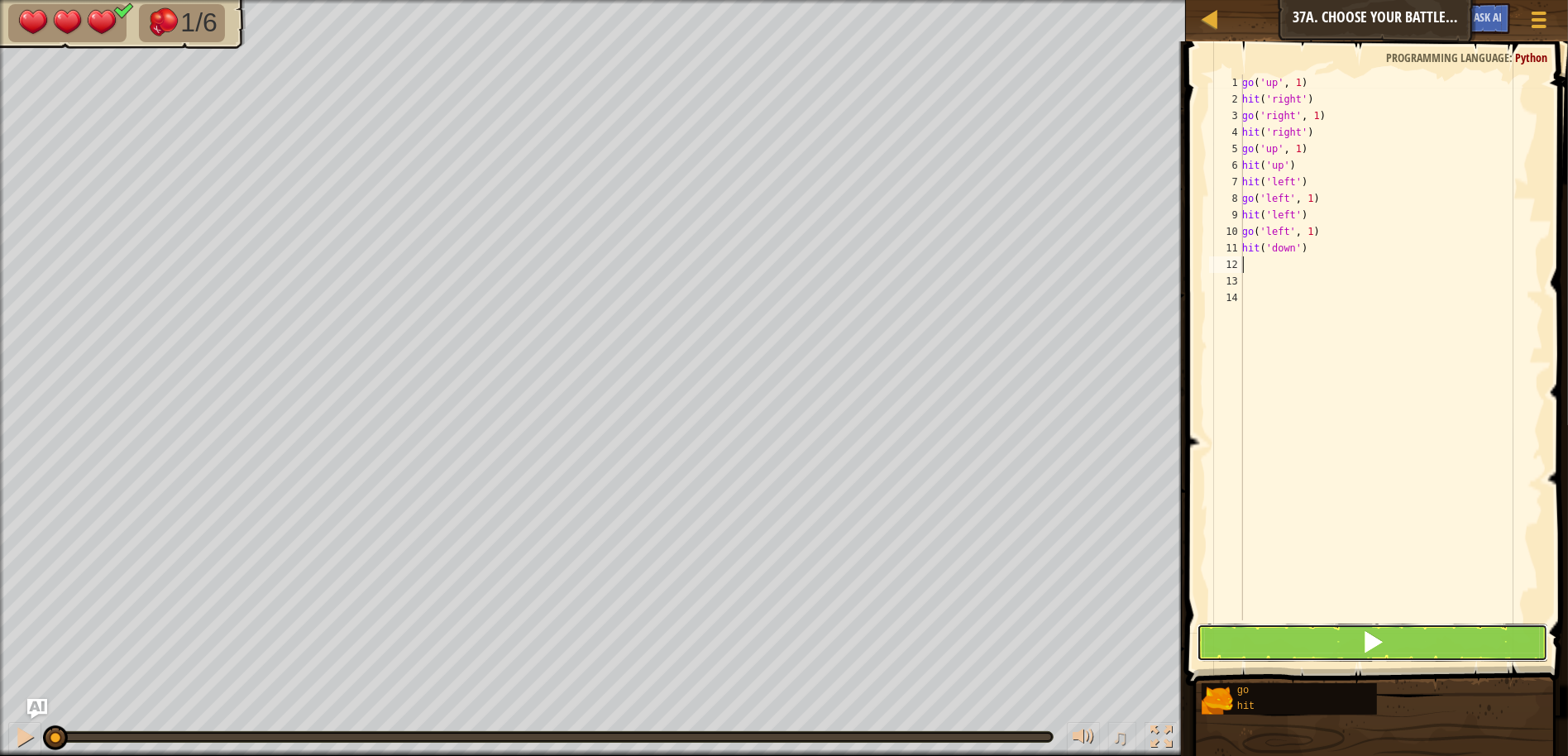
click at [1342, 655] on button at bounding box center [1372, 643] width 352 height 38
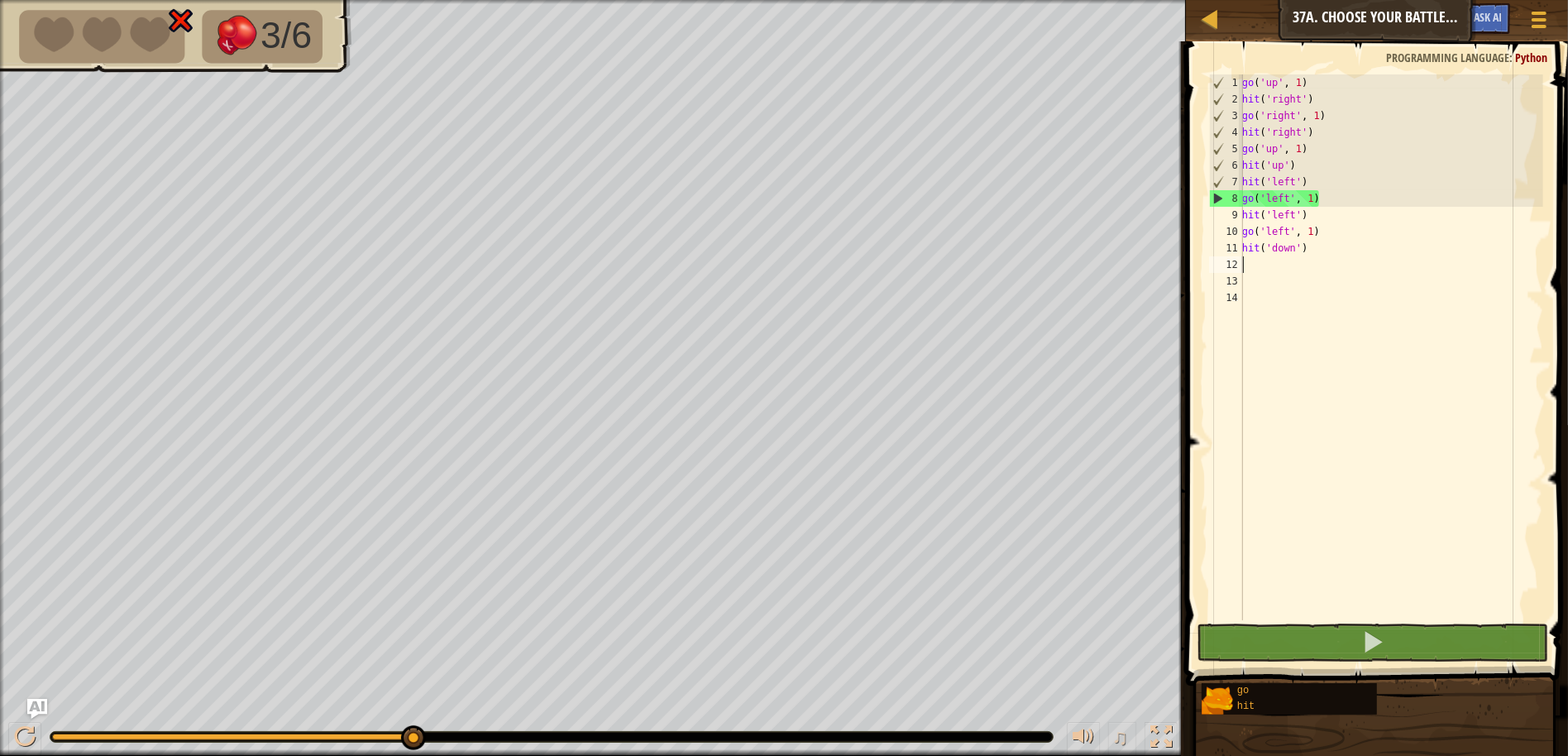
click at [1339, 261] on div "go ( 'up' , 1 ) hit ( 'right' ) go ( 'right' , 1 ) hit ( 'right' ) go ( 'up' , …" at bounding box center [1391, 364] width 304 height 578
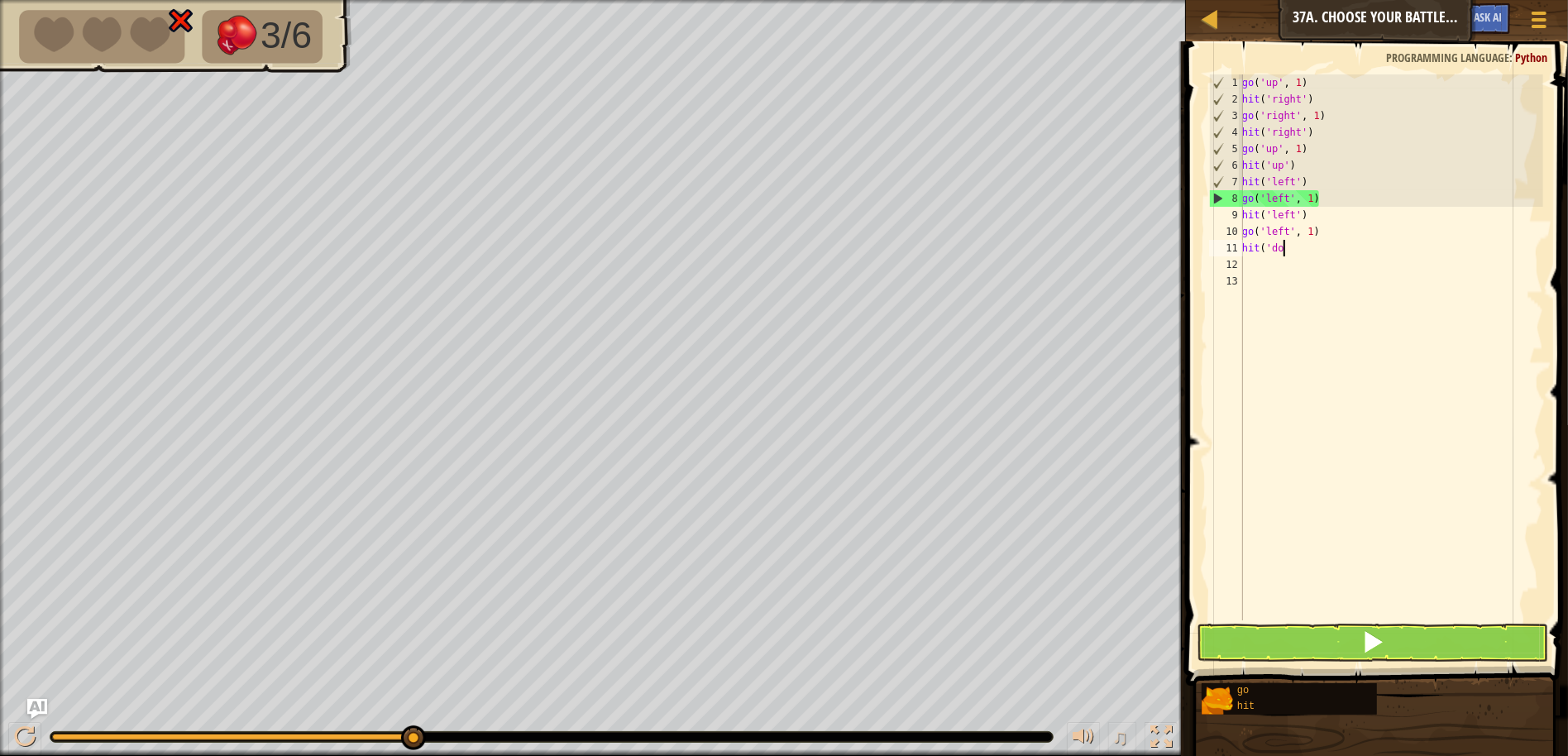
type textarea "h"
type textarea "g"
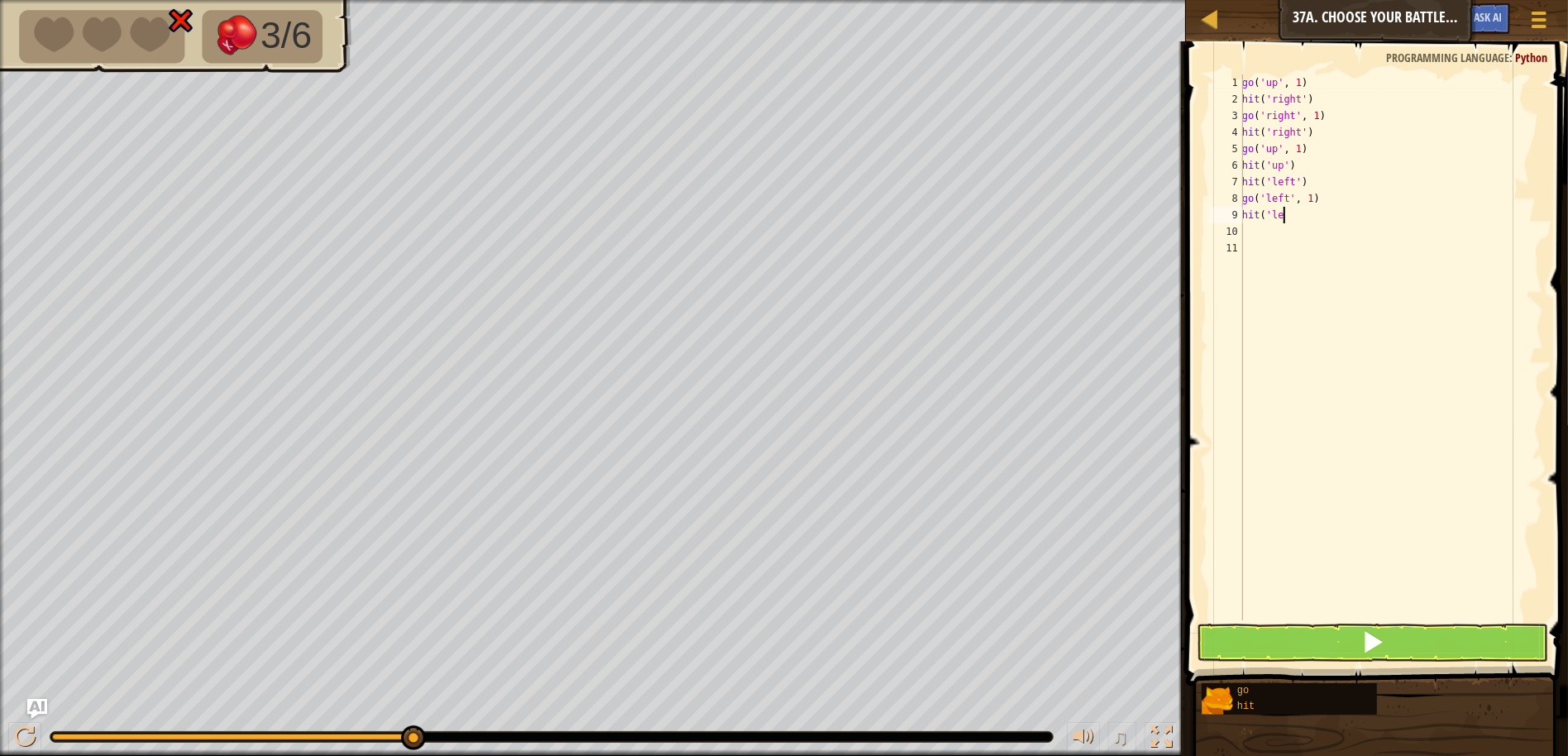
type textarea "h"
type textarea "g"
type textarea "h"
click at [1450, 661] on button at bounding box center [1372, 643] width 352 height 38
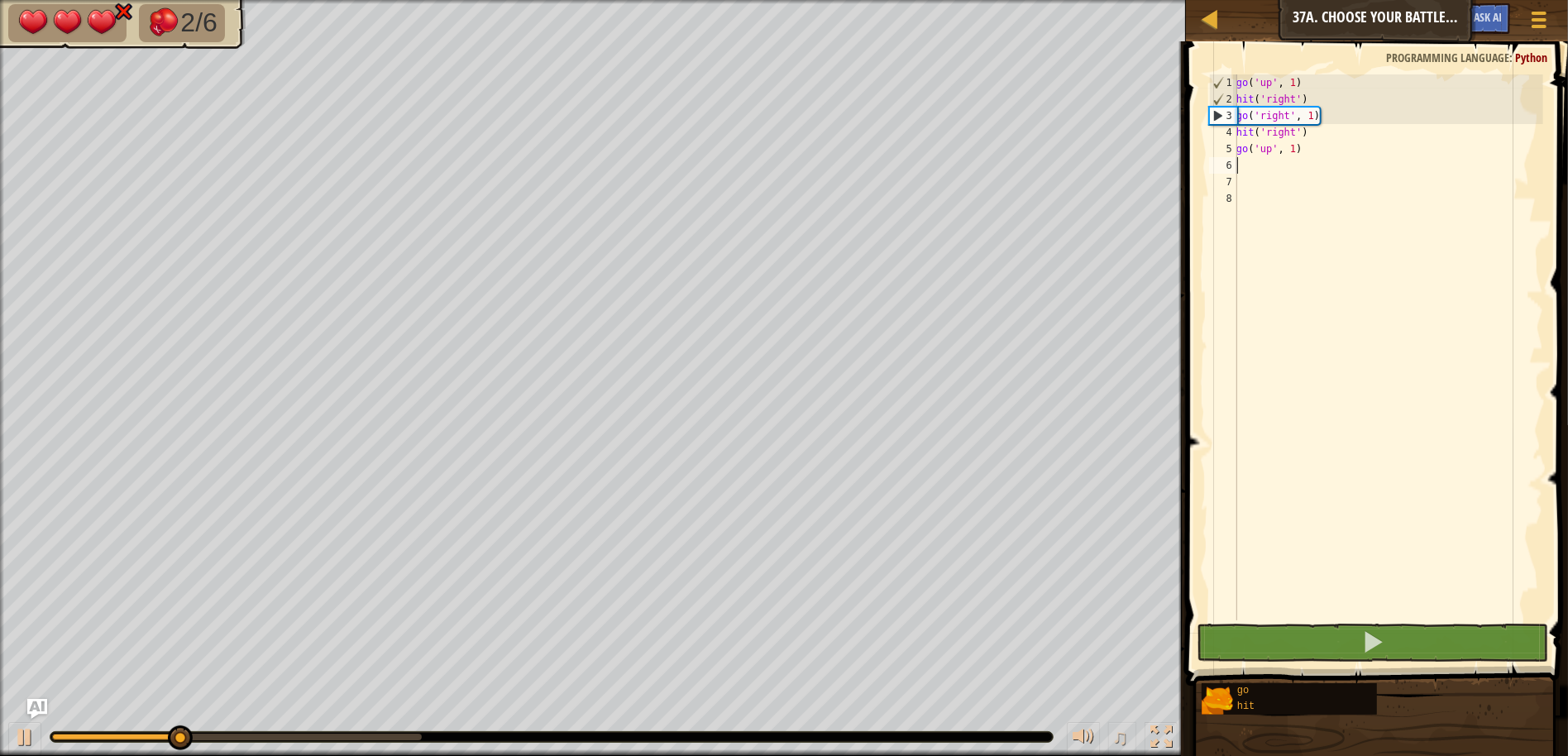
type textarea "h"
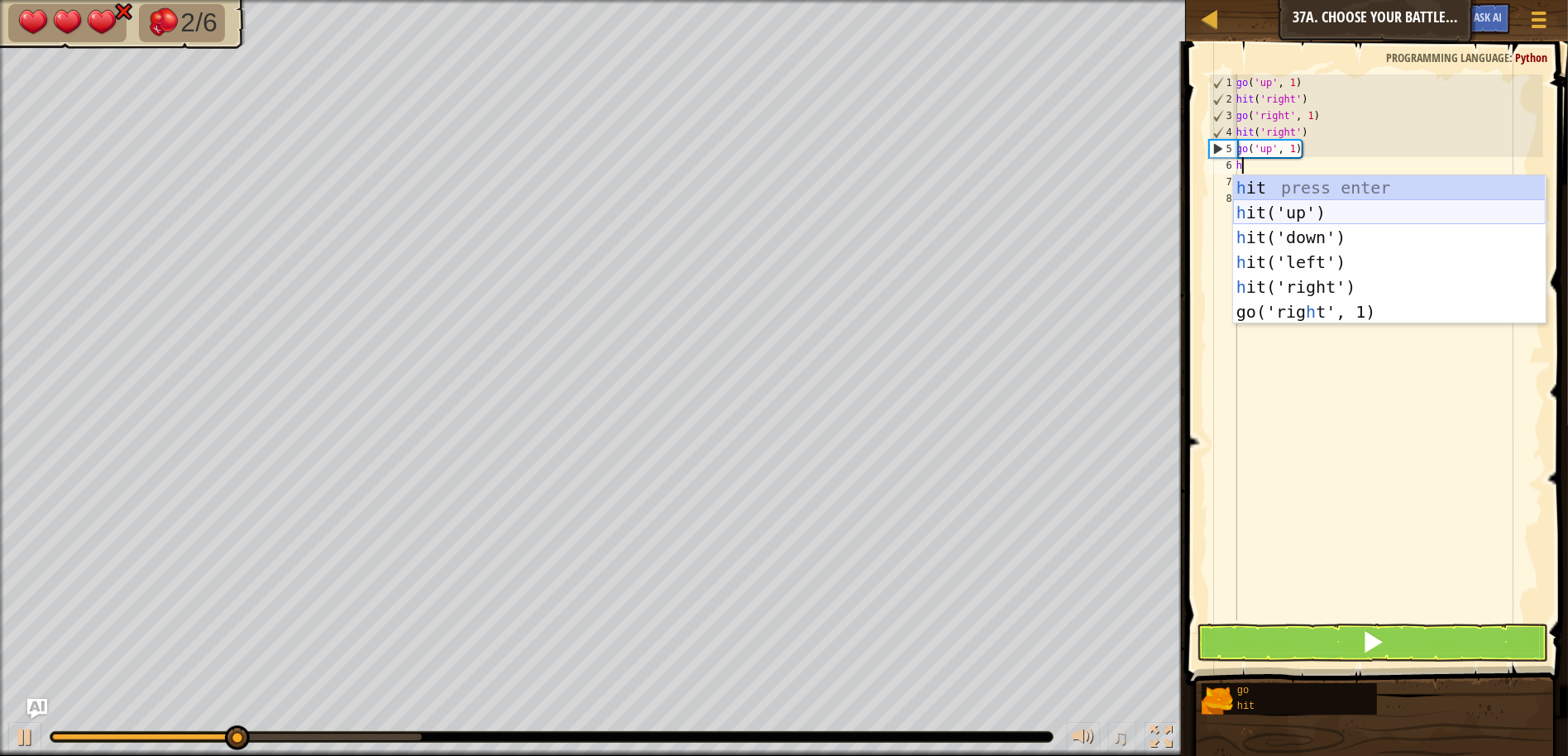
click at [1295, 207] on div "h it press enter h it('up') press enter h it('down') press enter h it('left') p…" at bounding box center [1389, 274] width 313 height 198
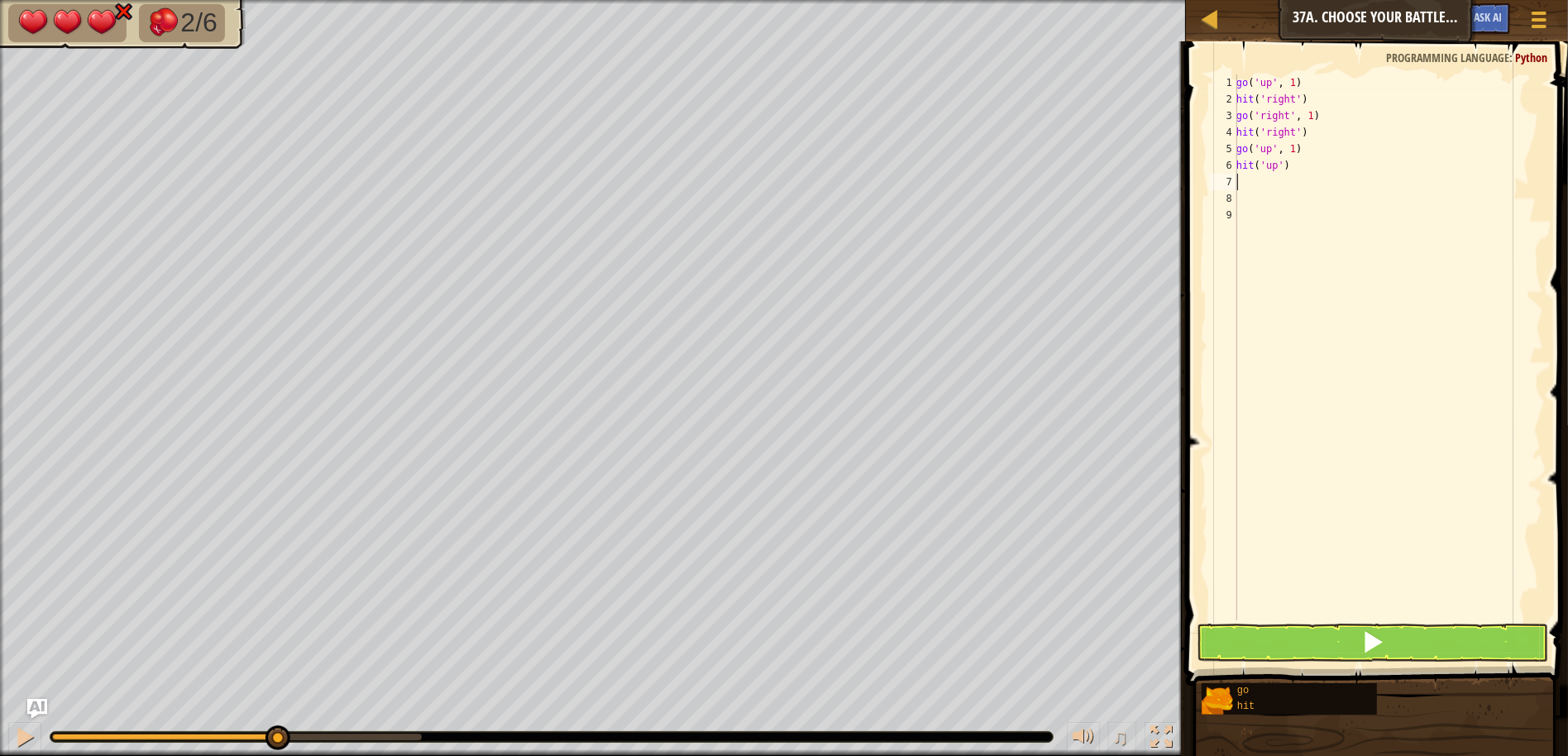
type textarea "g"
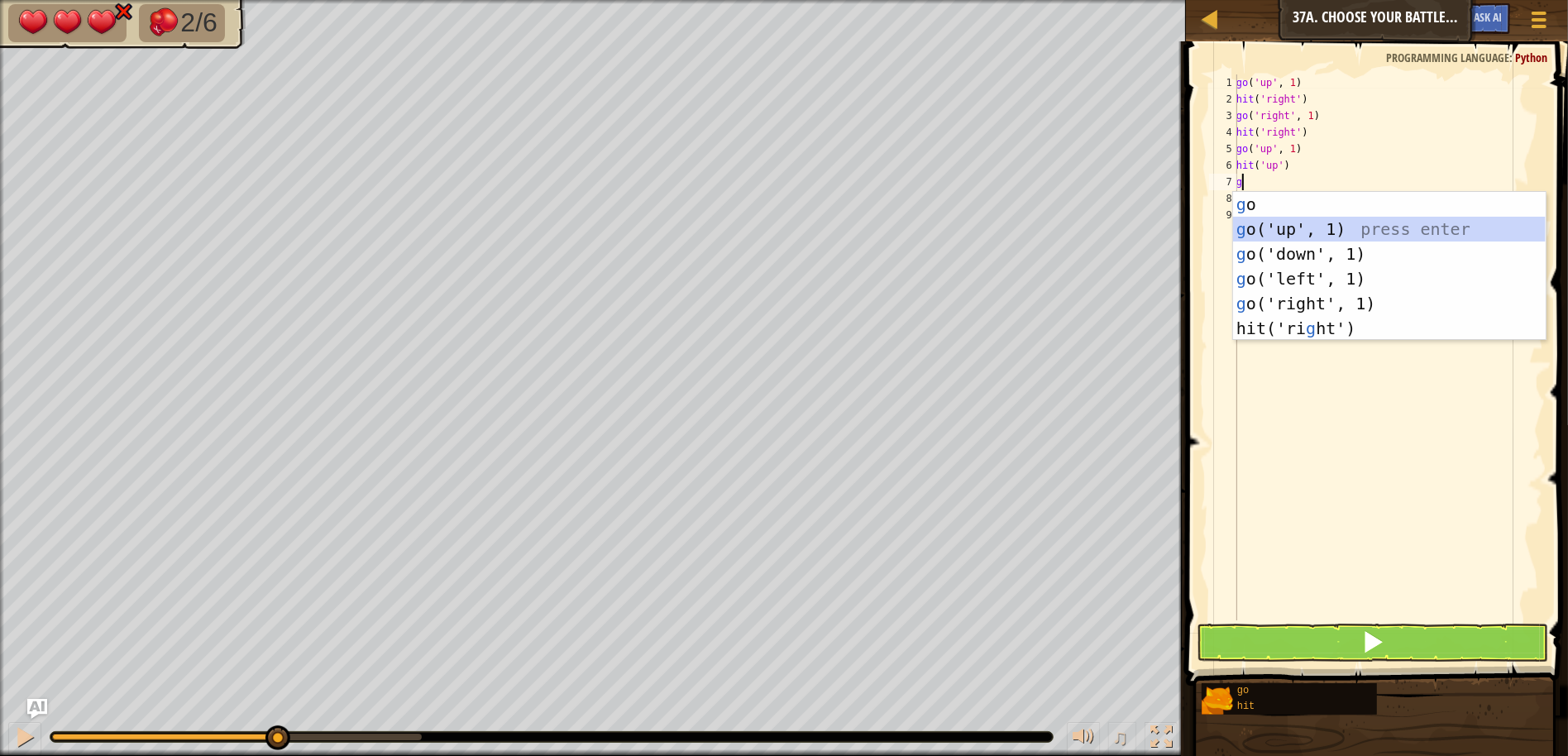
click at [1253, 228] on div "g o press enter g o('up', 1) press enter g o('down', 1) press enter g o('left',…" at bounding box center [1389, 291] width 313 height 198
type textarea "h"
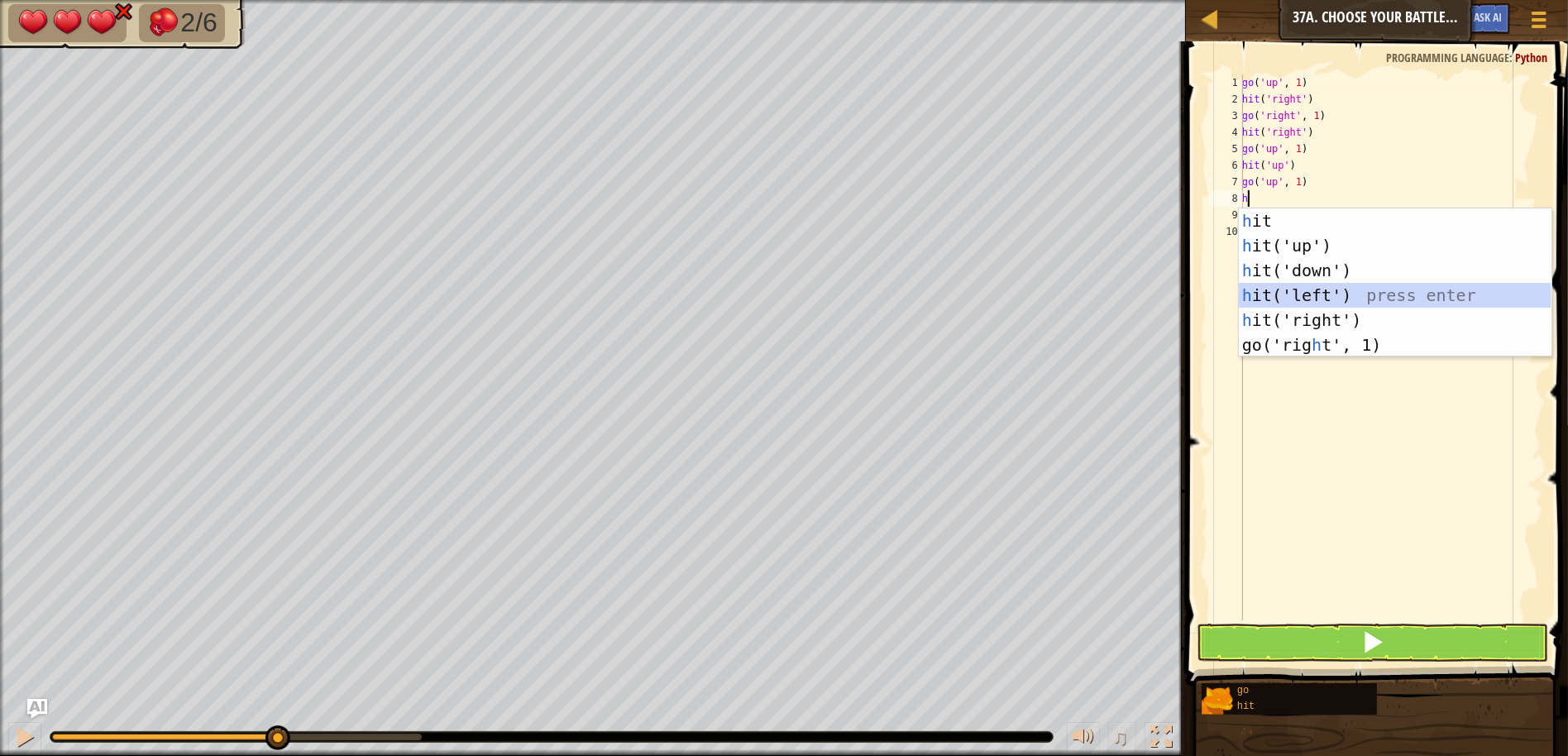
click at [1312, 291] on div "h it press enter h it('up') press enter h it('down') press enter h it('left') p…" at bounding box center [1395, 307] width 313 height 198
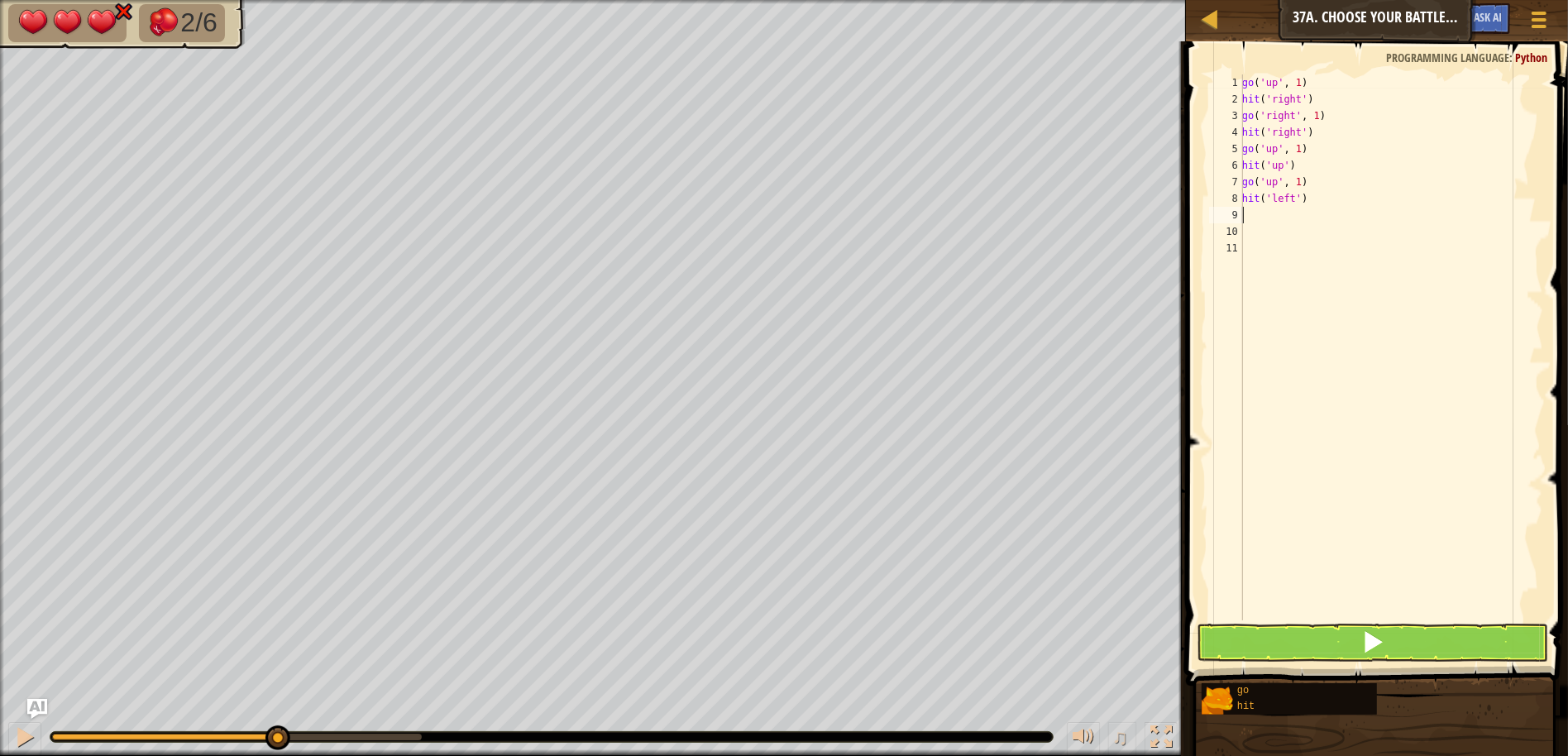
type textarea "g"
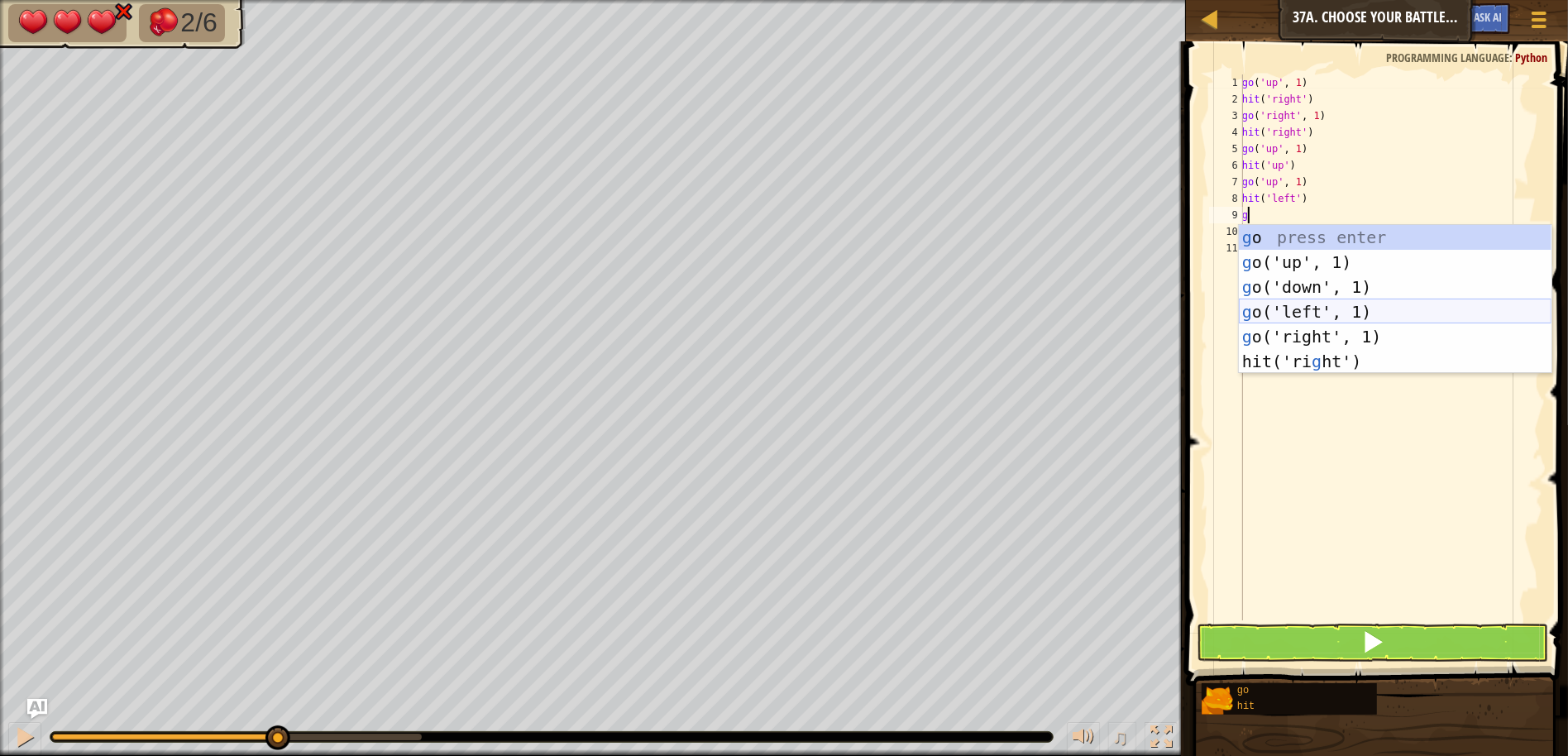
click at [1319, 304] on div "g o press enter g o('up', 1) press enter g o('down', 1) press enter g o('left',…" at bounding box center [1395, 324] width 313 height 198
type textarea "h"
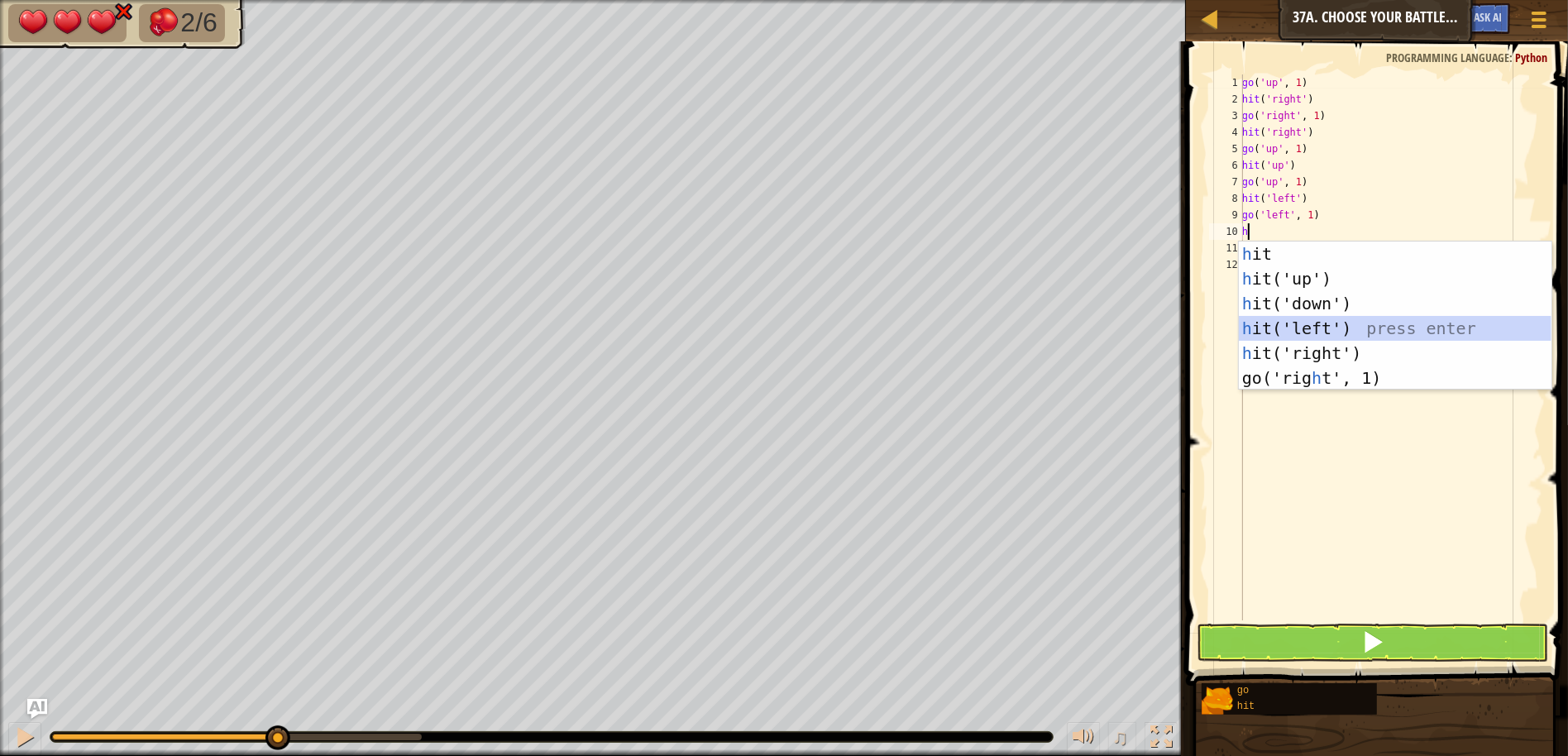
click at [1336, 318] on div "h it press enter h it('up') press enter h it('down') press enter h it('left') p…" at bounding box center [1395, 340] width 313 height 198
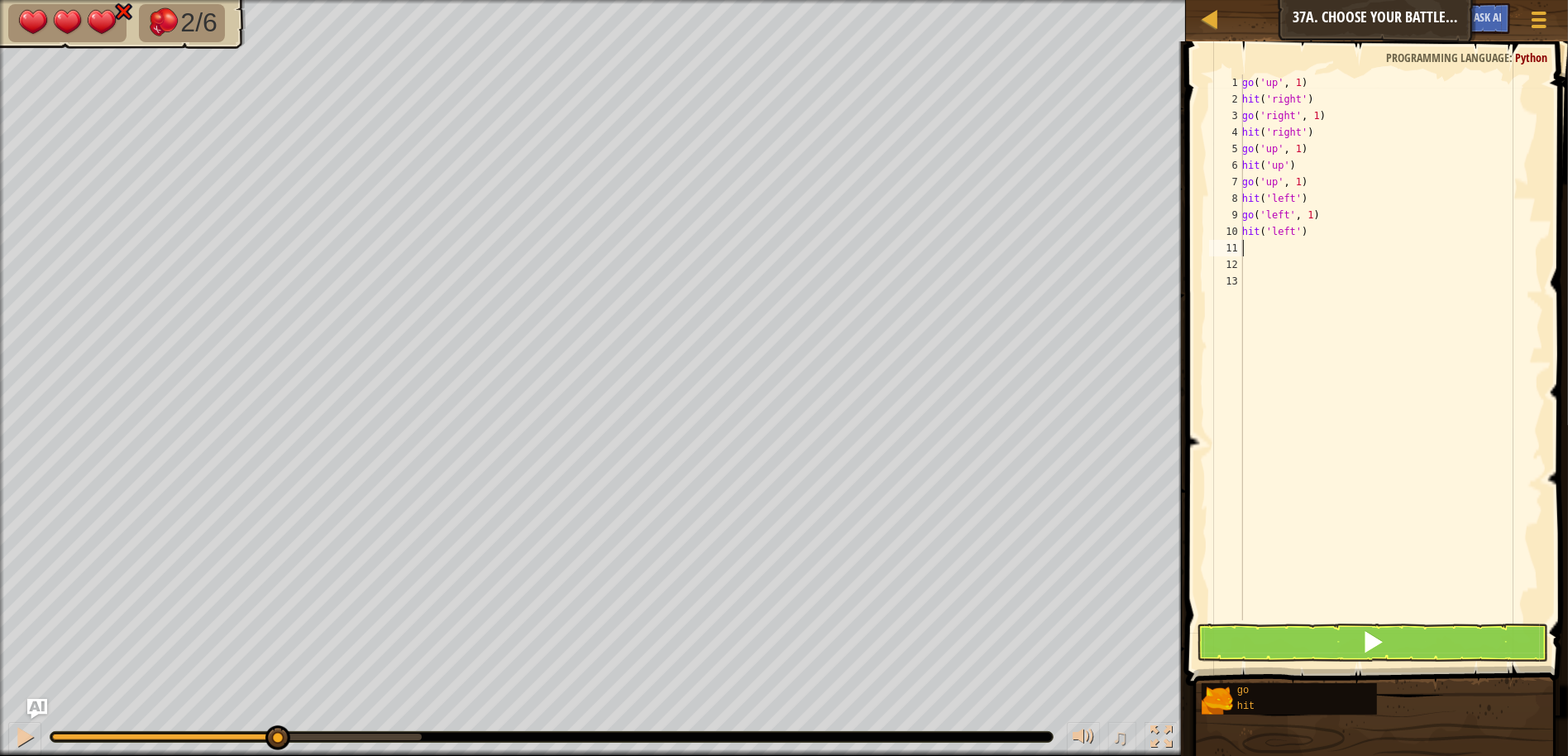
type textarea "g"
type textarea "h"
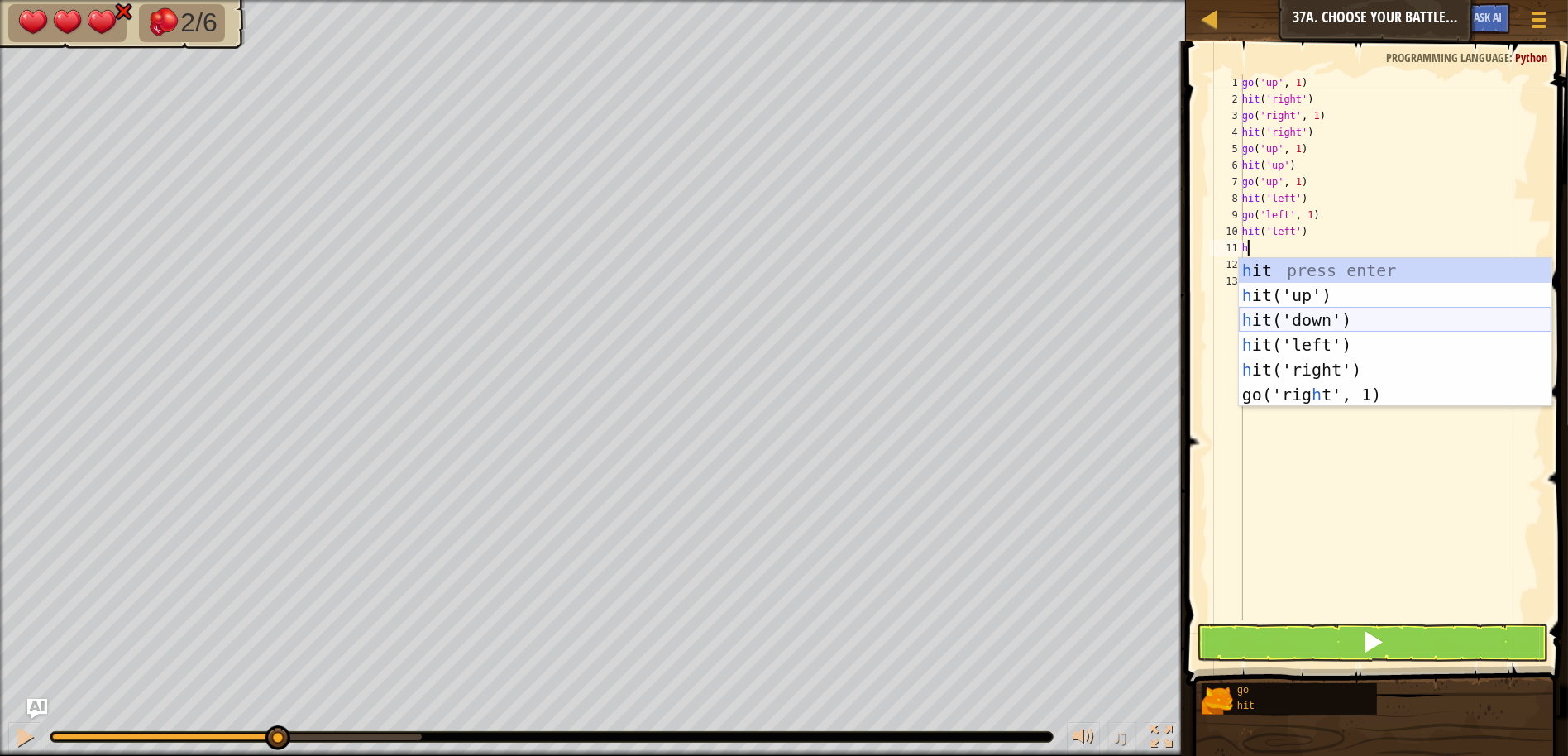
click at [1302, 321] on div "h it press enter h it('up') press enter h it('down') press enter h it('left') p…" at bounding box center [1395, 357] width 313 height 198
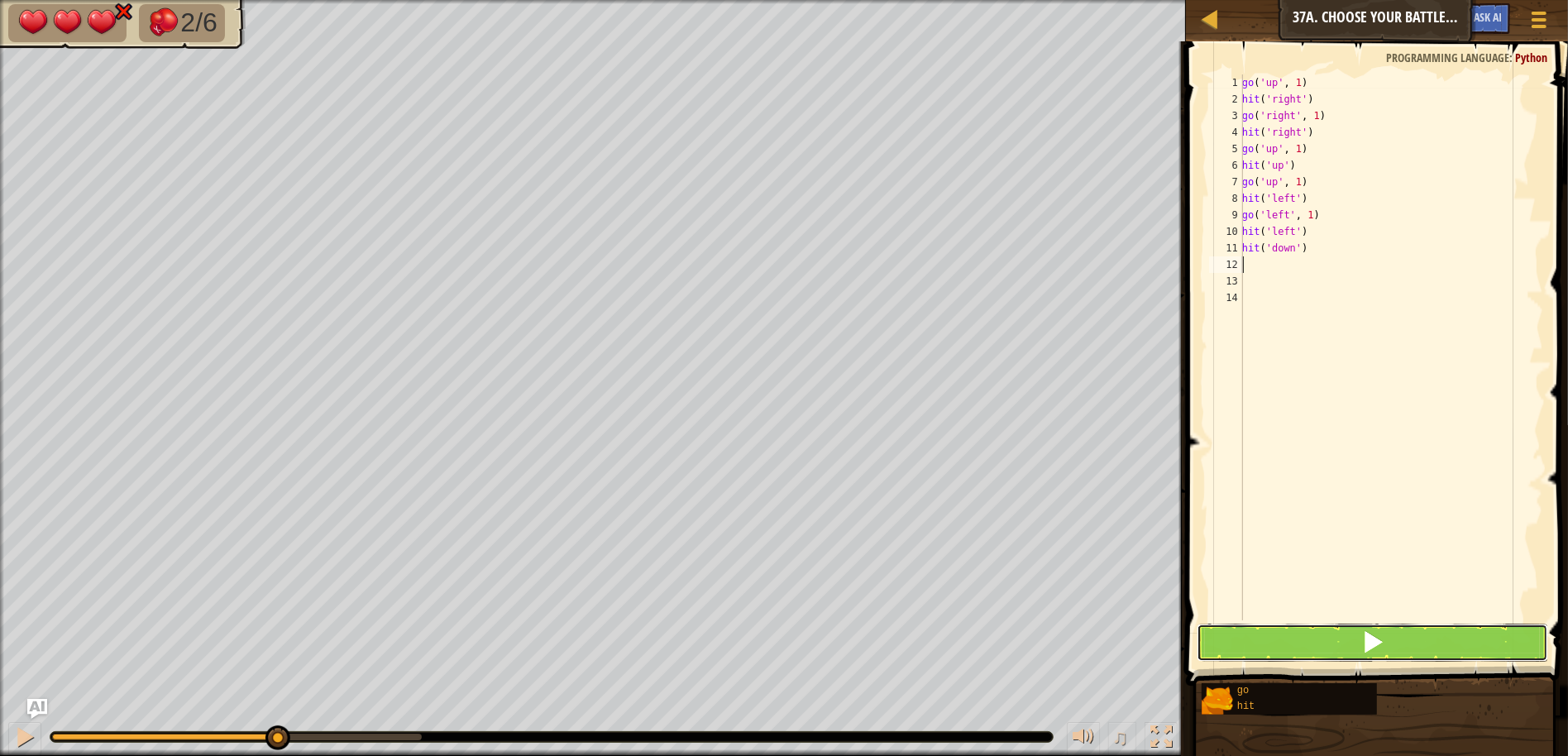
click at [1390, 626] on button at bounding box center [1372, 643] width 352 height 38
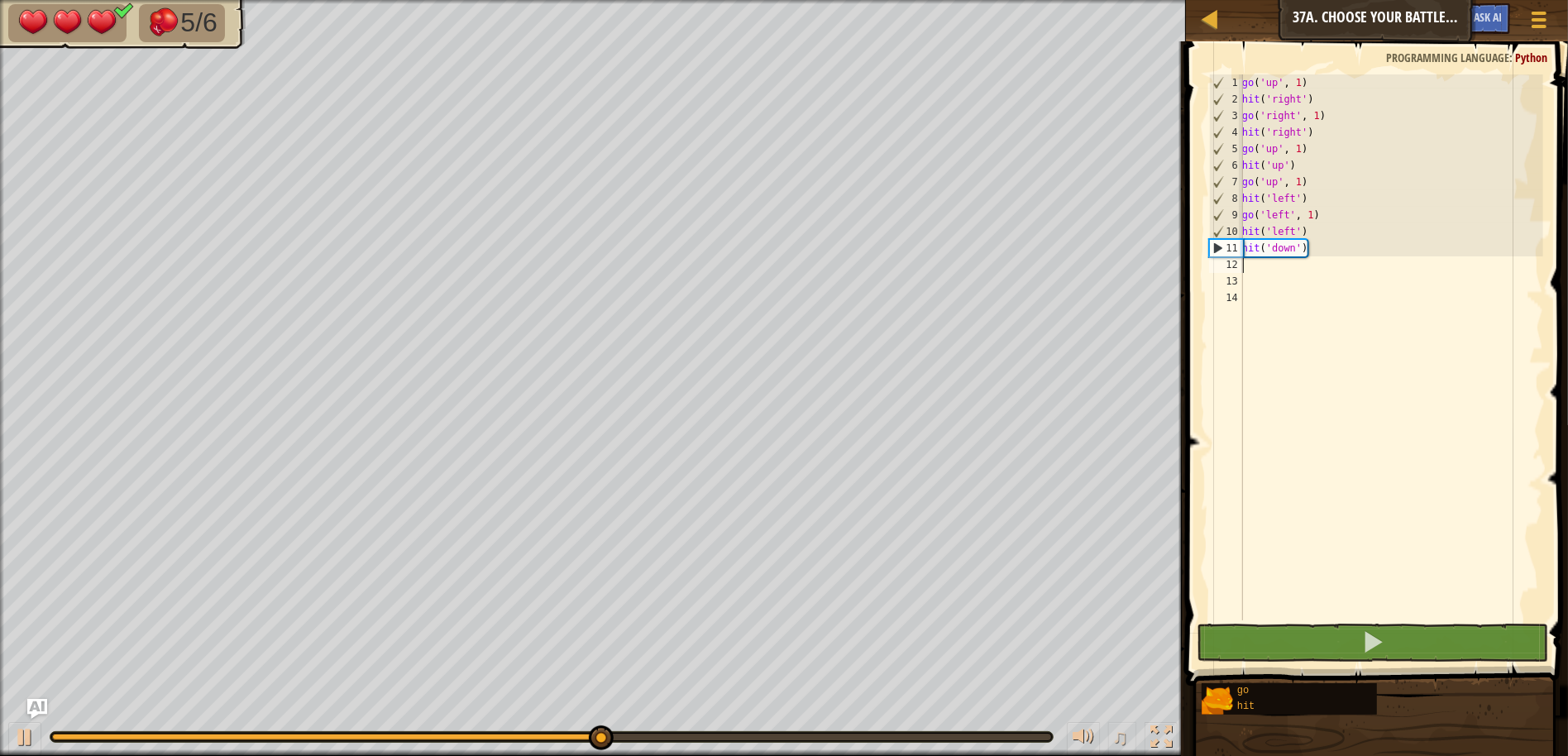
click at [1246, 265] on div "go ( 'up' , 1 ) hit ( 'right' ) go ( 'right' , 1 ) hit ( 'right' ) go ( 'up' , …" at bounding box center [1391, 364] width 304 height 578
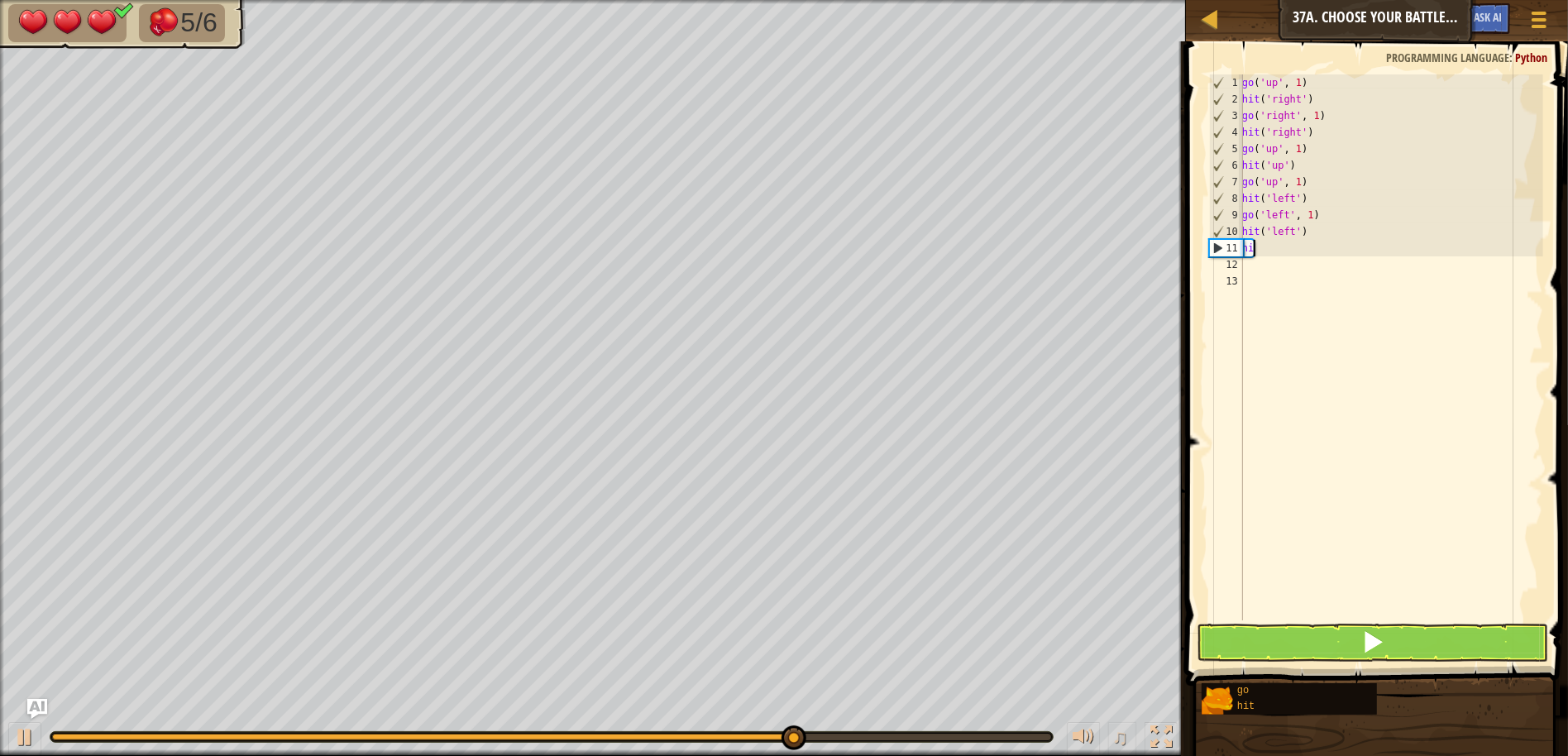
type textarea "h"
type textarea "g"
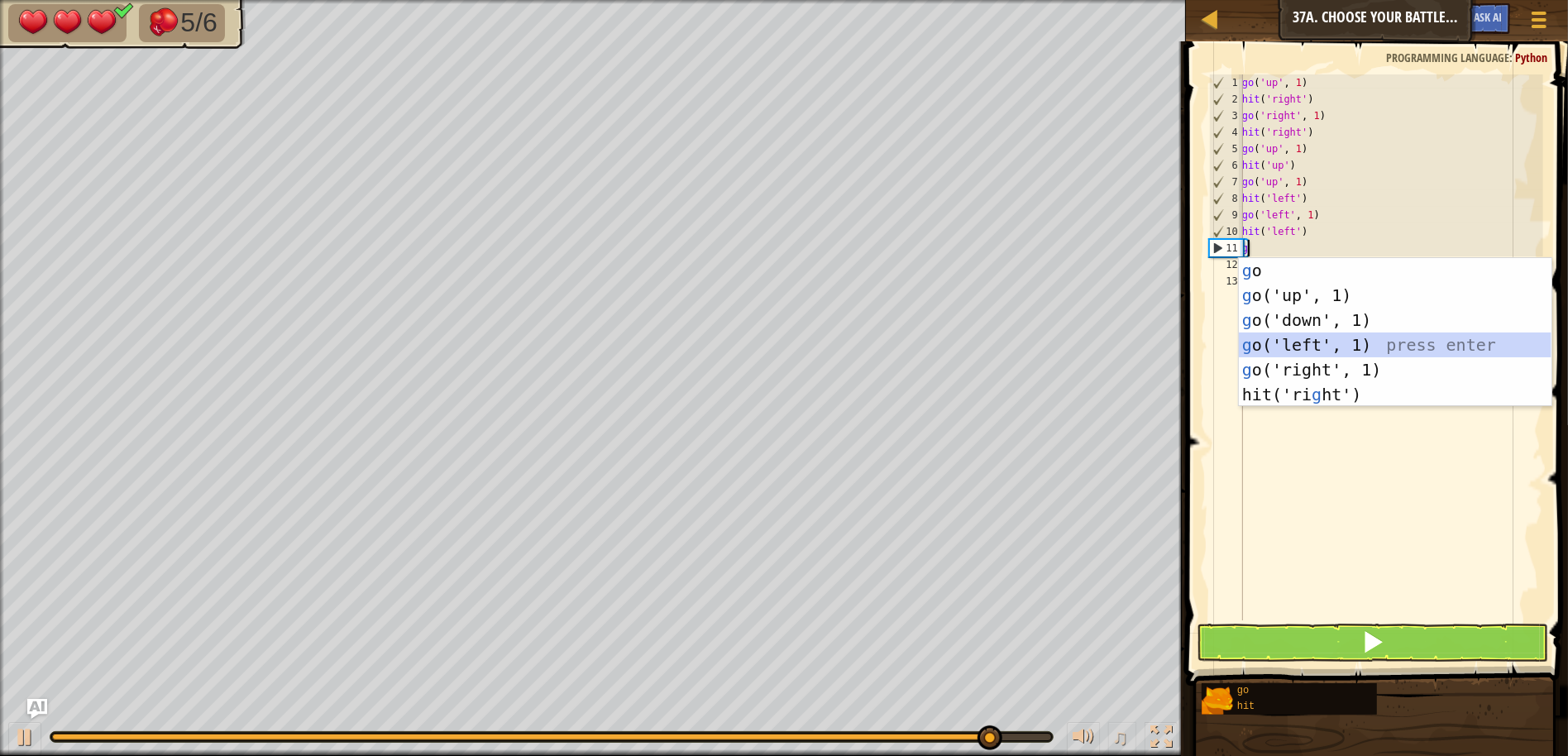
click at [1300, 345] on div "g o press enter g o('up', 1) press enter g o('down', 1) press enter g o('left',…" at bounding box center [1395, 357] width 313 height 198
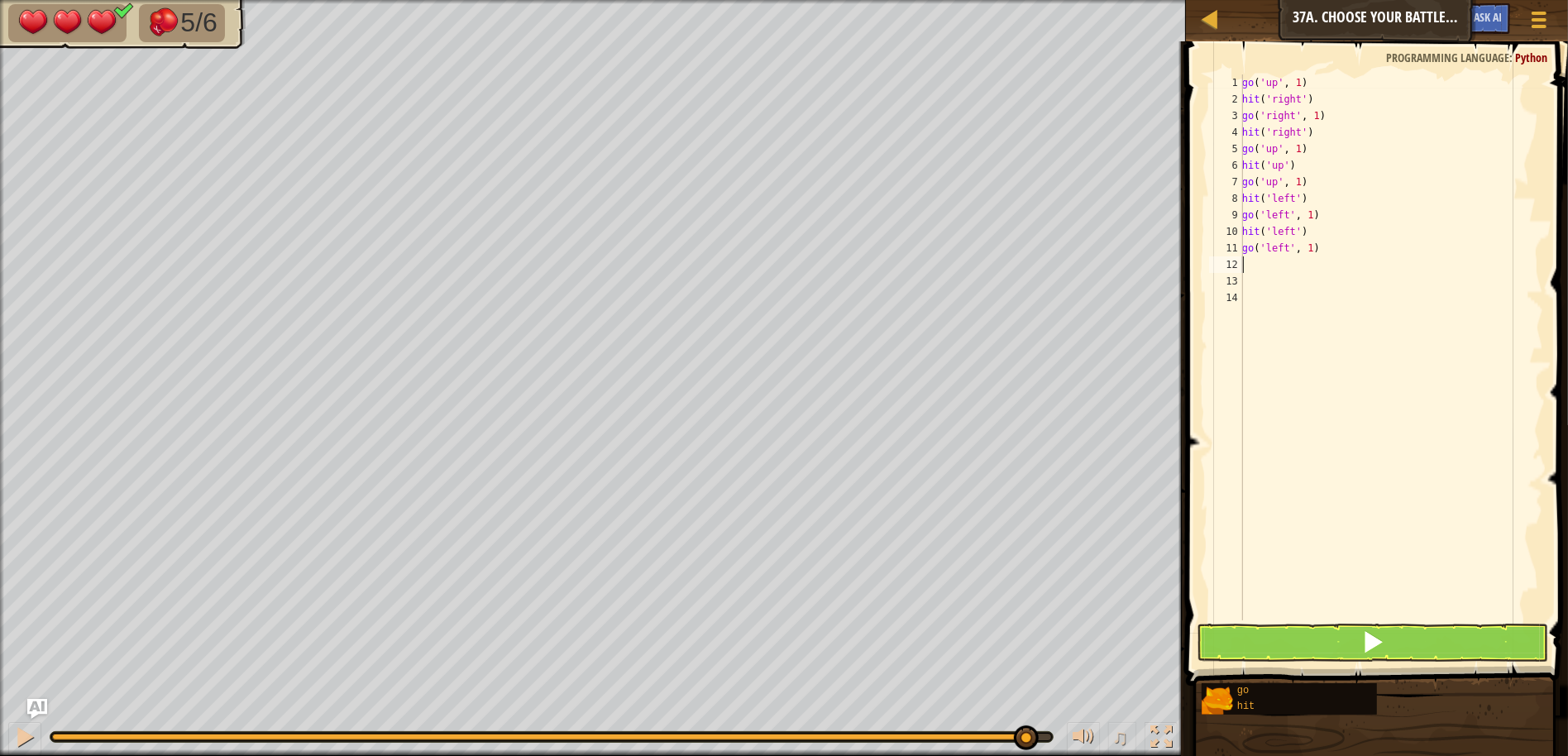
type textarea "h"
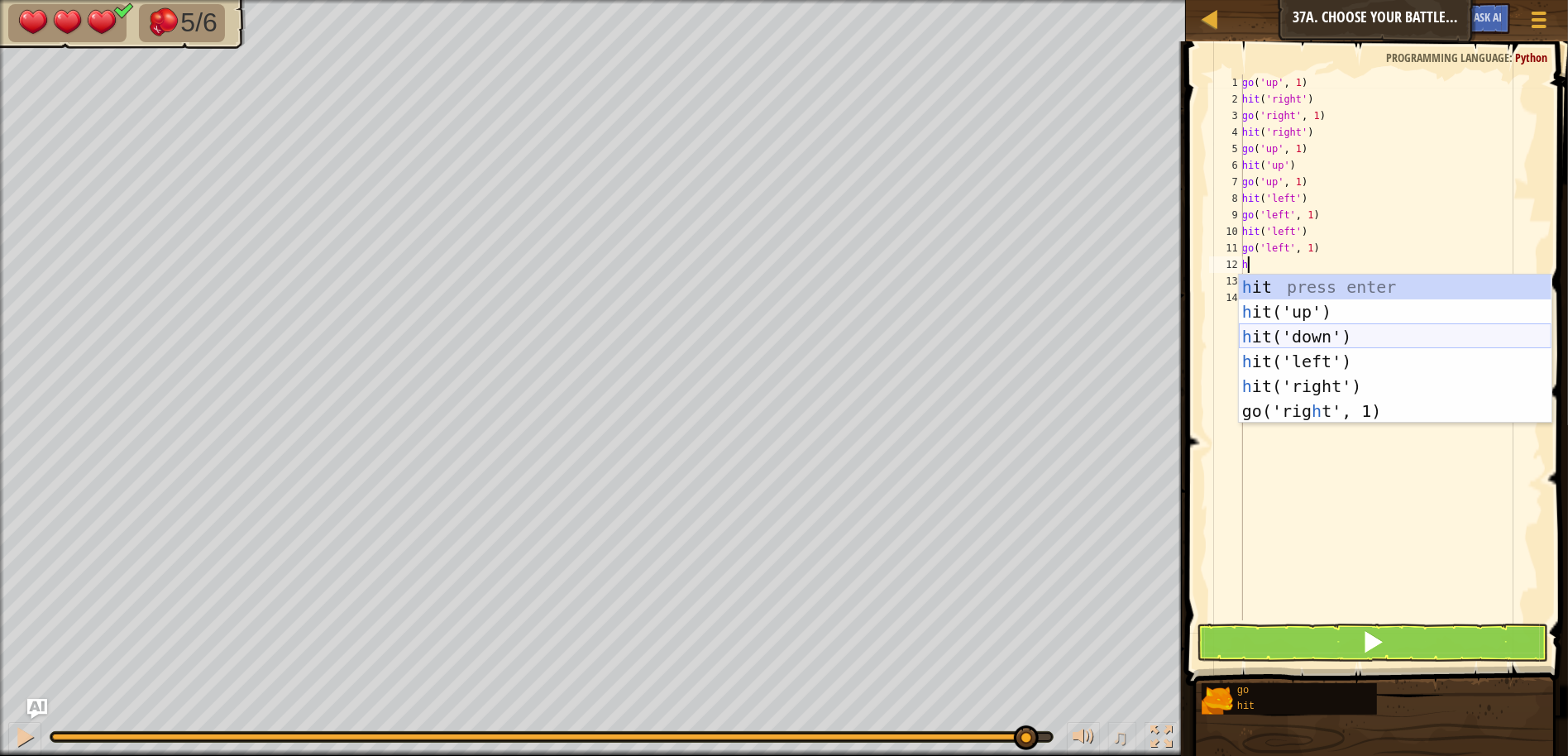
click at [1301, 344] on div "h it press enter h it('up') press enter h it('down') press enter h it('left') p…" at bounding box center [1395, 373] width 313 height 198
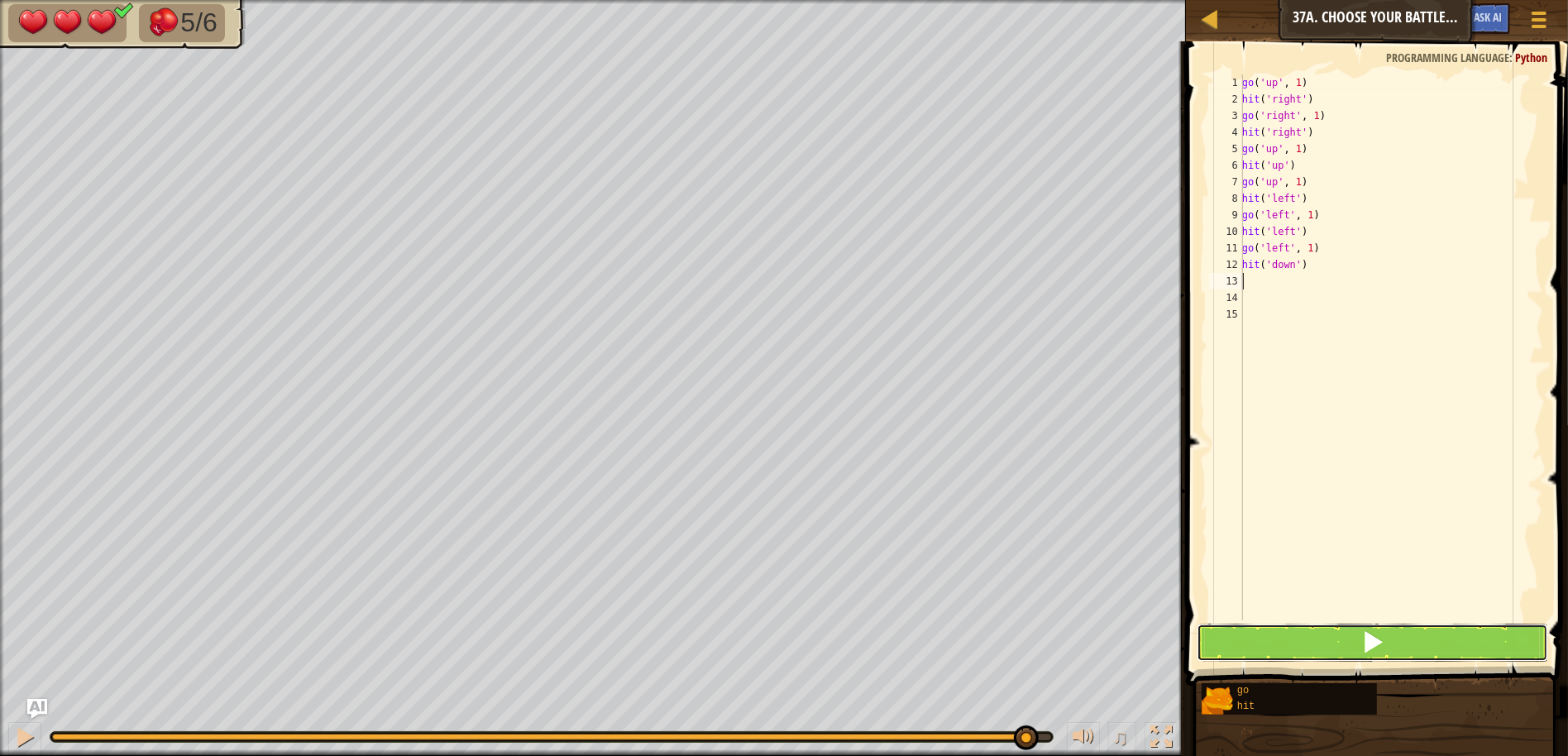
click at [1332, 631] on button at bounding box center [1372, 643] width 352 height 38
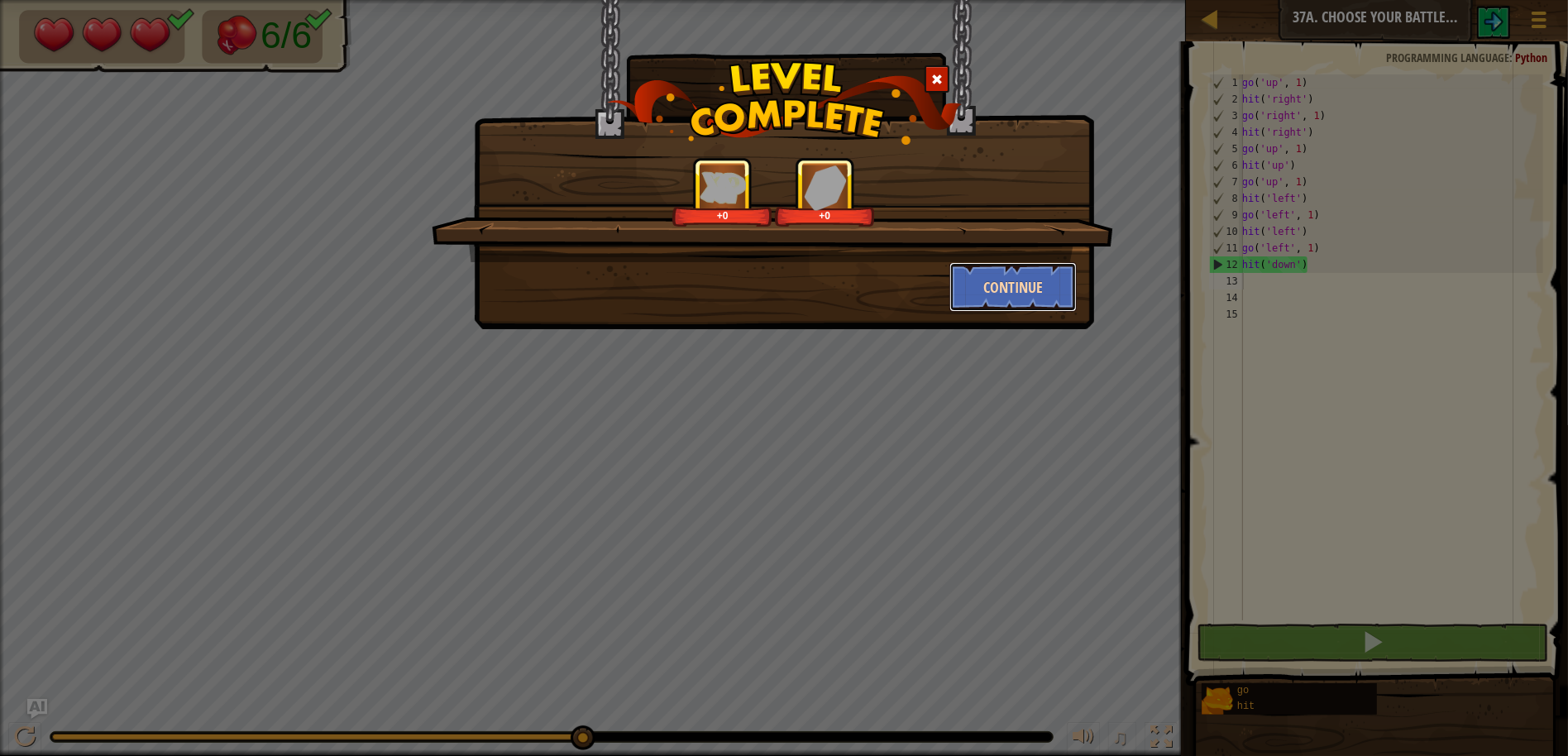
click at [1006, 306] on button "Continue" at bounding box center [1013, 286] width 129 height 49
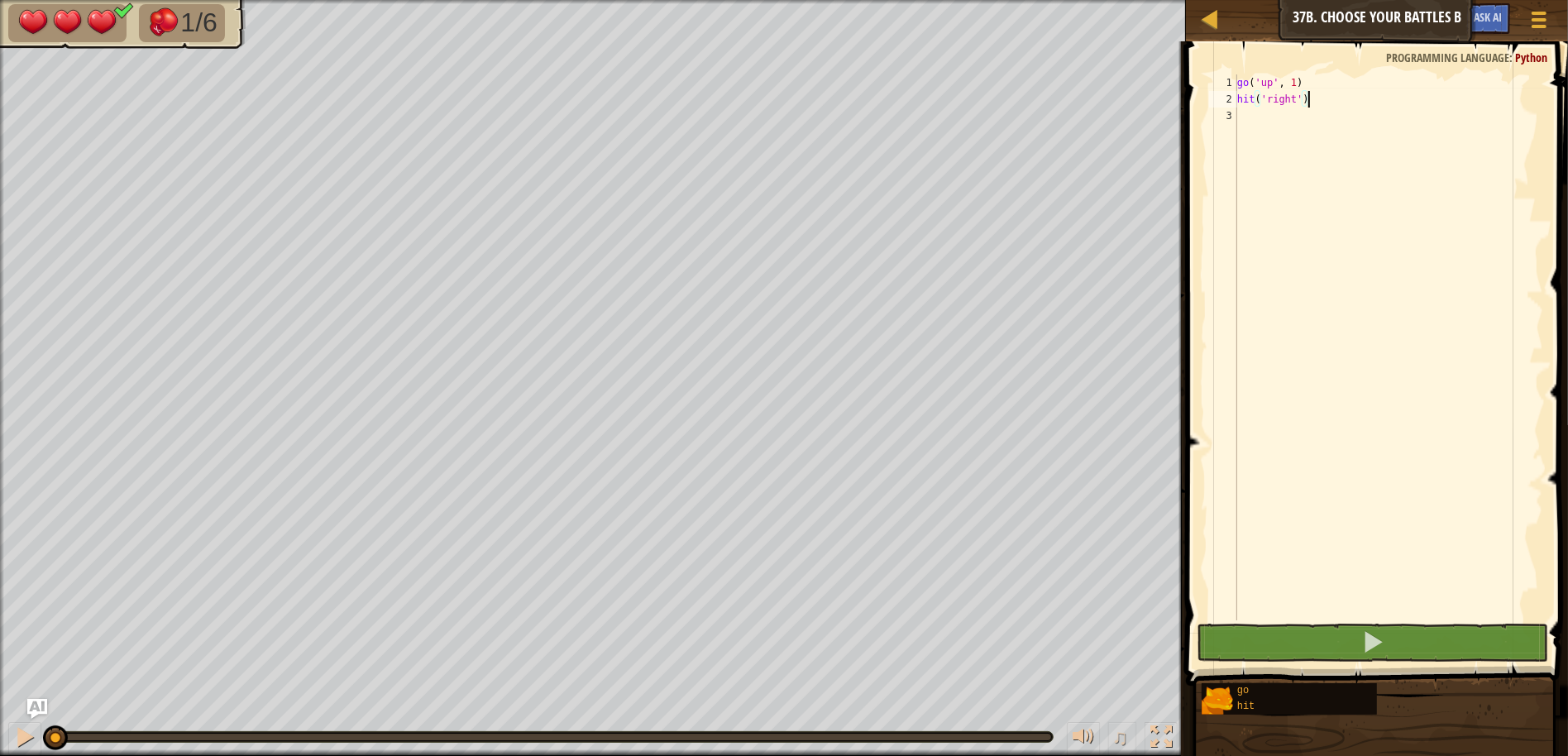
click at [1338, 47] on span at bounding box center [1378, 339] width 395 height 693
type textarea "hit('right')"
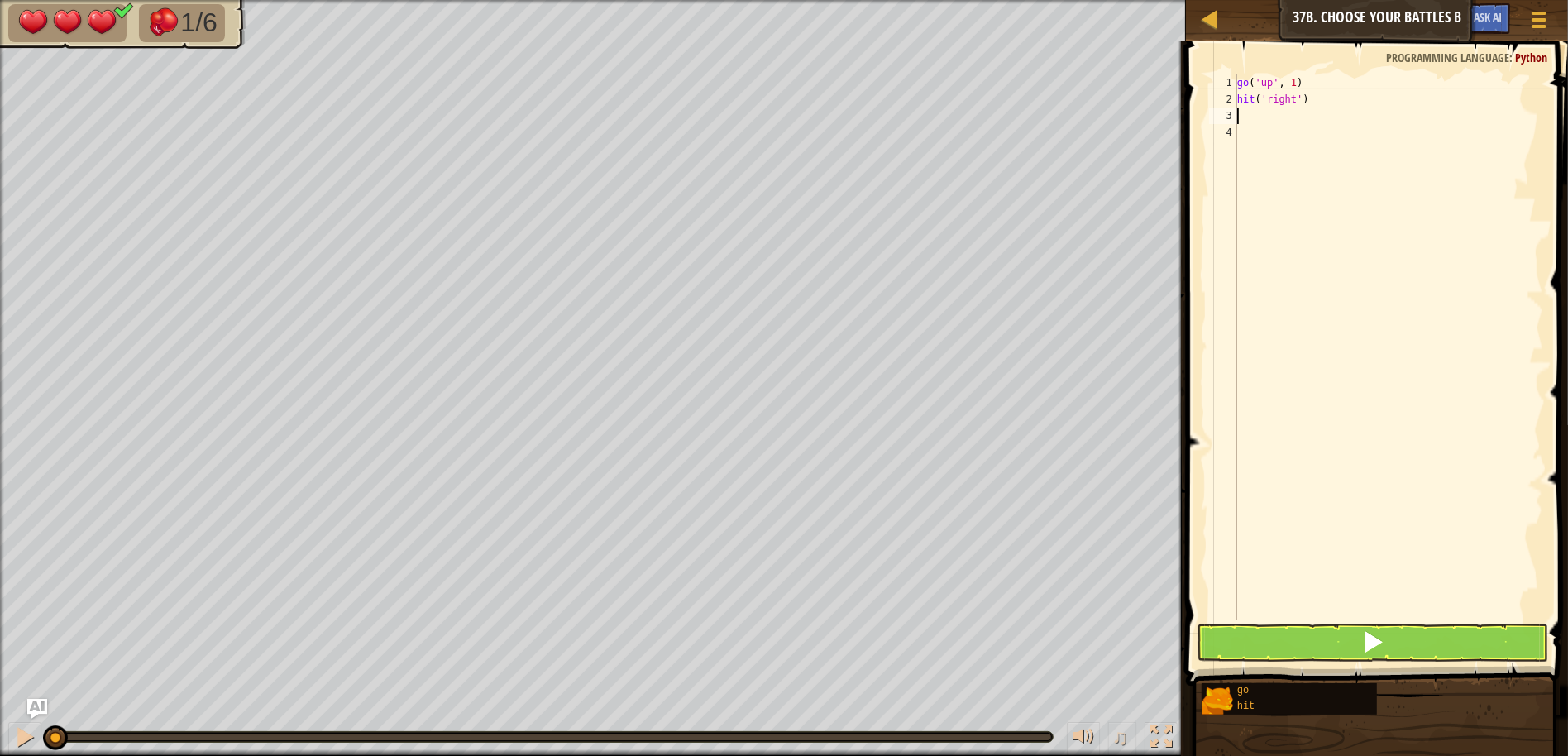
type textarea "h"
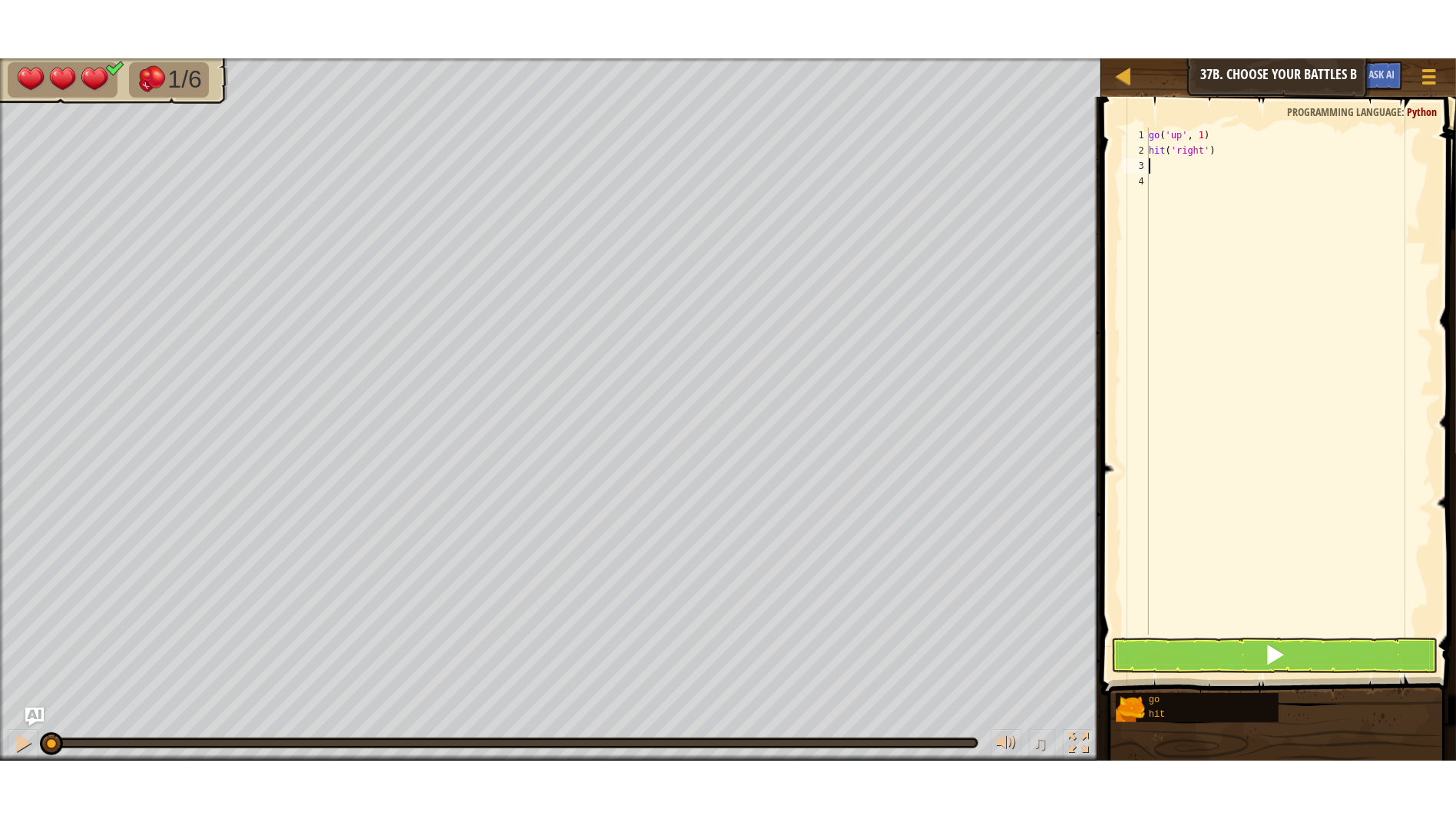
scroll to position [6, 0]
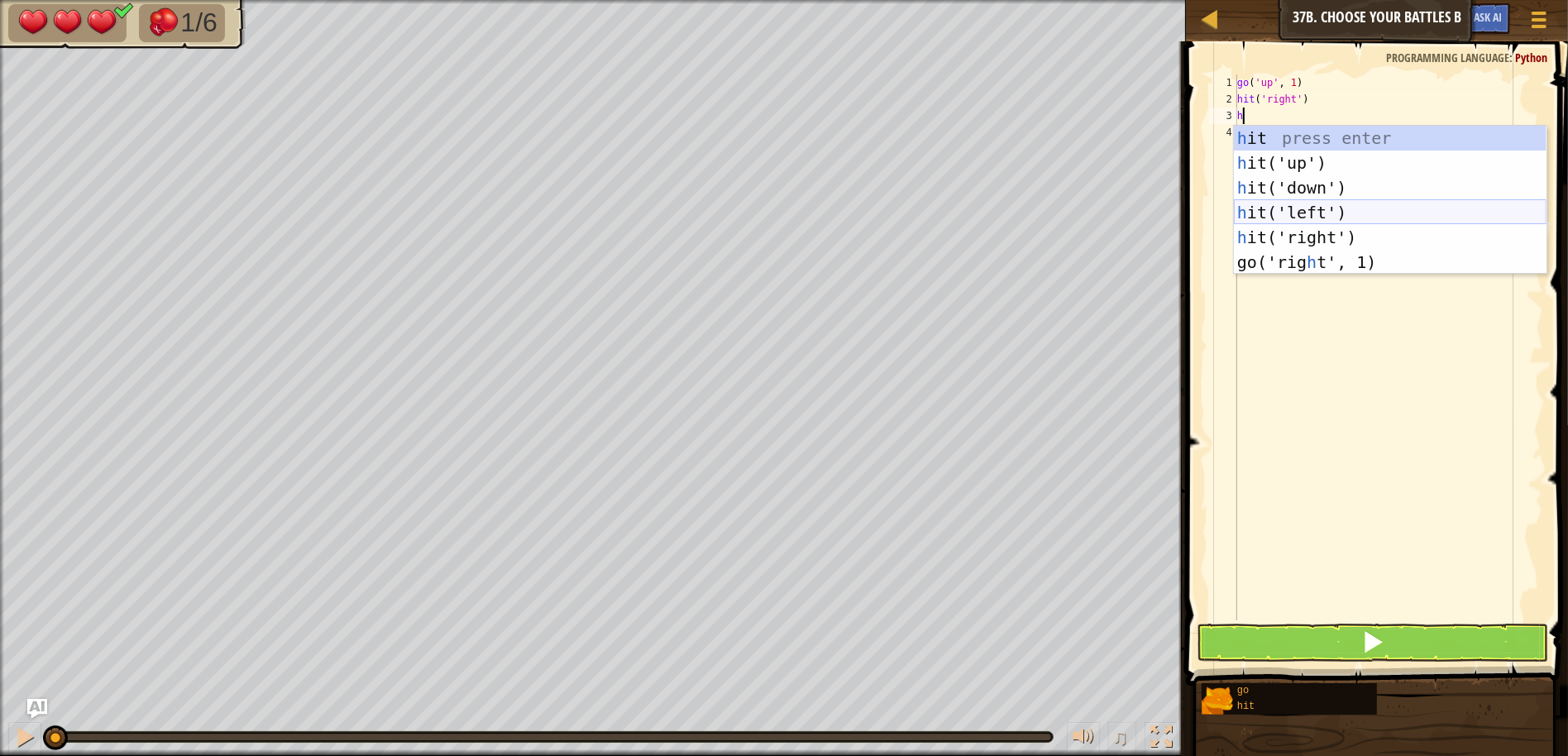
click at [1307, 213] on div "h it press enter h it('up') press enter h it('down') press enter h it('left') p…" at bounding box center [1389, 225] width 313 height 198
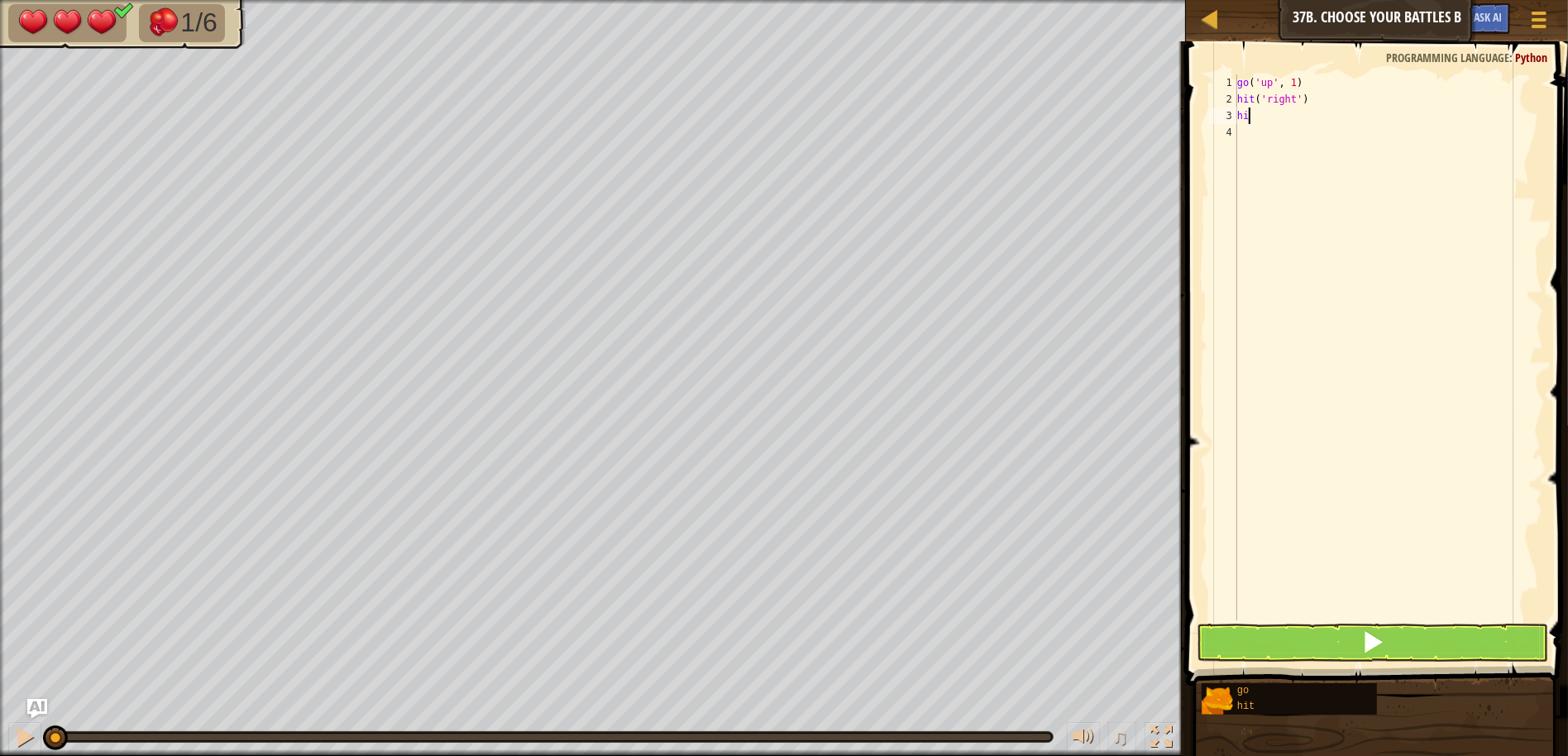
type textarea "h"
type textarea "g"
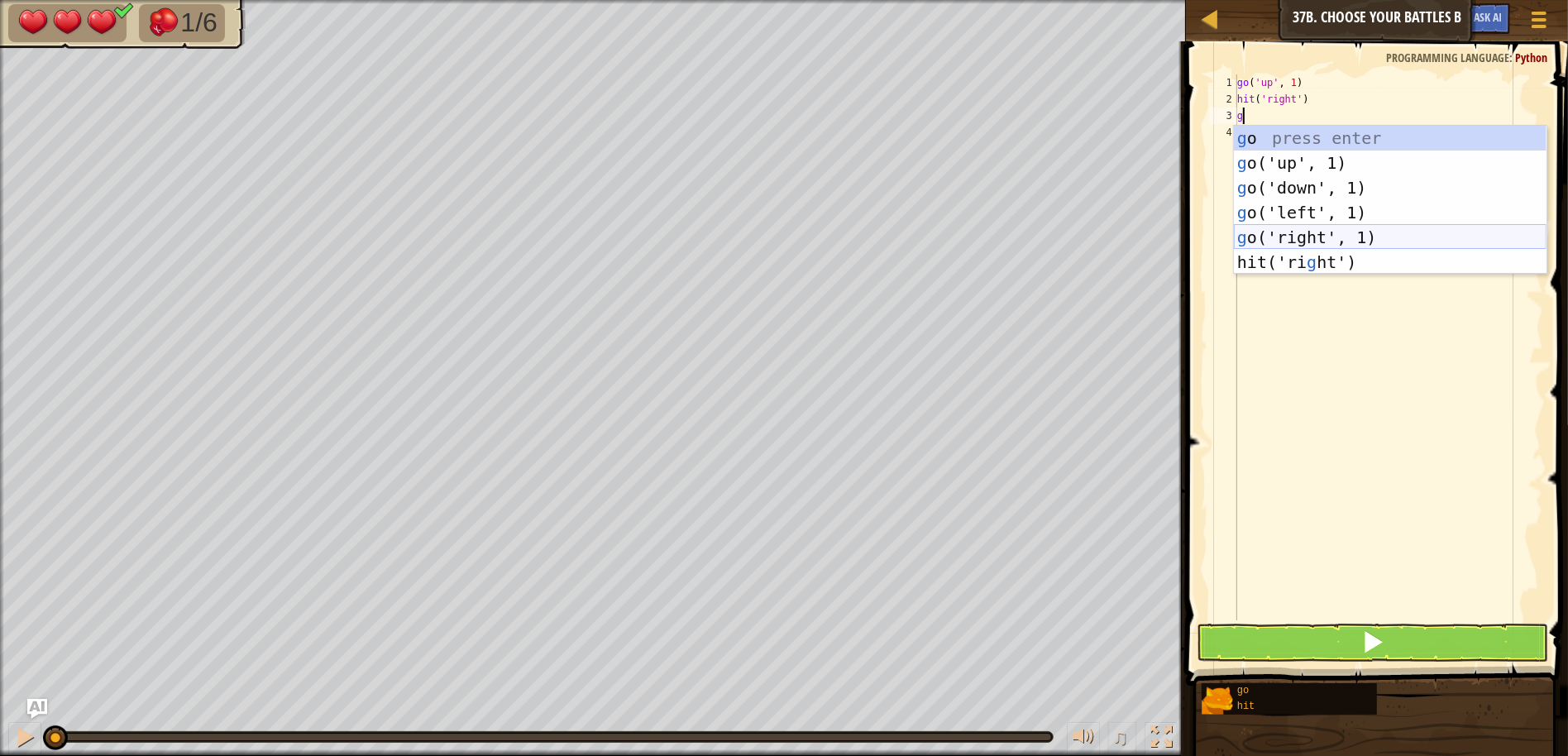
click at [1276, 229] on div "g o press enter g o('up', 1) press enter g o('down', 1) press enter g o('left',…" at bounding box center [1389, 225] width 313 height 198
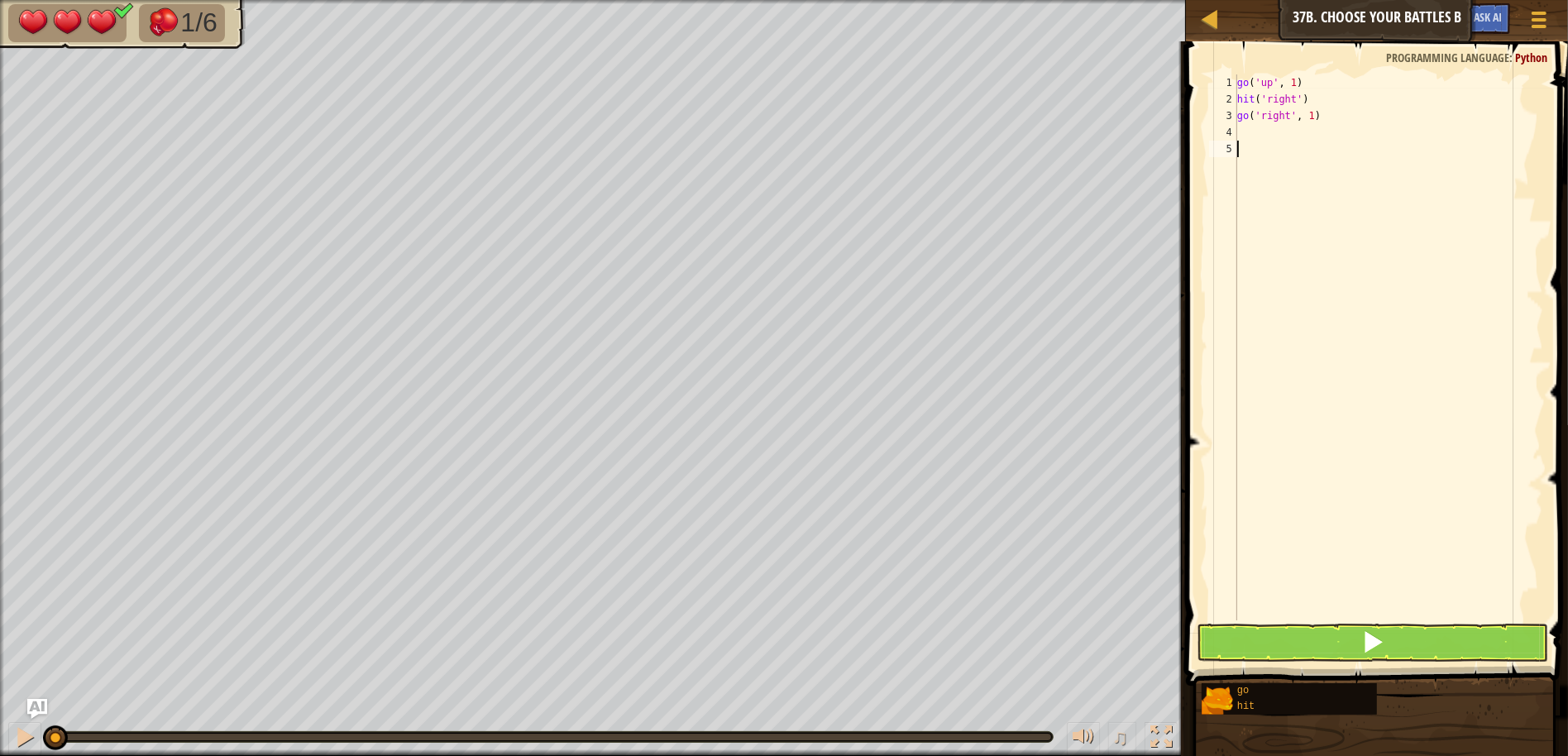
type textarea "g"
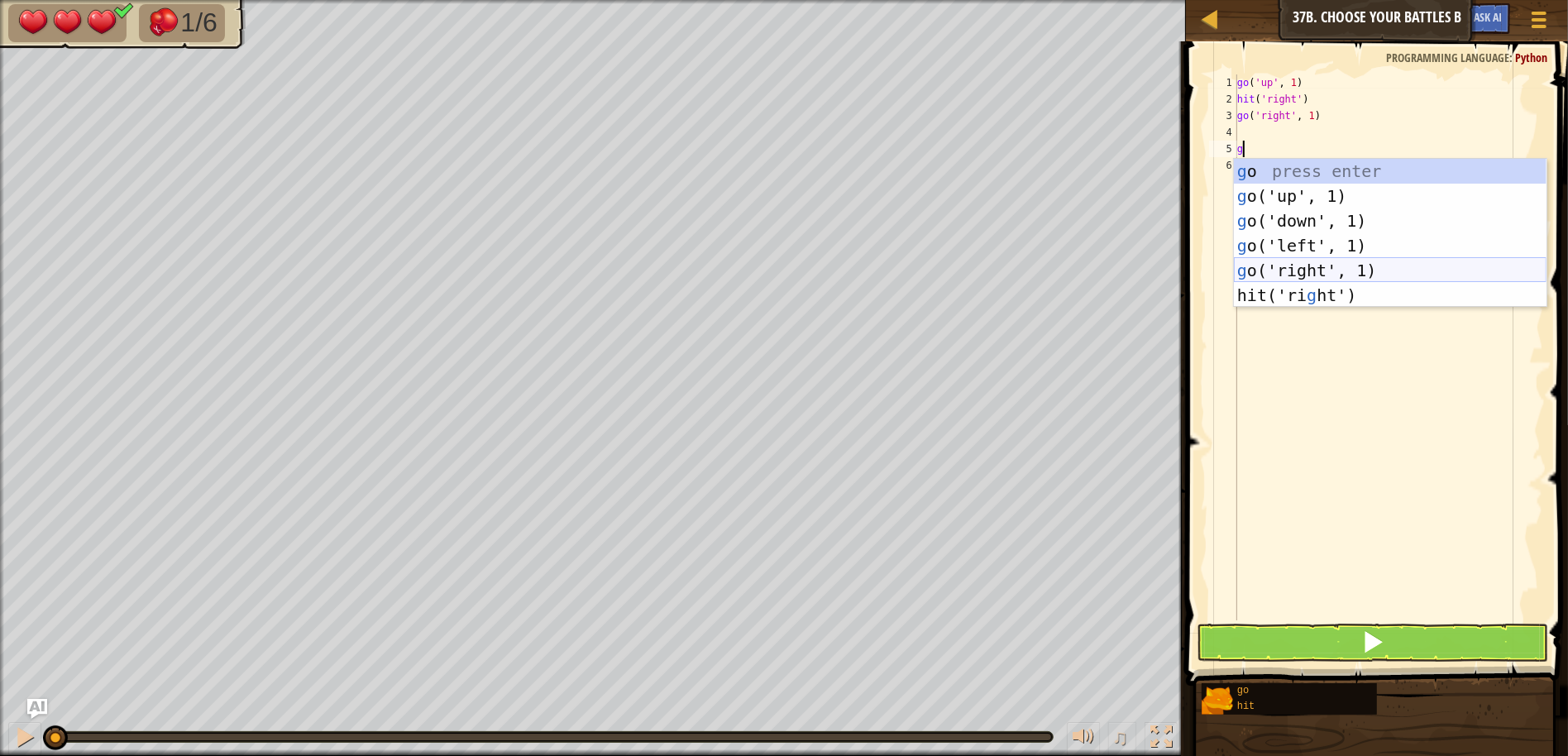
click at [1321, 261] on div "g o press enter g o('up', 1) press enter g o('down', 1) press enter g o('left',…" at bounding box center [1389, 258] width 313 height 198
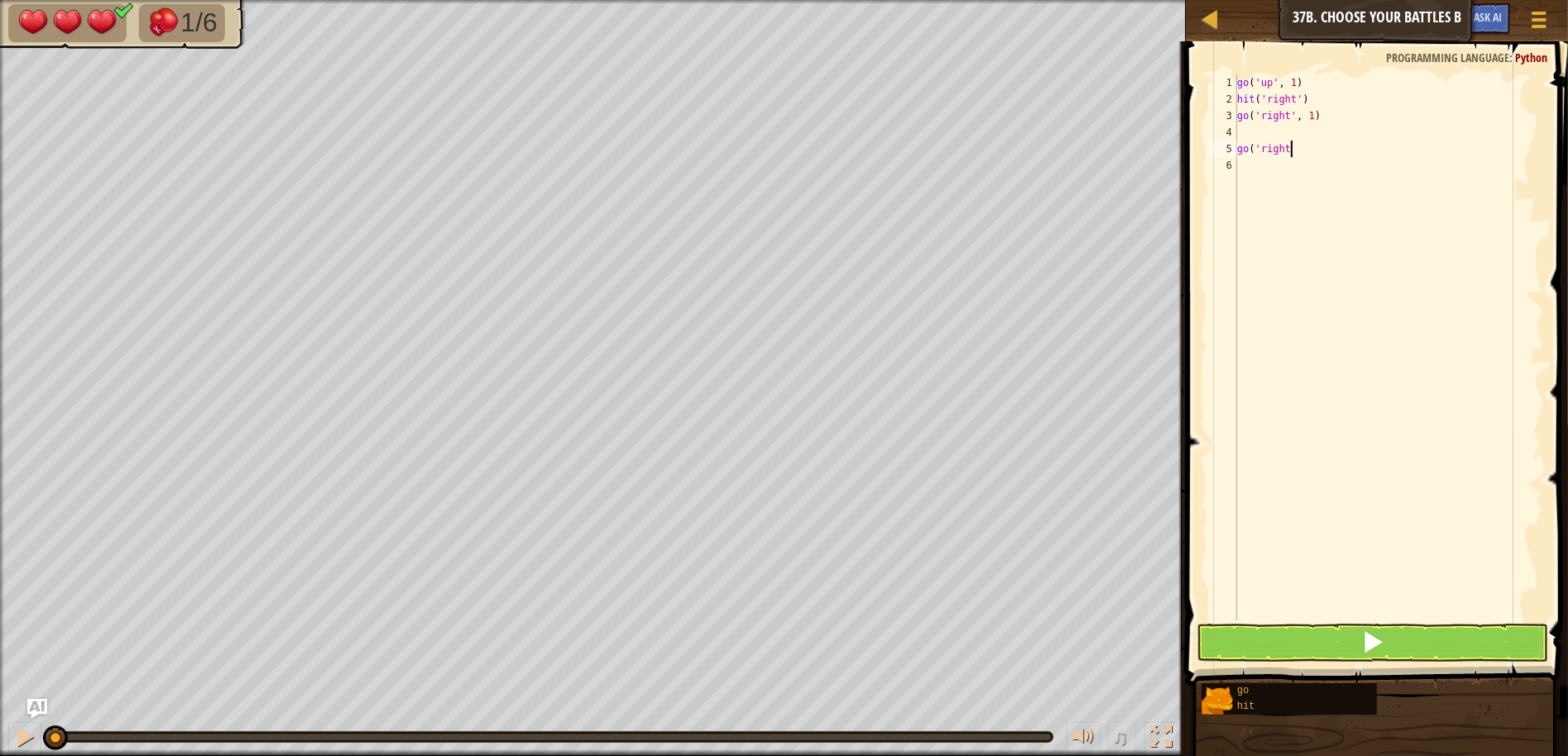
type textarea "g"
type textarea "go('right', 1)"
click at [1333, 638] on button at bounding box center [1372, 643] width 352 height 38
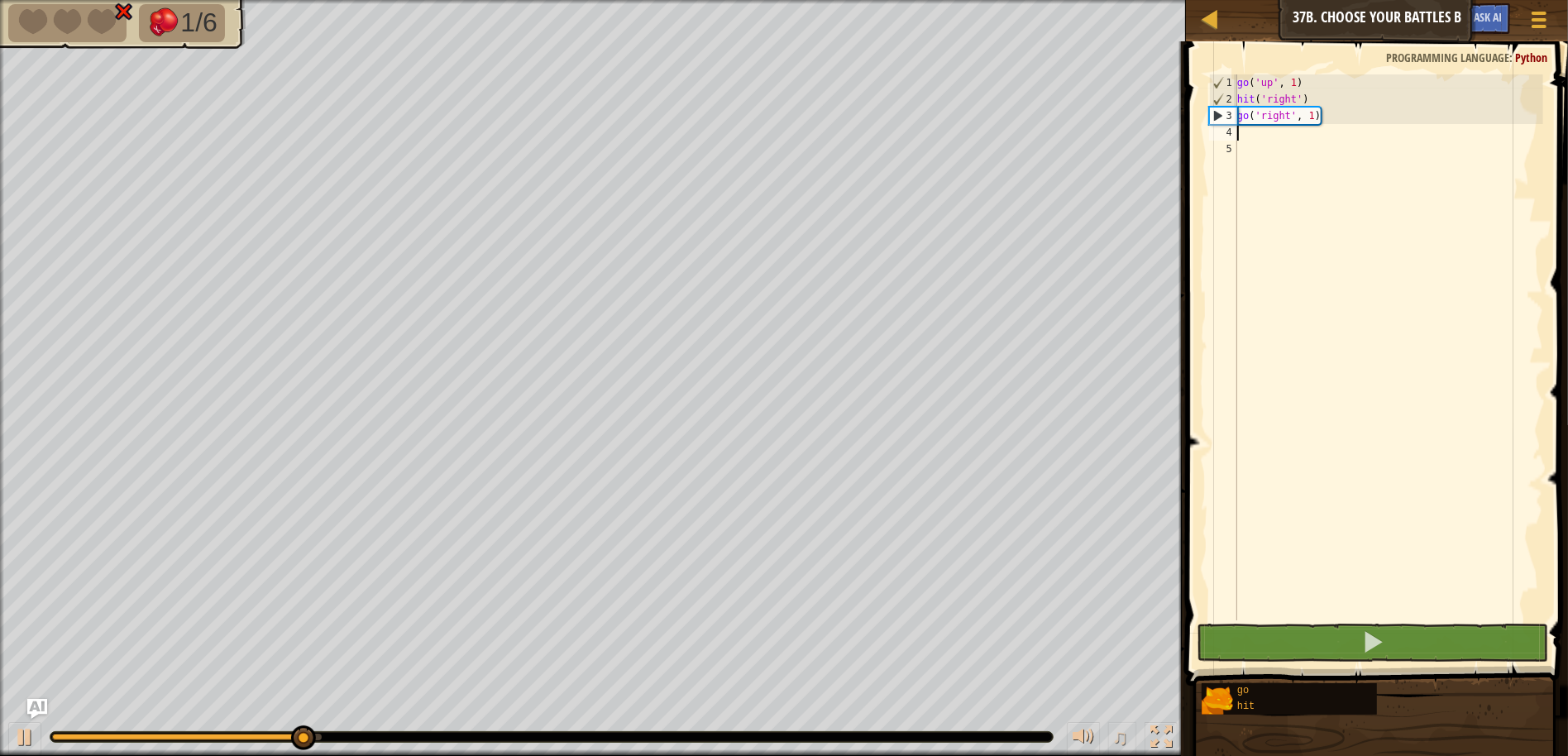
type textarea "h"
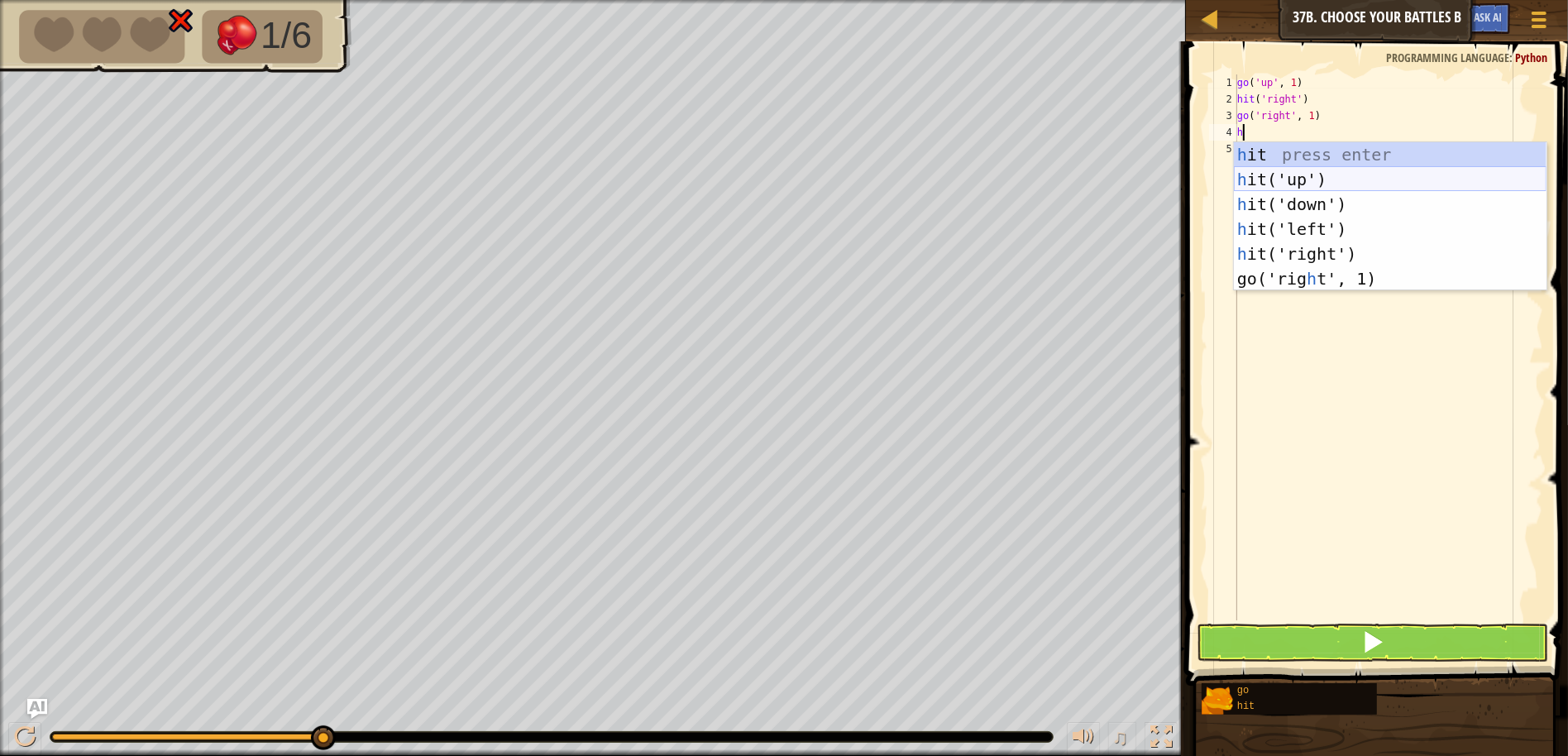
click at [1279, 174] on div "h it press enter h it('up') press enter h it('down') press enter h it('left') p…" at bounding box center [1389, 241] width 313 height 198
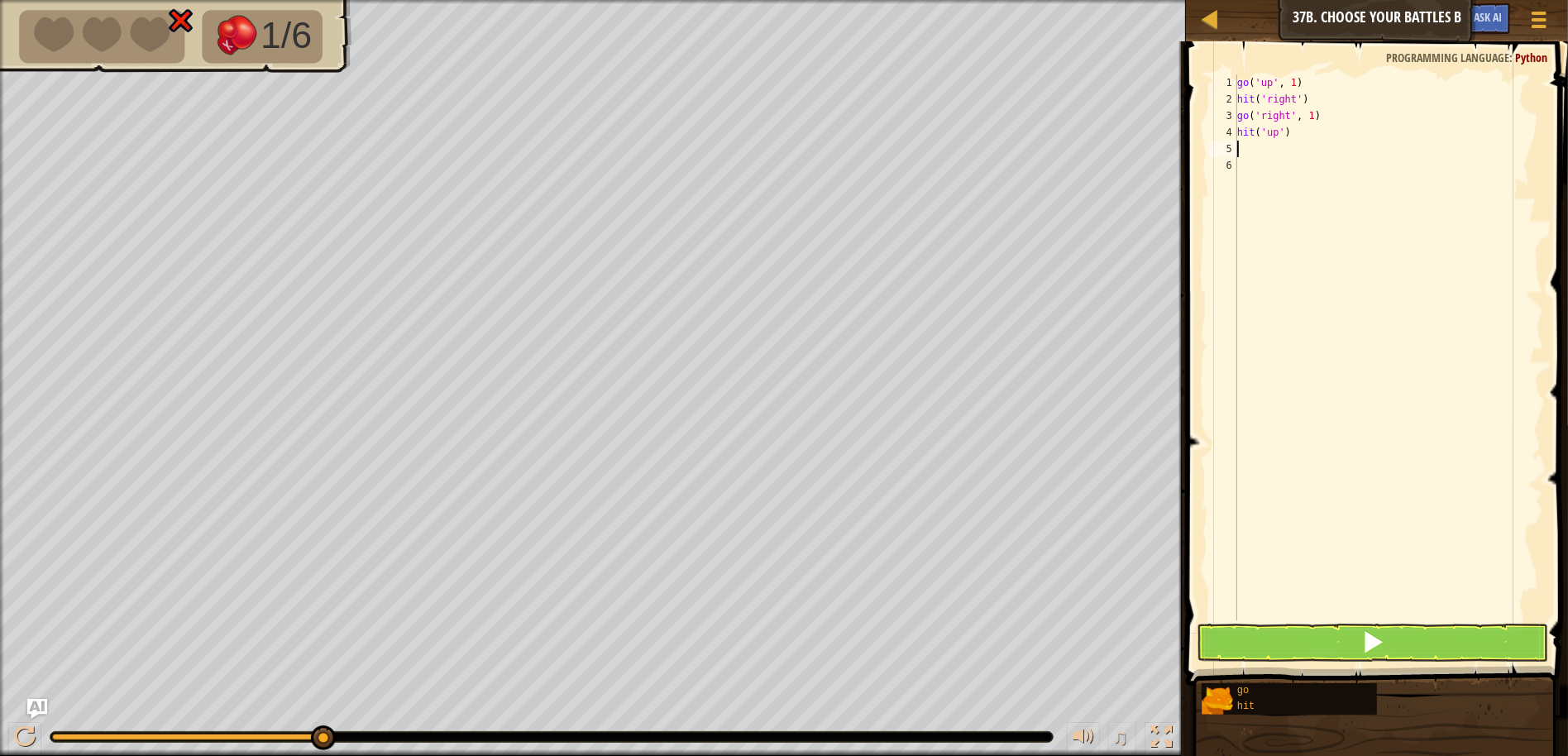
type textarea "g"
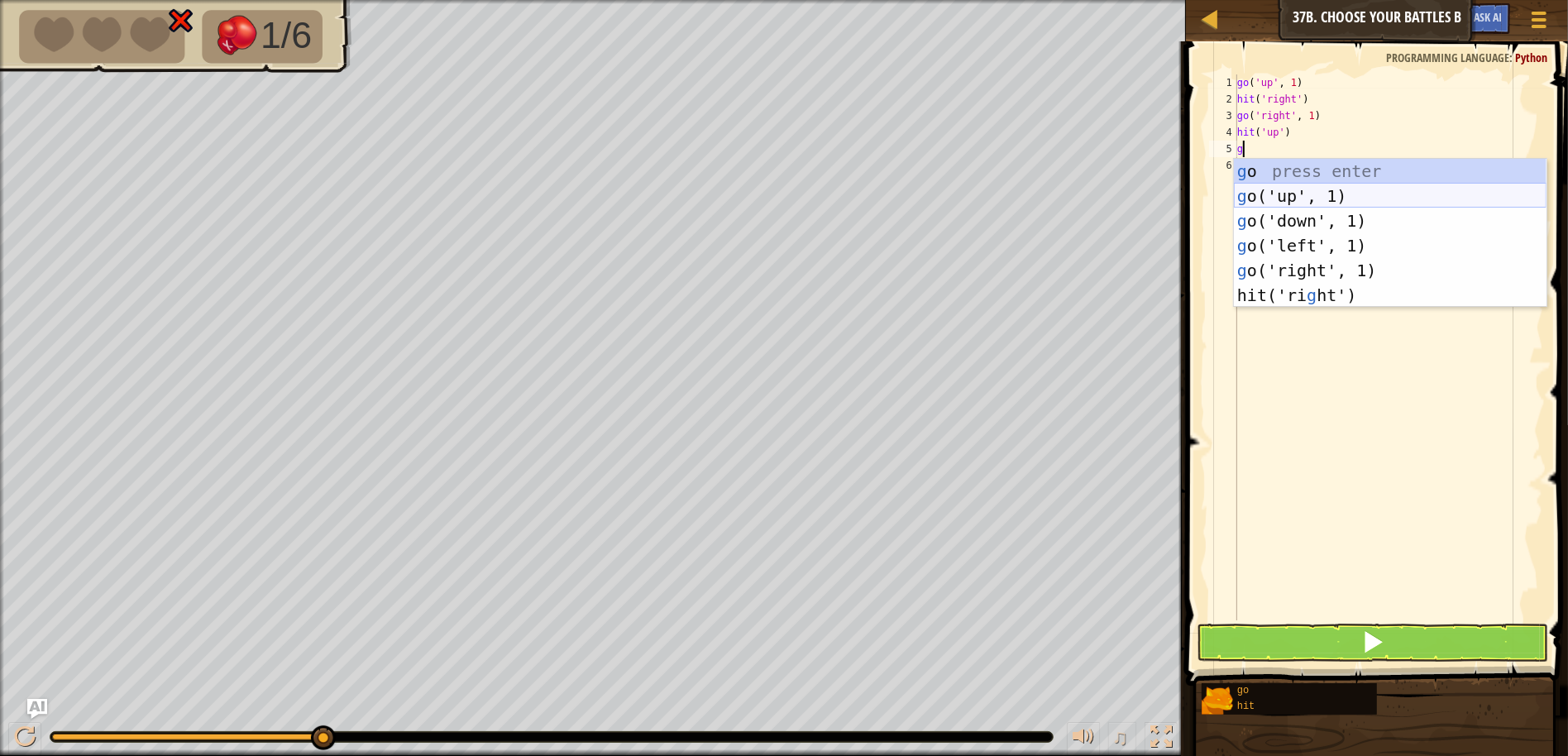
click at [1304, 187] on div "g o press enter g o('up', 1) press enter g o('down', 1) press enter g o('left',…" at bounding box center [1389, 258] width 313 height 198
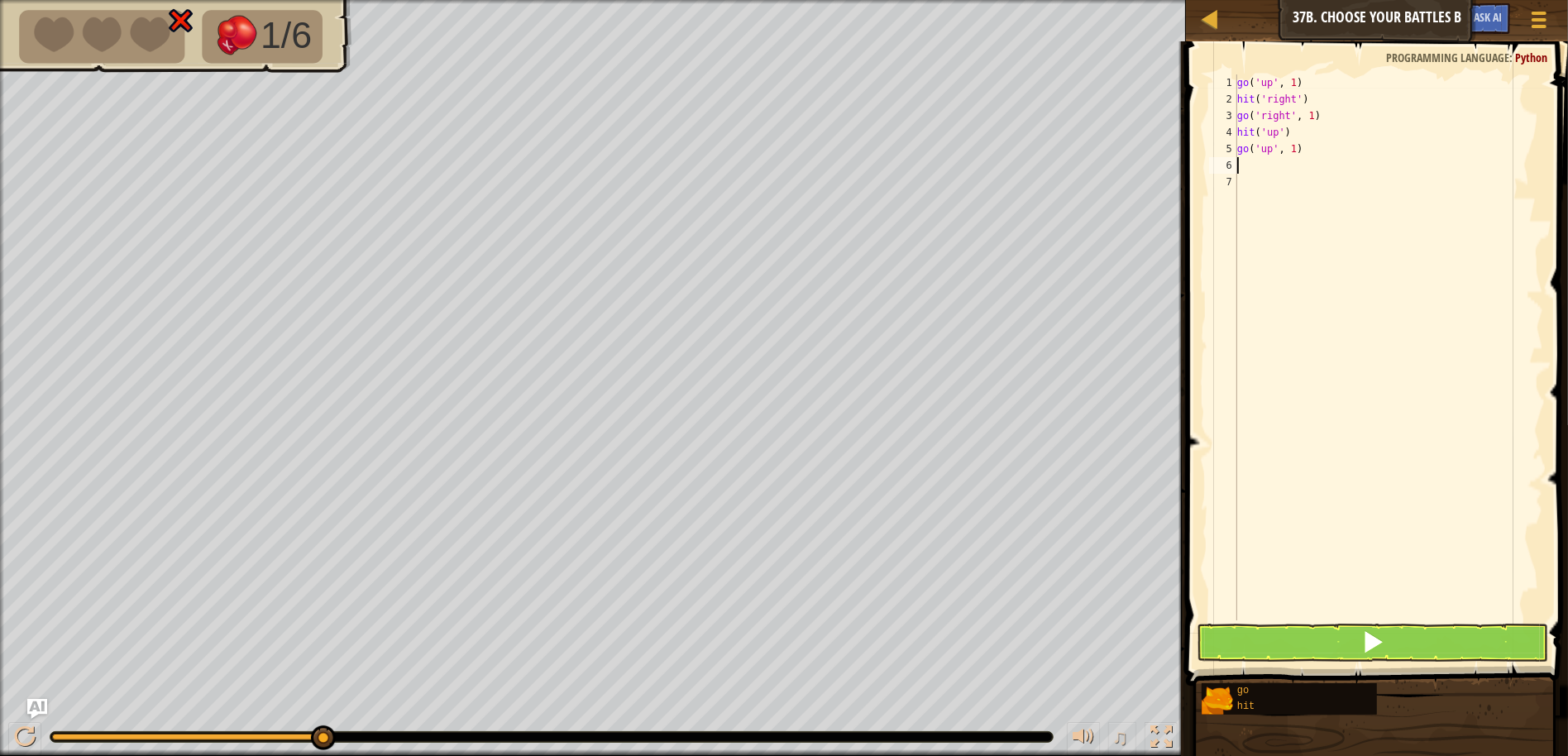
type textarea "h"
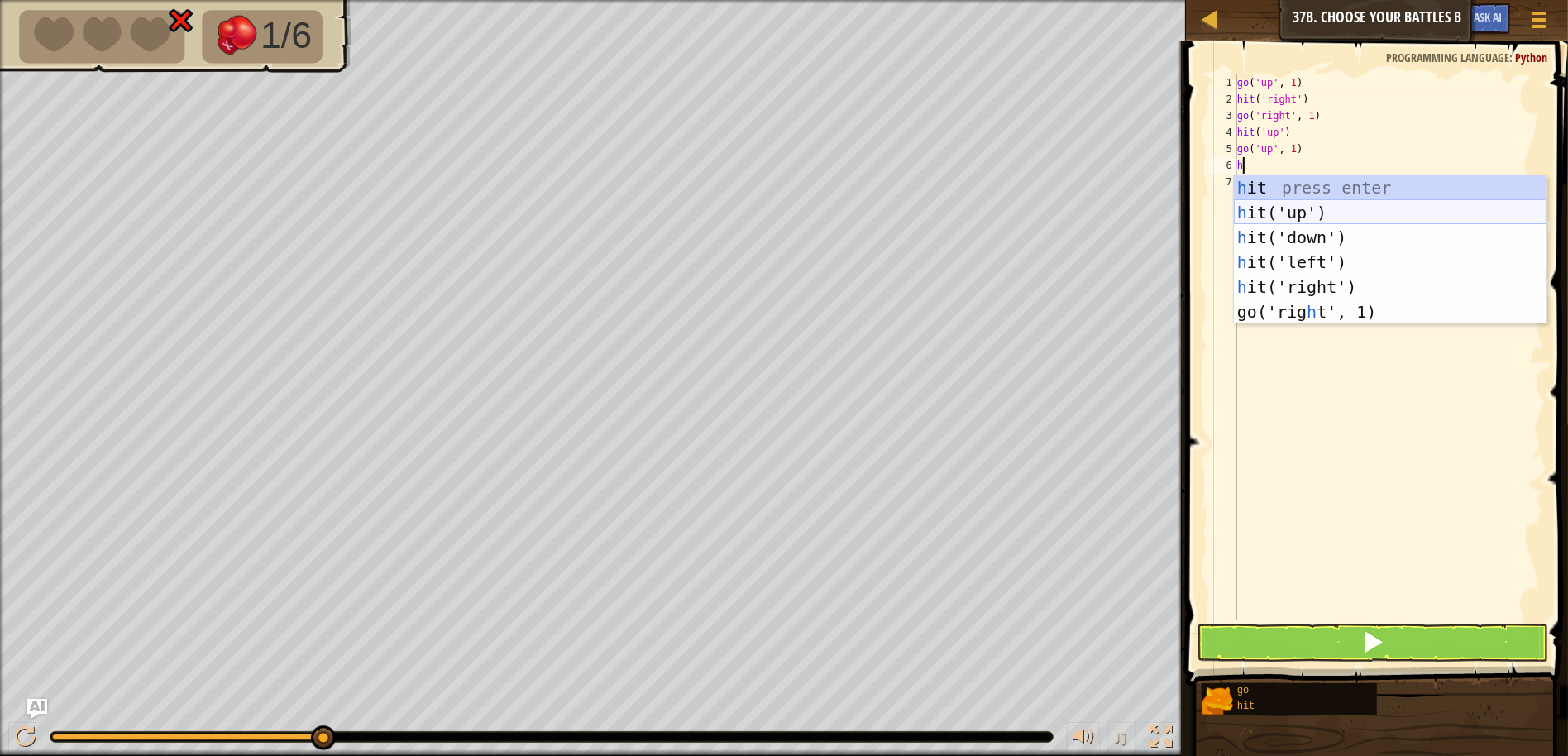
click at [1267, 210] on div "h it press enter h it('up') press enter h it('down') press enter h it('left') p…" at bounding box center [1389, 274] width 313 height 198
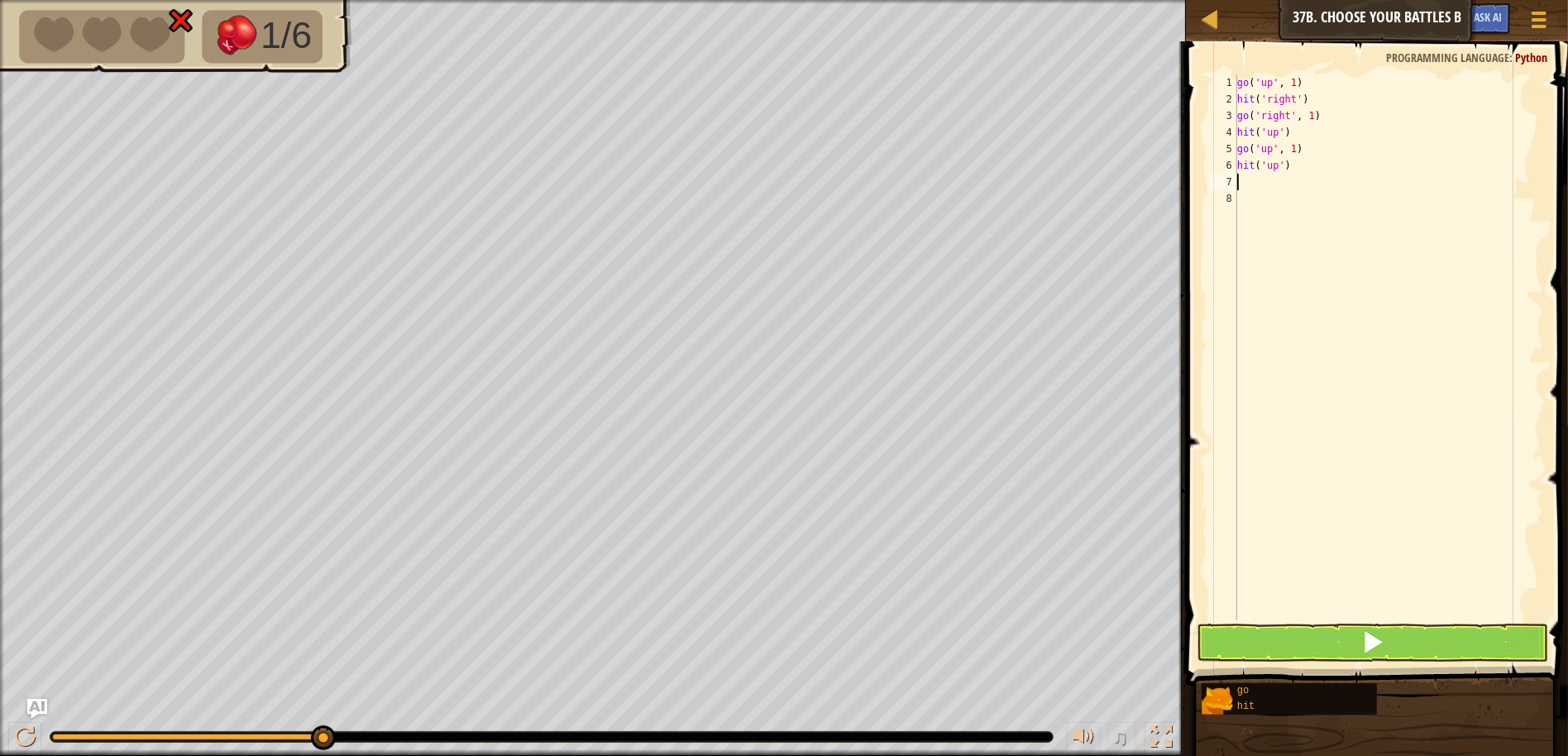
type textarea "g"
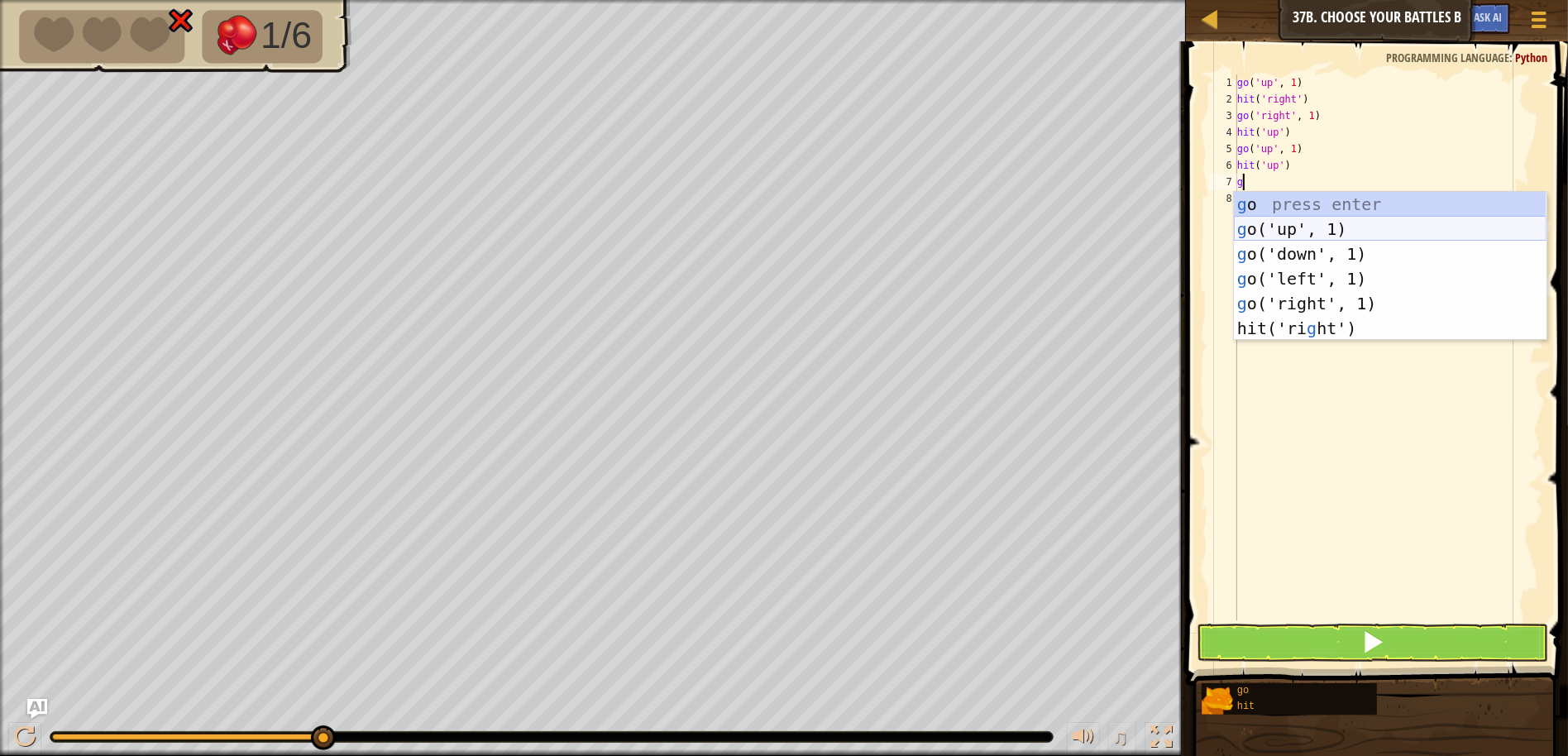
click at [1269, 227] on div "g o press enter g o('up', 1) press enter g o('down', 1) press enter g o('left',…" at bounding box center [1389, 291] width 313 height 198
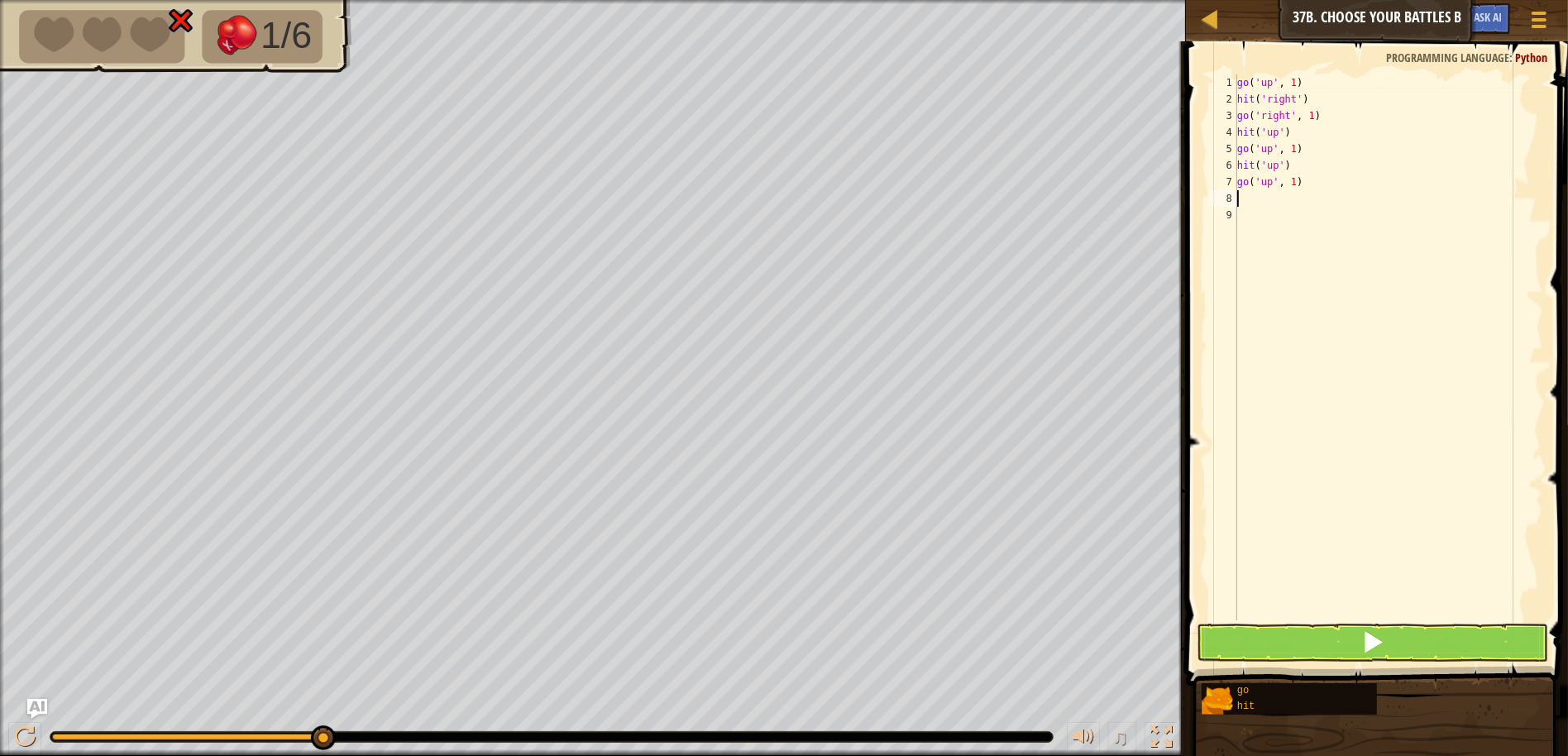
type textarea "f"
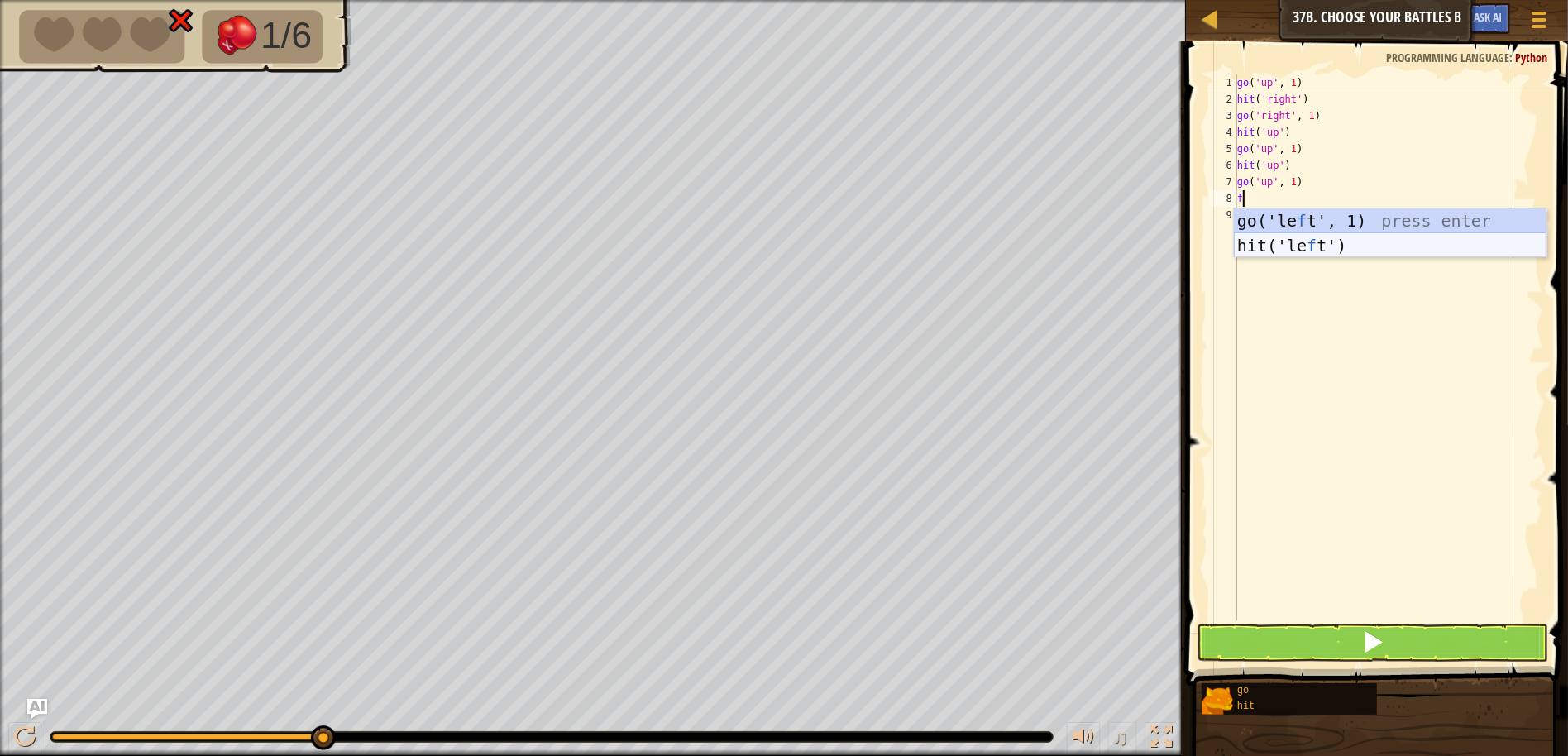
click at [1299, 247] on div "go('le f t', 1) press enter hit('le f t') press enter" at bounding box center [1389, 257] width 313 height 99
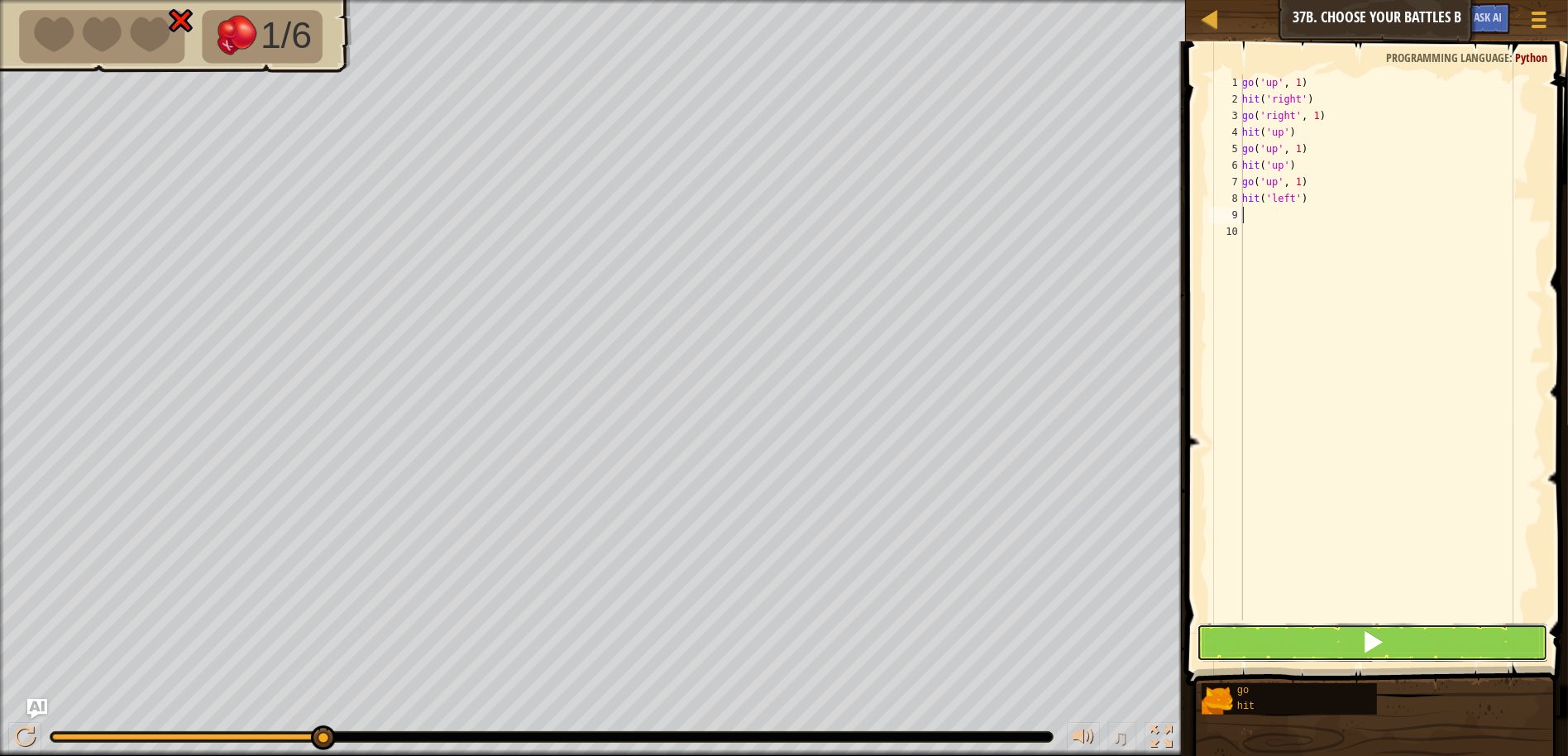
click at [1294, 629] on button at bounding box center [1372, 643] width 352 height 38
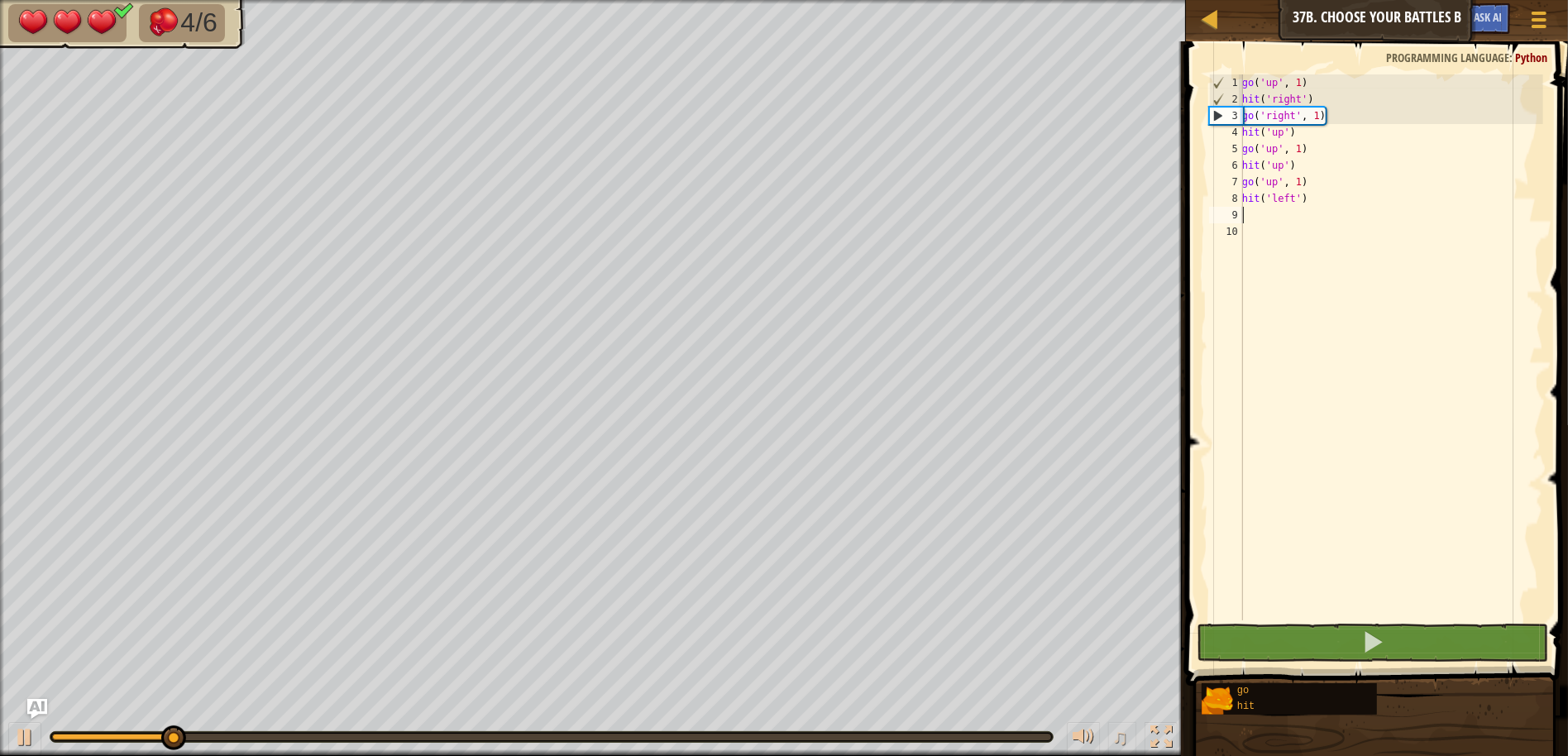
click at [1255, 214] on div "go ( 'up' , 1 ) hit ( 'right' ) go ( 'right' , 1 ) hit ( 'up' ) go ( 'up' , 1 )…" at bounding box center [1391, 364] width 304 height 578
type textarea "g"
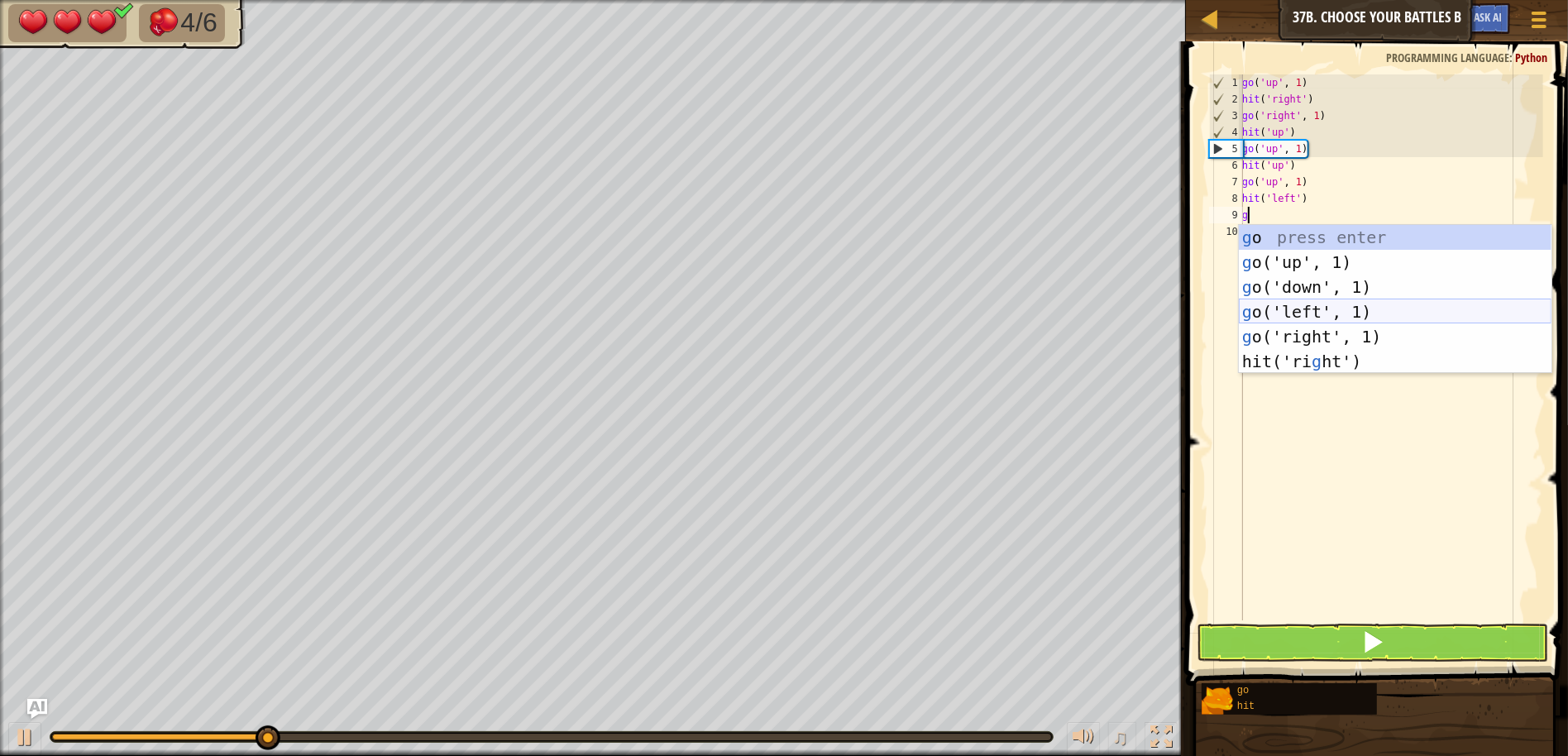
click at [1307, 315] on div "g o press enter g o('up', 1) press enter g o('down', 1) press enter g o('left',…" at bounding box center [1395, 324] width 313 height 198
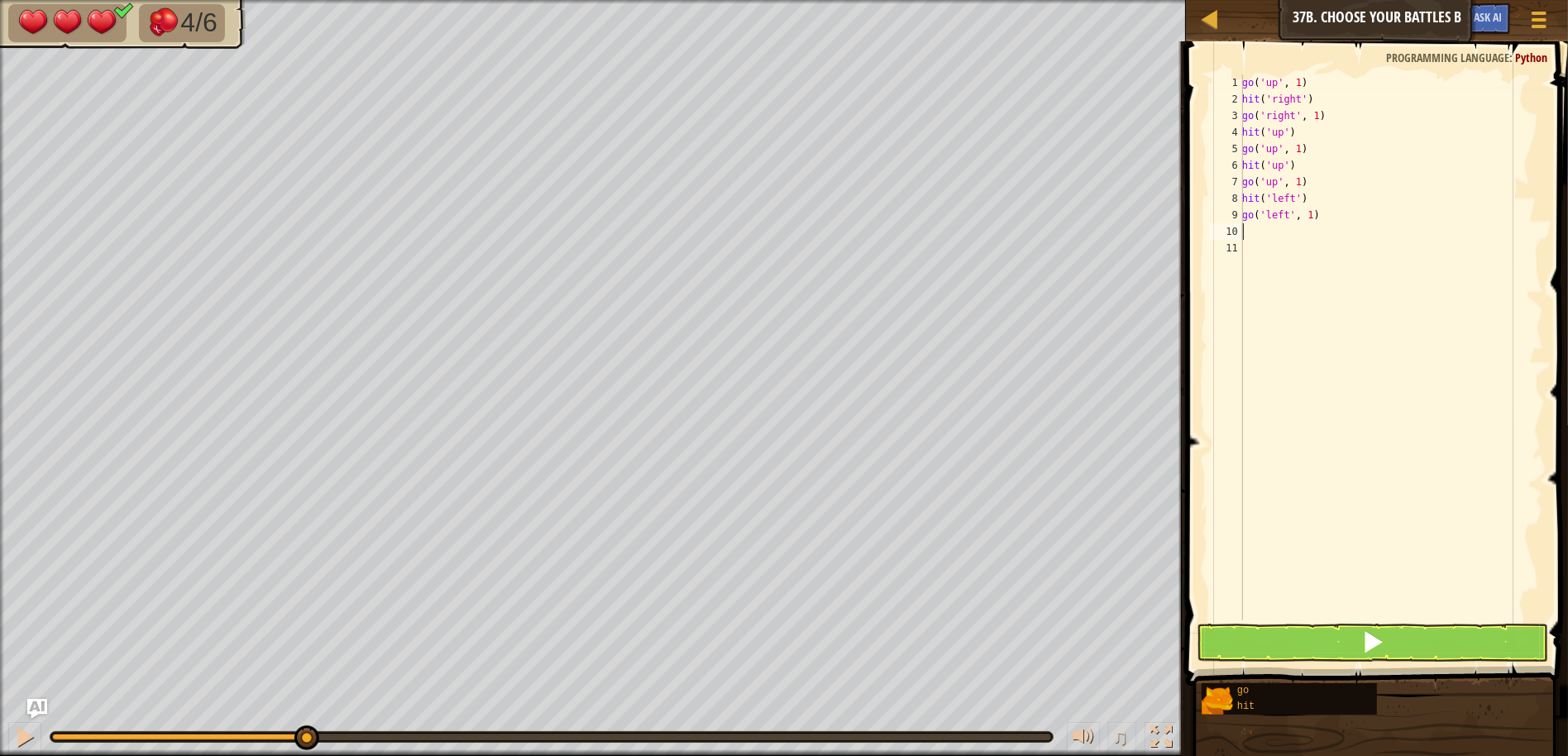
type textarea "h"
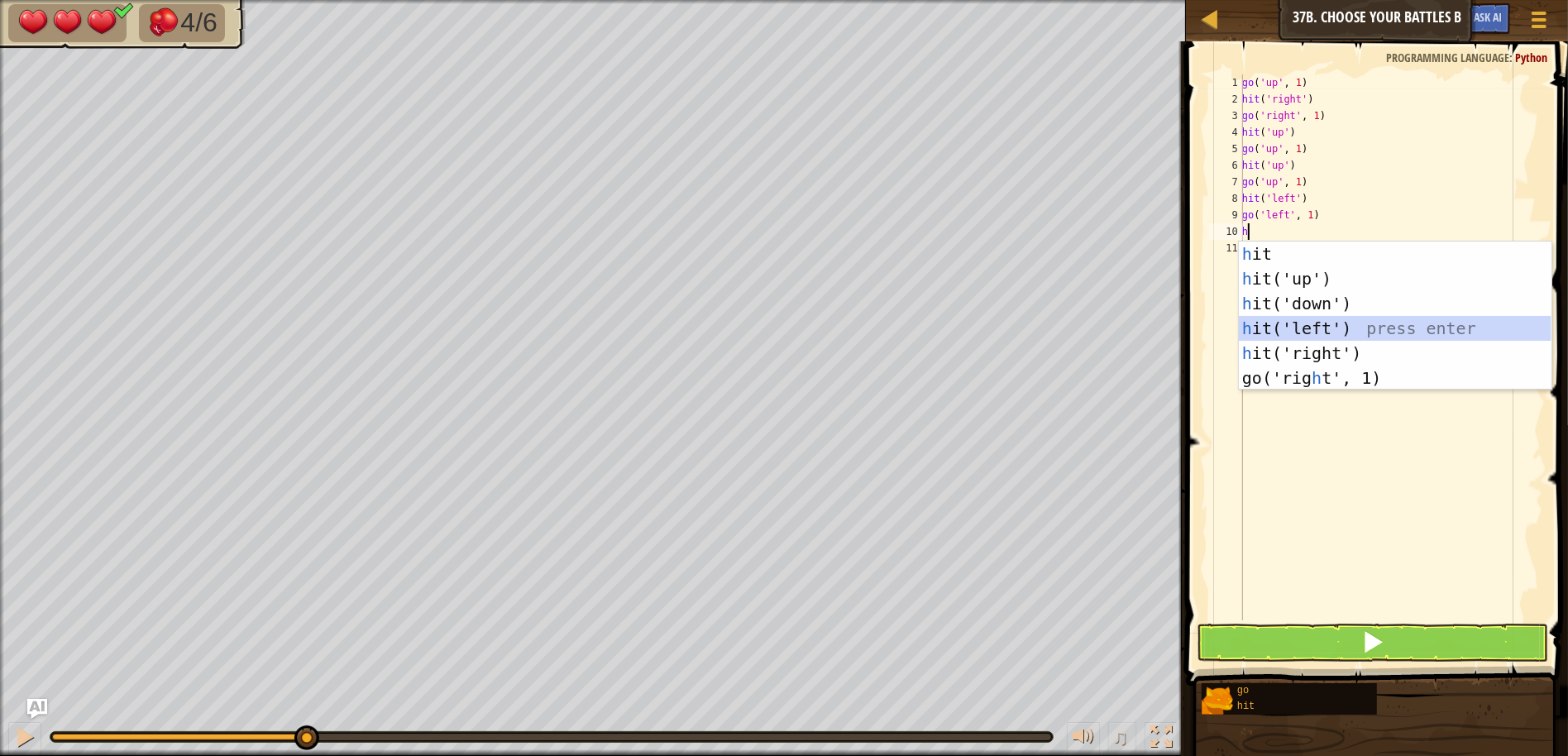
click at [1288, 320] on div "h it press enter h it('up') press enter h it('down') press enter h it('left') p…" at bounding box center [1395, 340] width 313 height 198
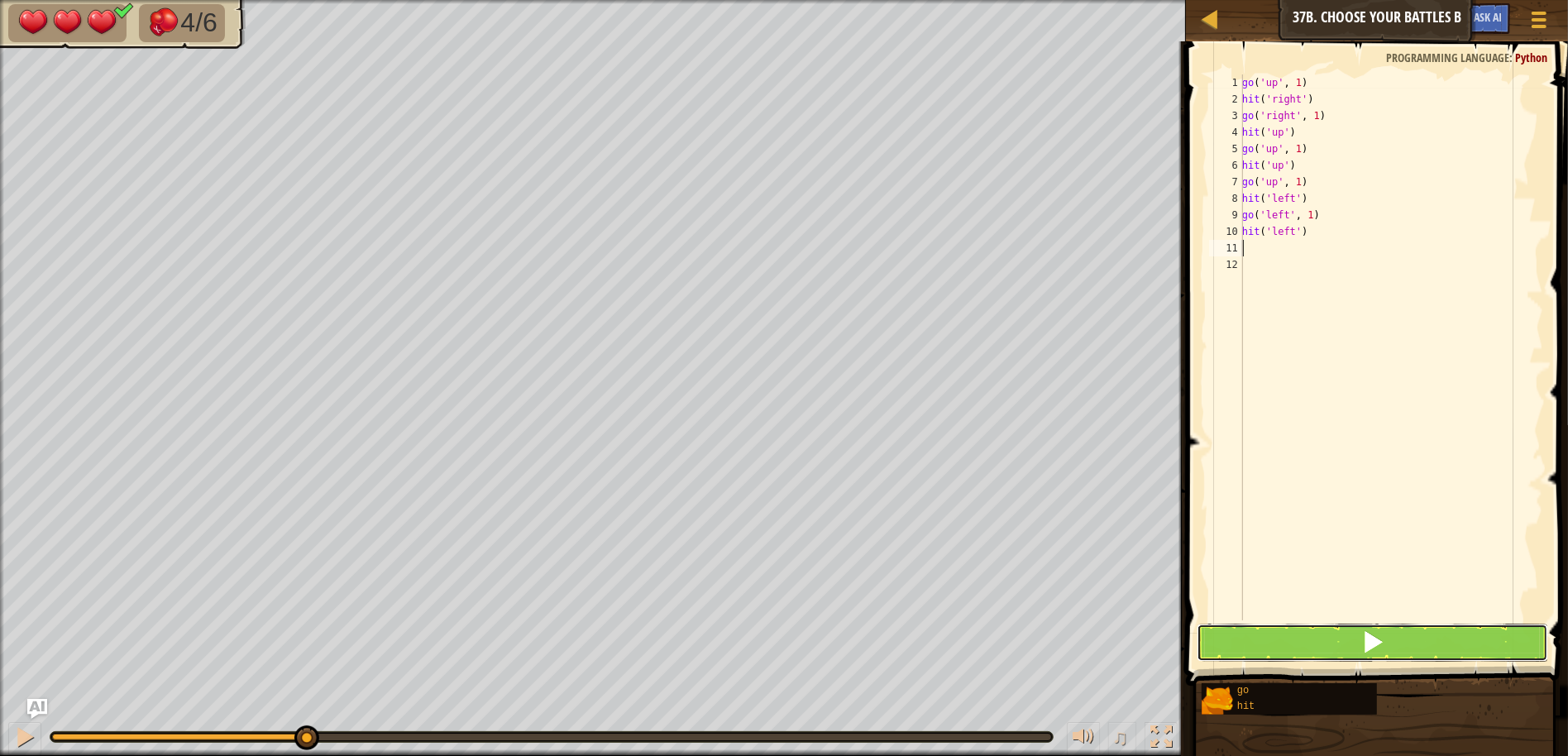
click at [1296, 629] on button at bounding box center [1372, 643] width 352 height 38
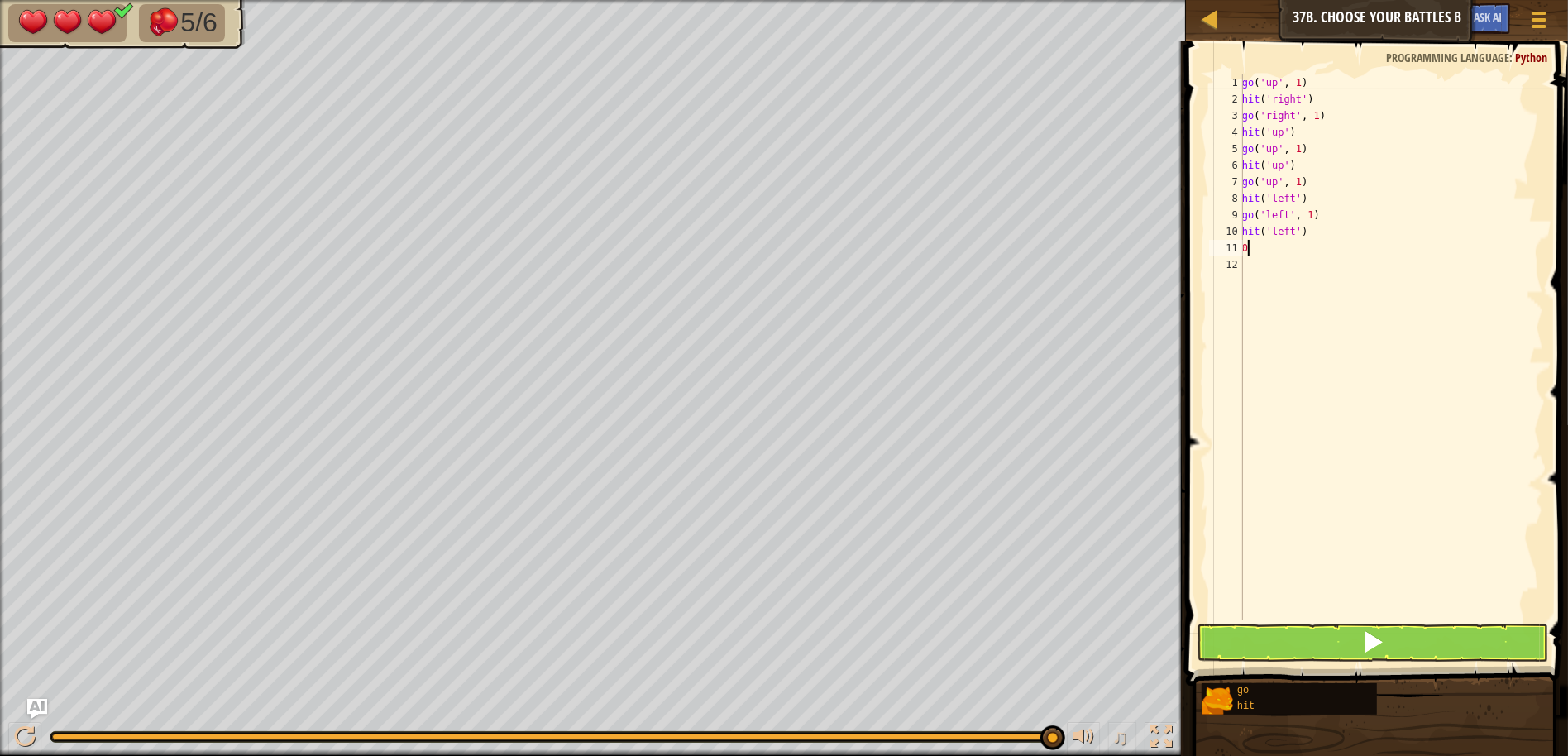
type textarea "0"
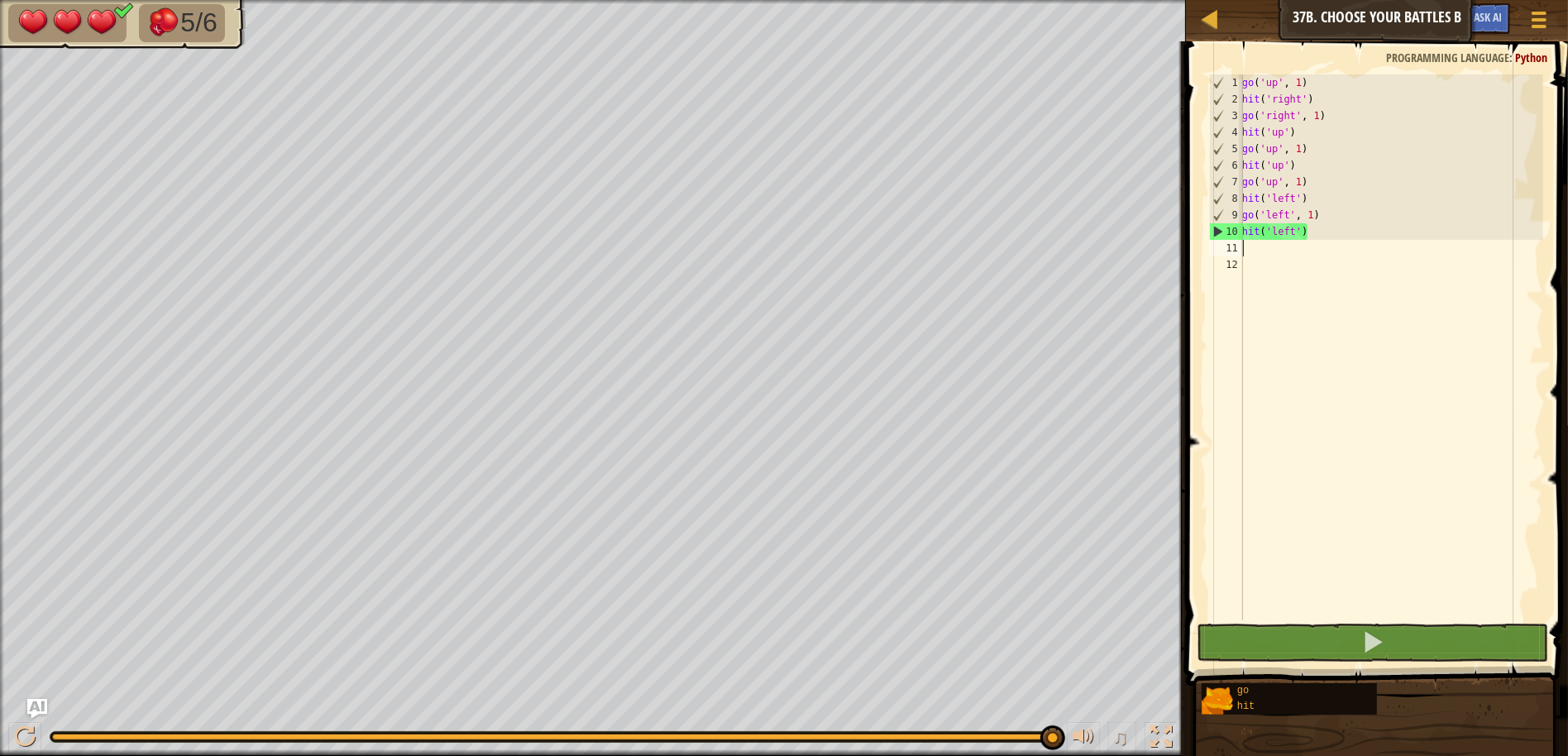
type textarea "g"
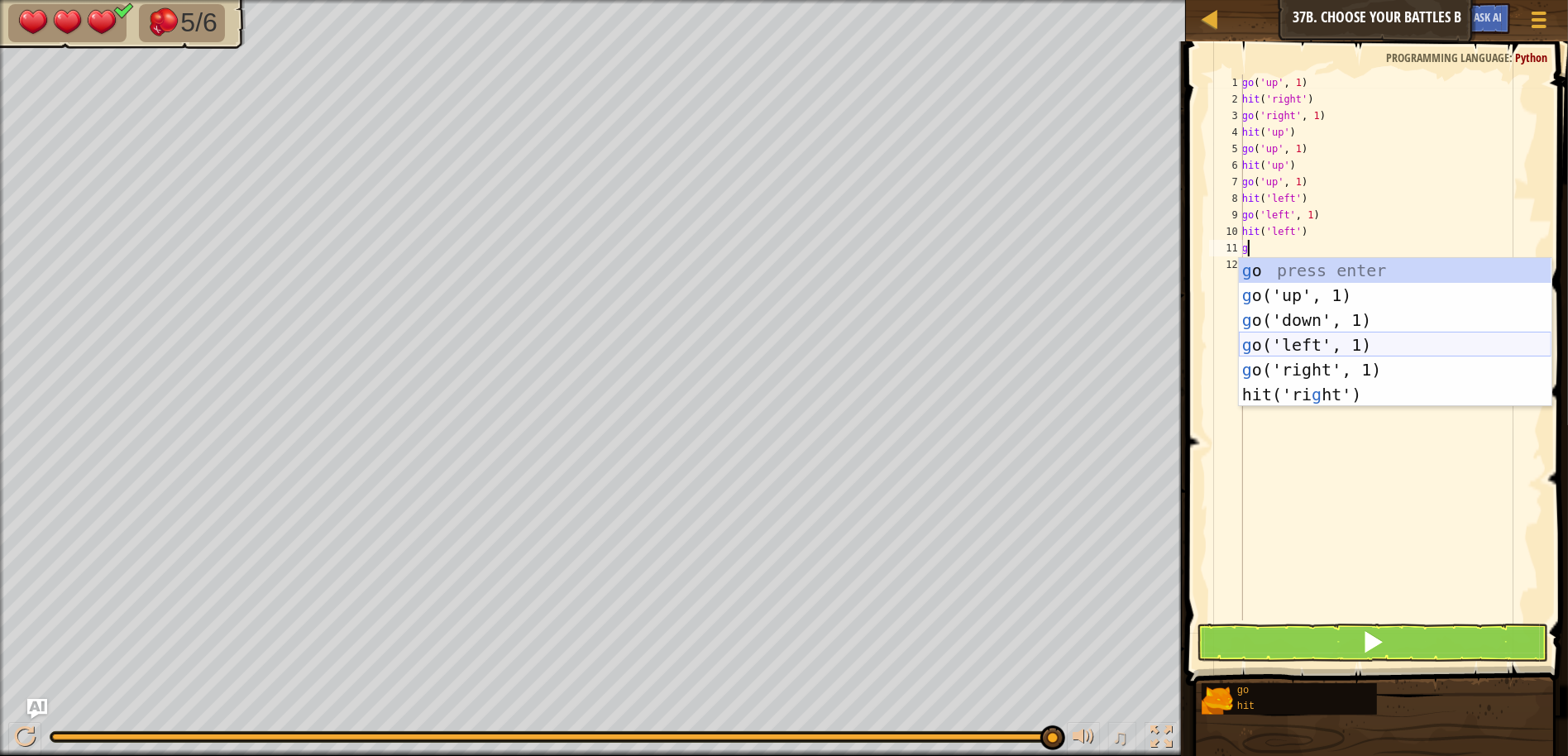
click at [1309, 345] on div "g o press enter g o('up', 1) press enter g o('down', 1) press enter g o('left',…" at bounding box center [1395, 357] width 313 height 198
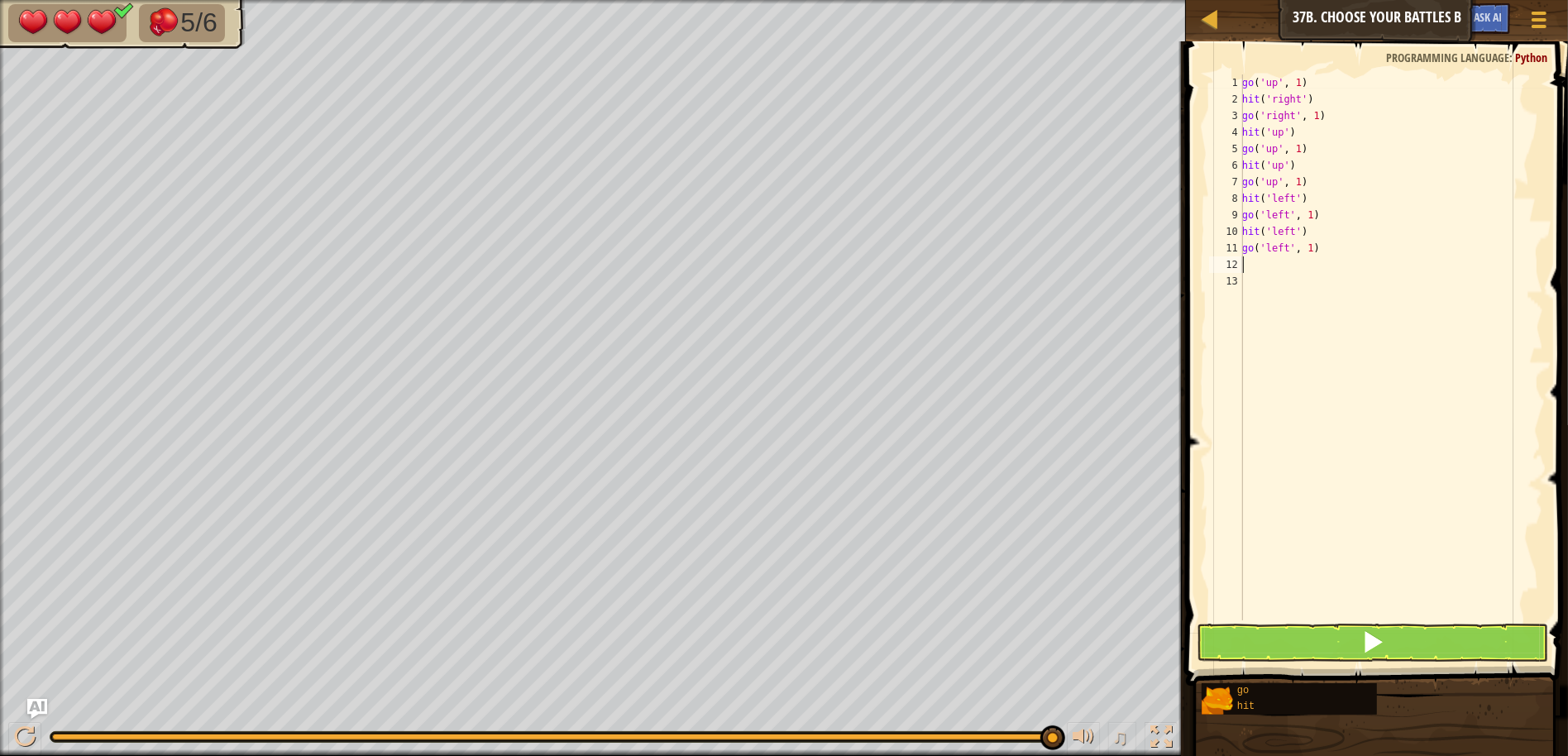
type textarea "h"
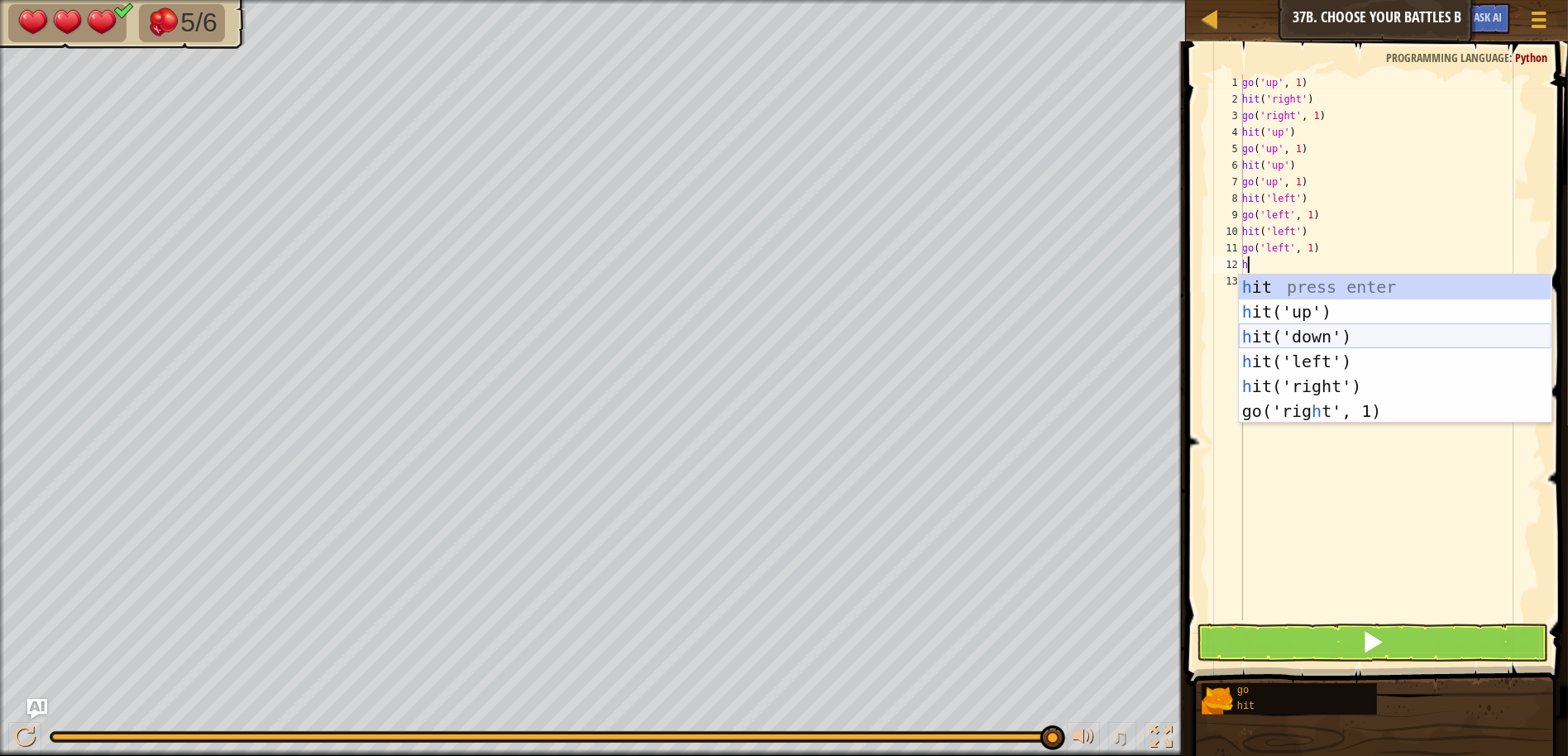
click at [1313, 335] on div "h it press enter h it('up') press enter h it('down') press enter h it('left') p…" at bounding box center [1395, 373] width 313 height 198
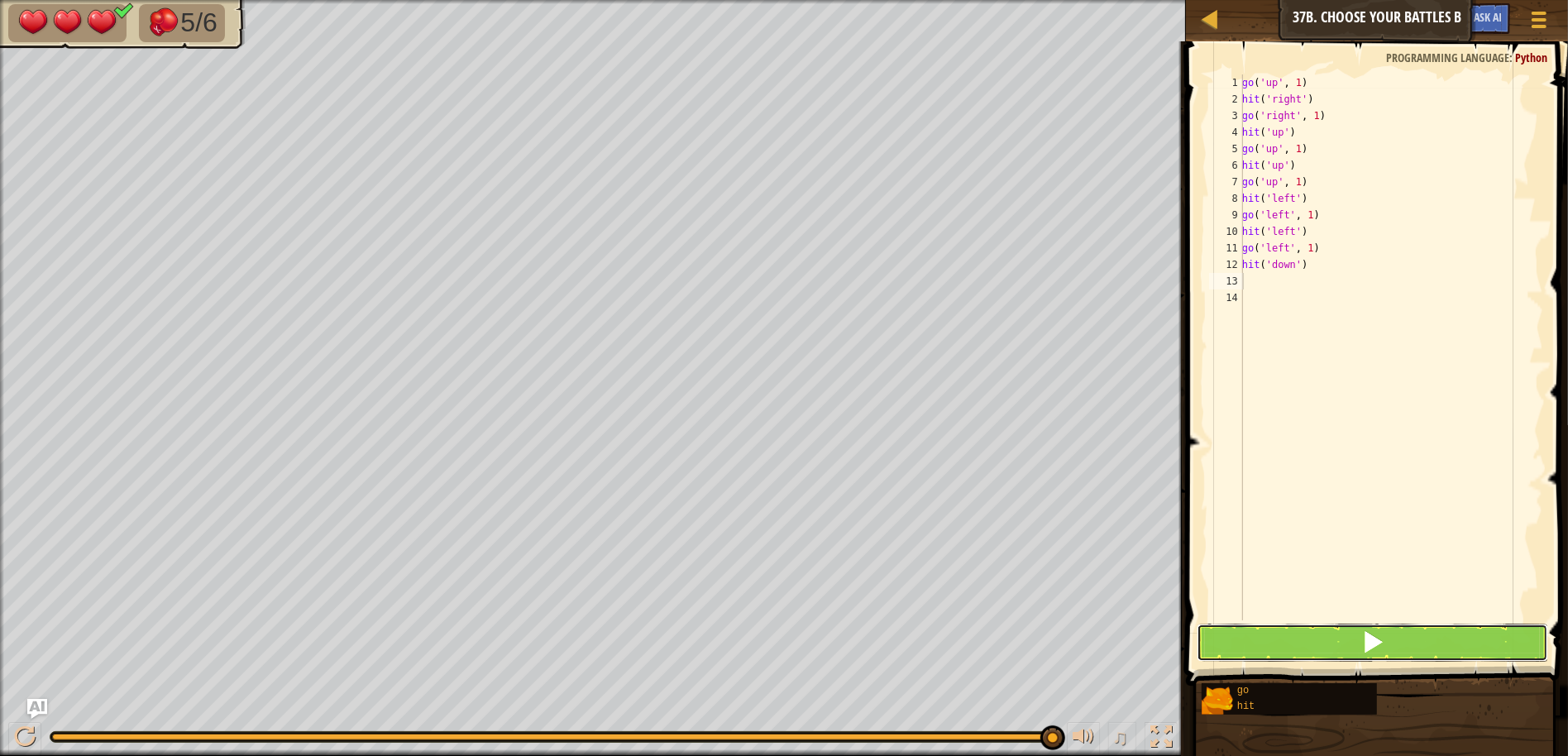
click at [1358, 641] on button at bounding box center [1372, 643] width 352 height 38
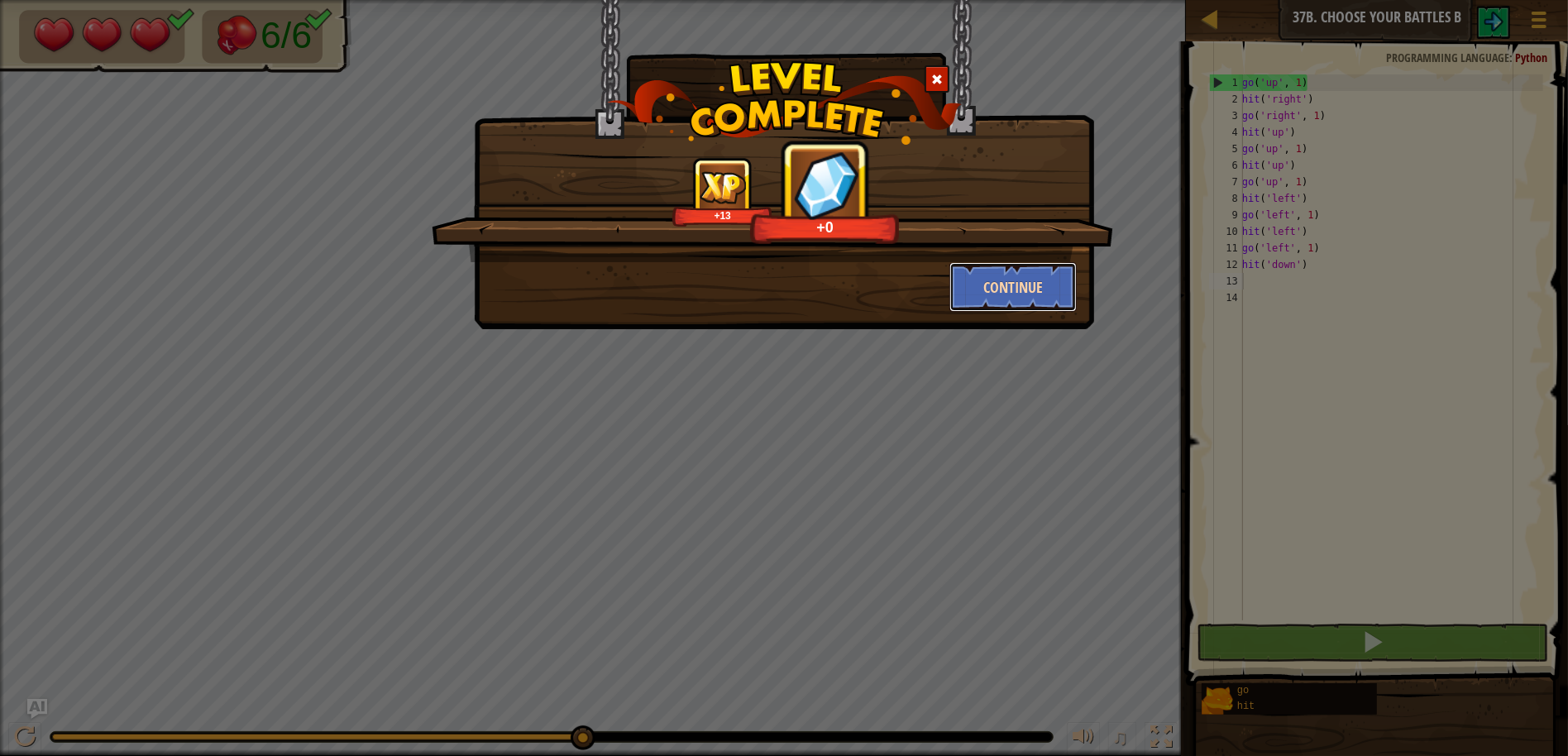
click at [988, 301] on button "Continue" at bounding box center [1013, 286] width 129 height 49
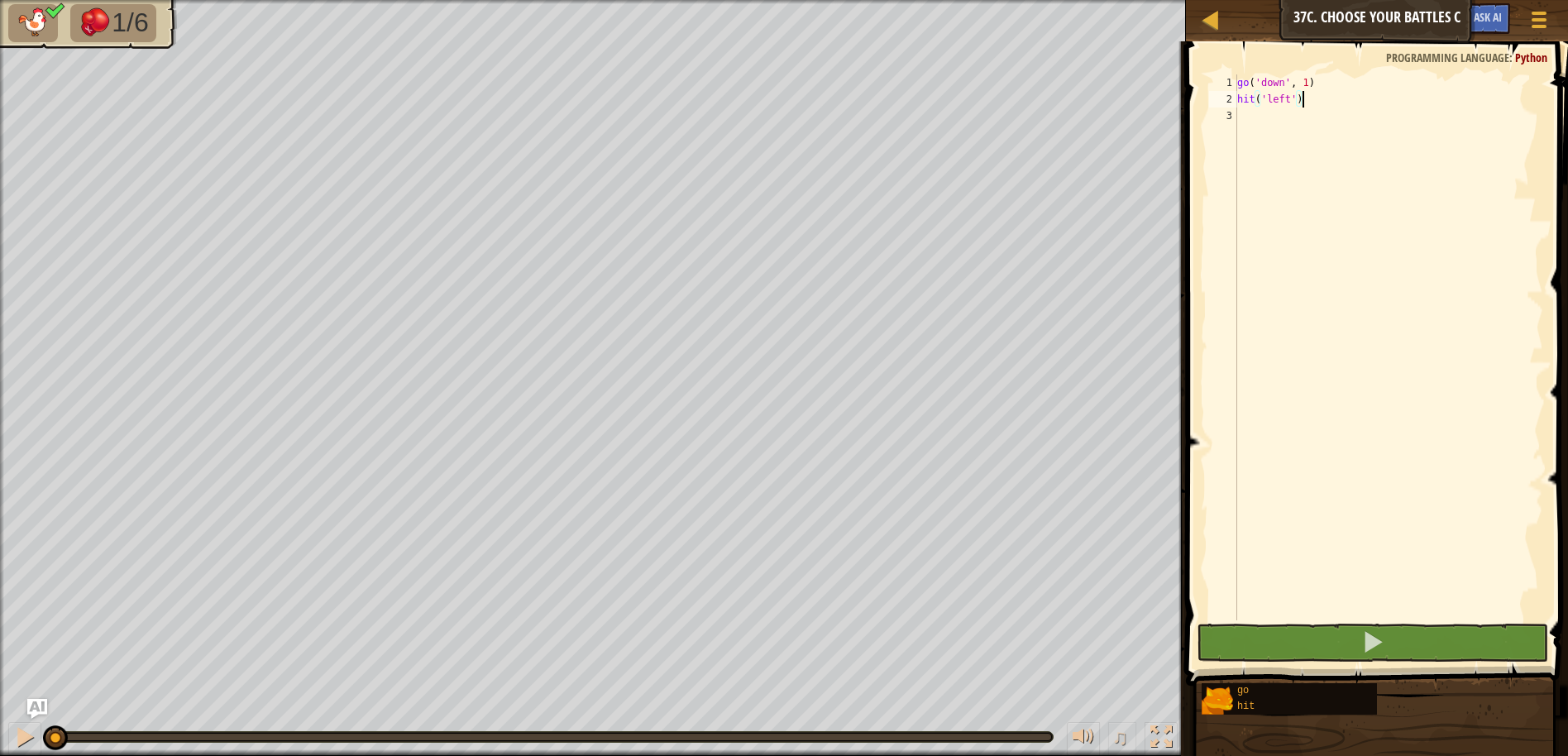
type textarea "hit('left')"
